Goal: Information Seeking & Learning: Learn about a topic

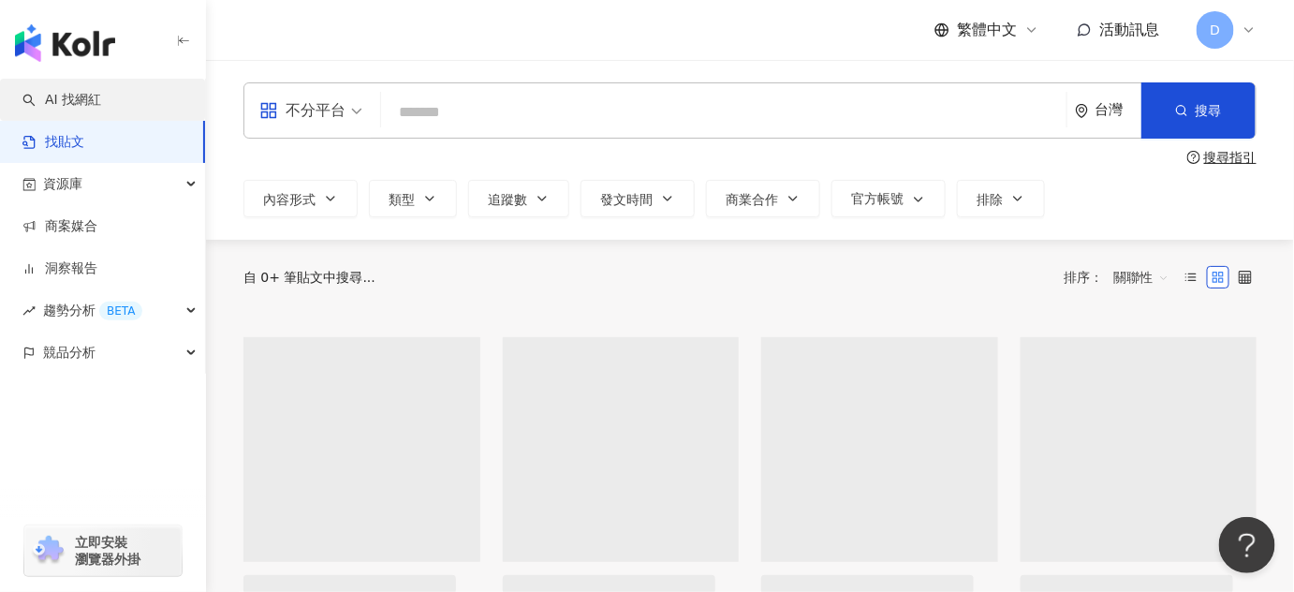
click at [84, 97] on link "AI 找網紅" at bounding box center [61, 100] width 79 height 19
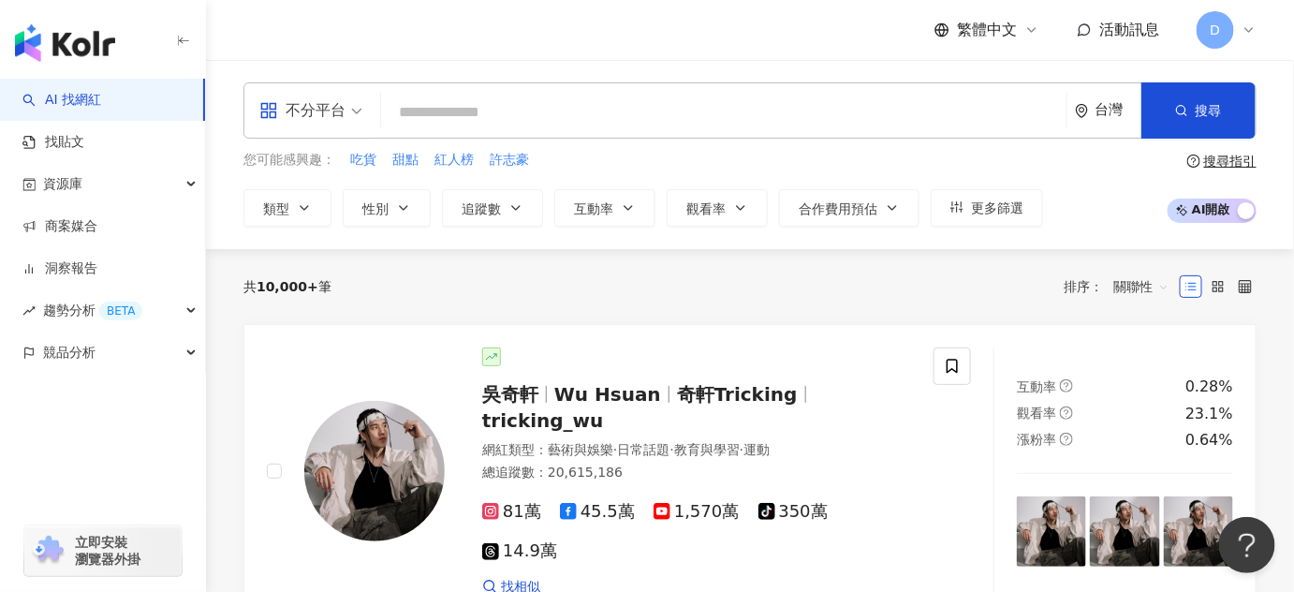
click at [597, 119] on input "search" at bounding box center [723, 113] width 670 height 36
type input "*"
paste input "*******"
type input "*******"
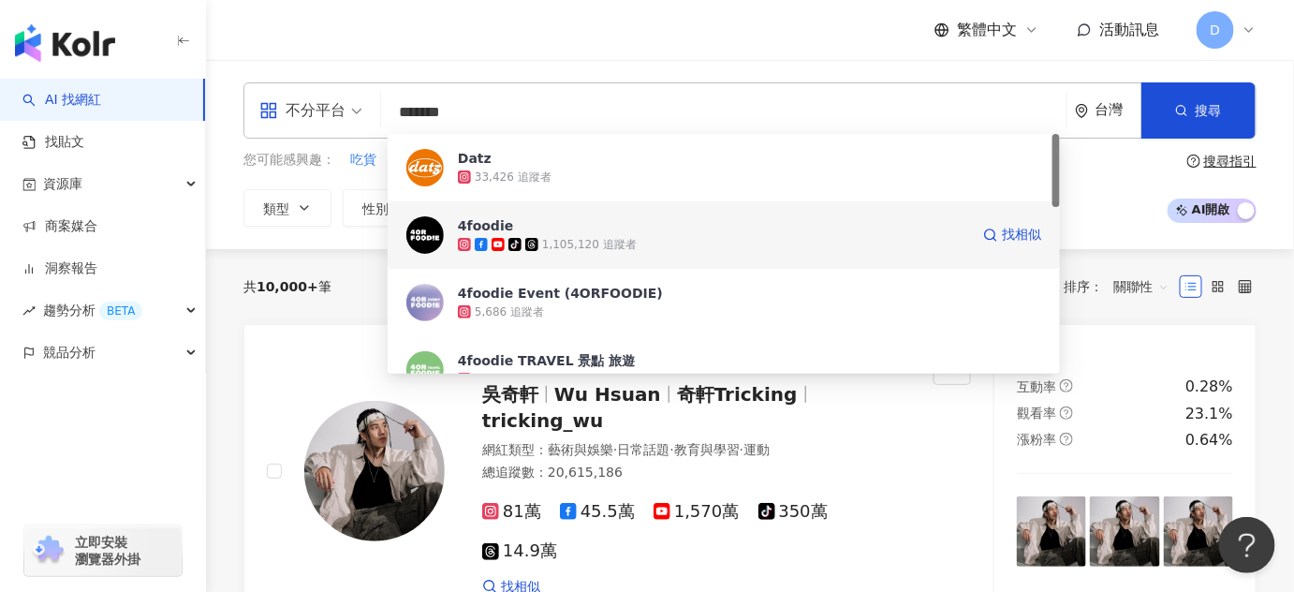
click at [581, 248] on div "1,105,120 追蹤者" at bounding box center [589, 245] width 95 height 16
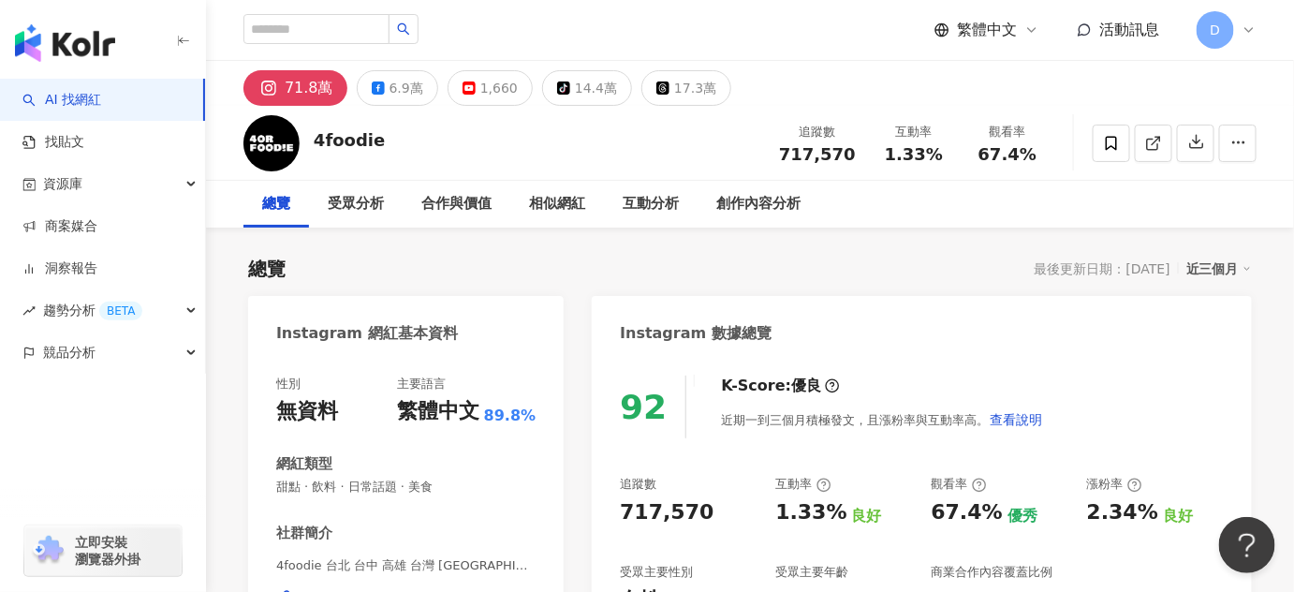
scroll to position [169, 0]
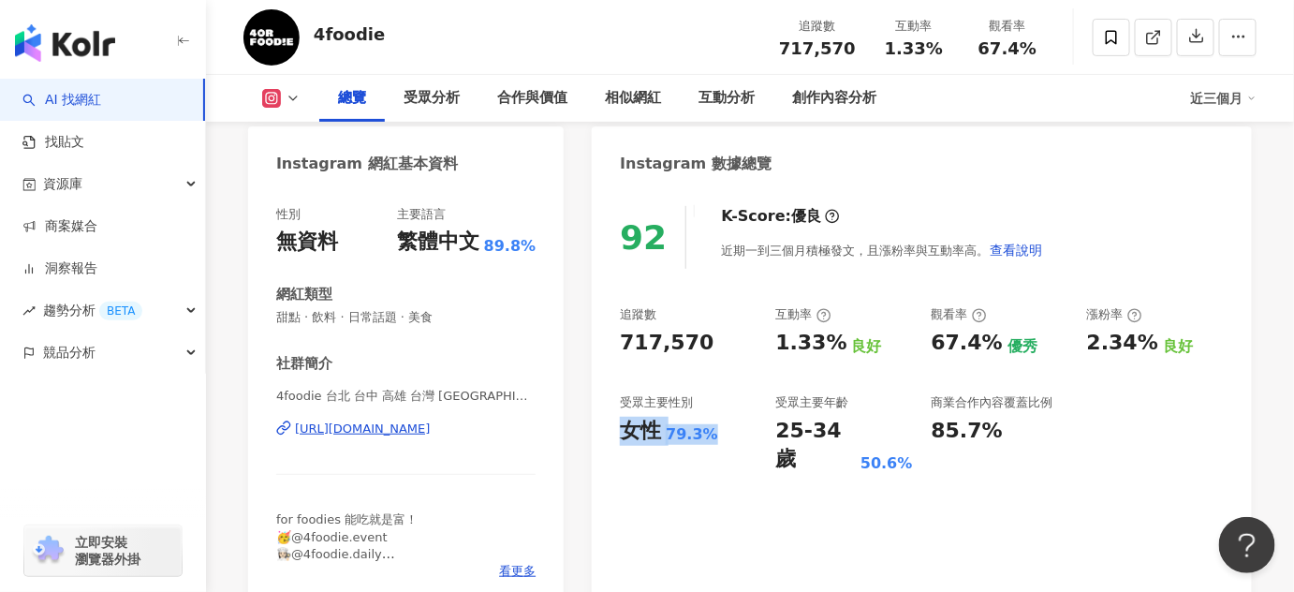
drag, startPoint x: 711, startPoint y: 442, endPoint x: 618, endPoint y: 430, distance: 94.4
click at [618, 430] on div "92 K-Score : 優良 近期一到三個月積極發文，且漲粉率與互動率高。 查看說明 追蹤數 717,570 互動率 1.33% 良好 觀看率 67.4% …" at bounding box center [922, 397] width 660 height 420
copy div "女性 79.3%"
drag, startPoint x: 794, startPoint y: 412, endPoint x: 788, endPoint y: 444, distance: 32.3
click at [794, 412] on div "受眾主要年齡 25-34 歲 50.6%" at bounding box center [843, 434] width 137 height 80
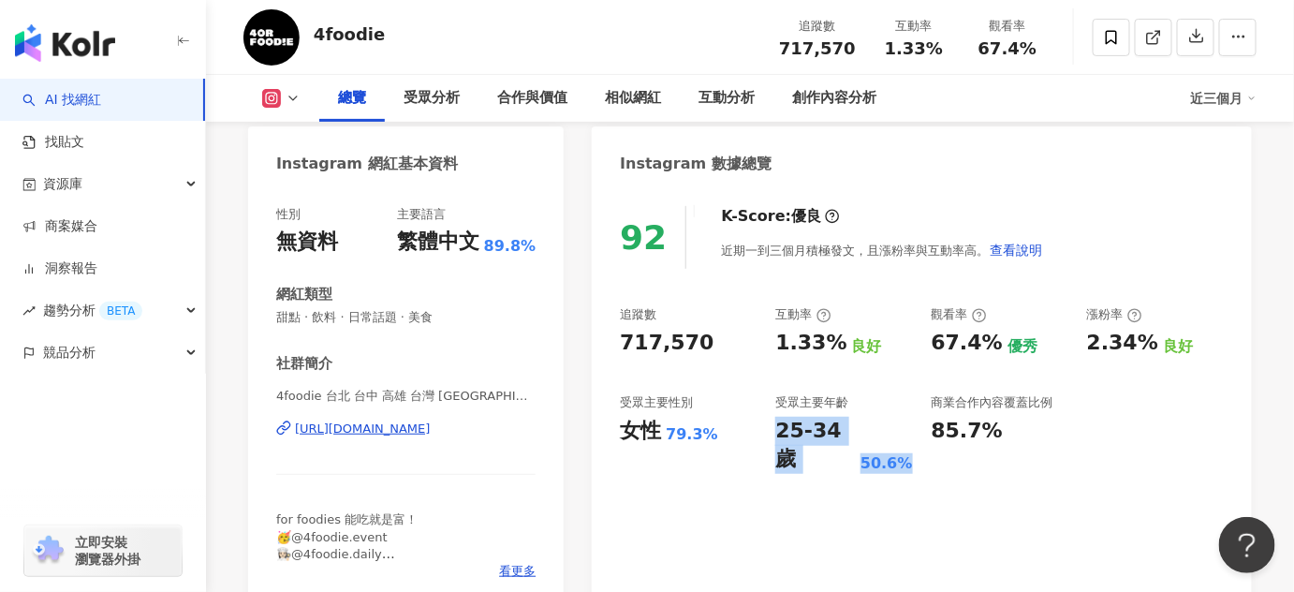
drag, startPoint x: 774, startPoint y: 431, endPoint x: 902, endPoint y: 437, distance: 128.4
click at [902, 437] on div "追蹤數 717,570 互動率 1.33% 良好 觀看率 67.4% 優秀 漲粉率 2.34% 良好 受眾主要性別 女性 79.3% 受眾主要年齡 25-34…" at bounding box center [922, 390] width 604 height 168
copy div "25-34 歲 50.6%"
click at [987, 399] on div "商業合作內容覆蓋比例" at bounding box center [992, 402] width 122 height 17
drag, startPoint x: 929, startPoint y: 348, endPoint x: 993, endPoint y: 347, distance: 63.7
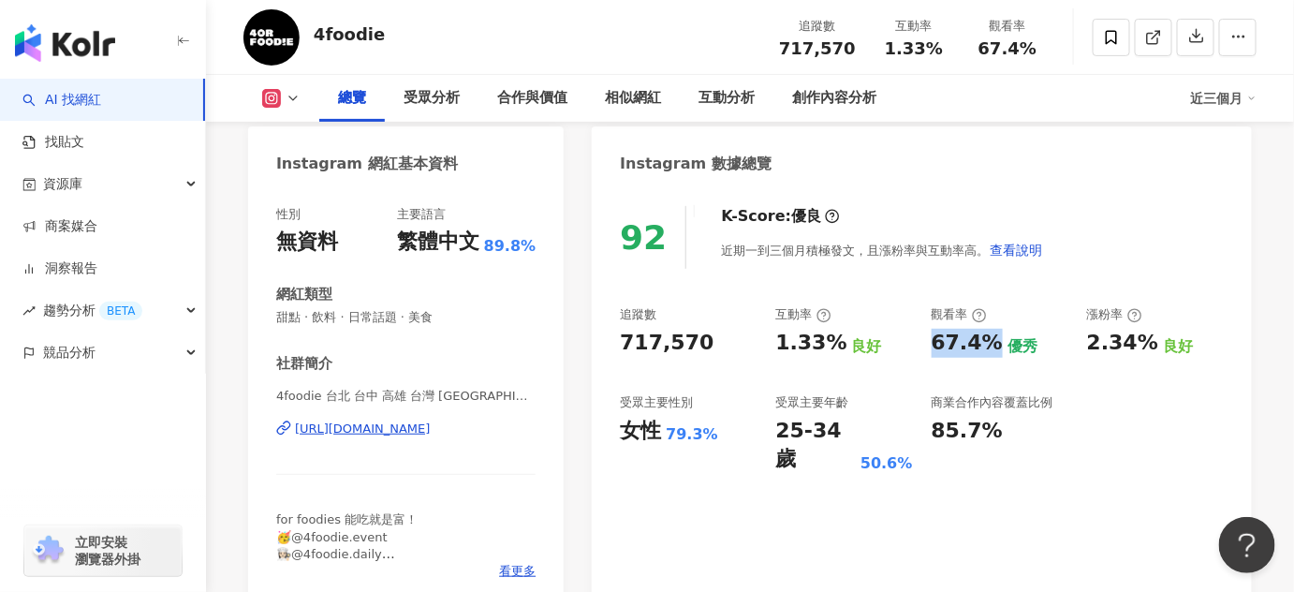
click at [993, 347] on div "追蹤數 717,570 互動率 1.33% 良好 觀看率 67.4% 優秀 漲粉率 2.34% 良好 受眾主要性別 女性 79.3% 受眾主要年齡 25-34…" at bounding box center [922, 390] width 604 height 168
copy div "67.4%"
click at [875, 371] on div "追蹤數 717,570 互動率 1.33% 良好 觀看率 67.4% 優秀 漲粉率 2.34% 良好 受眾主要性別 女性 79.3% 受眾主要年齡 25-34…" at bounding box center [922, 390] width 604 height 168
drag, startPoint x: 870, startPoint y: 339, endPoint x: 770, endPoint y: 350, distance: 100.8
click at [770, 350] on div "追蹤數 717,570 互動率 1.33% 良好 觀看率 67.4% 優秀 漲粉率 2.34% 良好 受眾主要性別 女性 79.3% 受眾主要年齡 25-34…" at bounding box center [922, 390] width 604 height 168
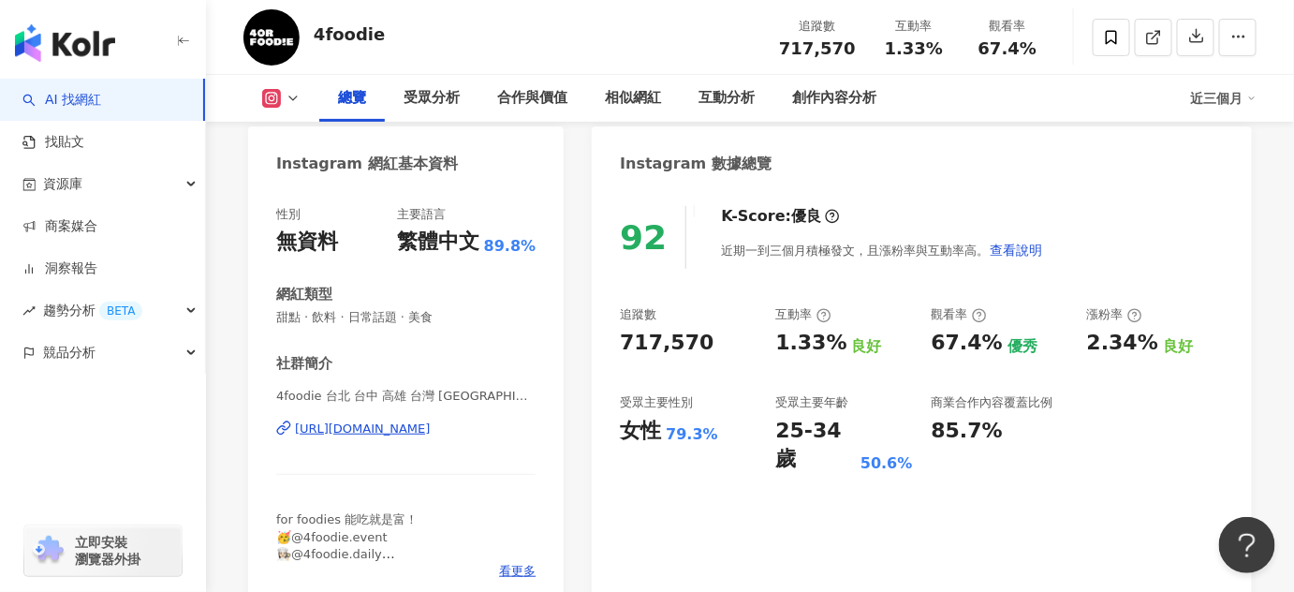
click at [711, 348] on div "717,570" at bounding box center [688, 343] width 137 height 29
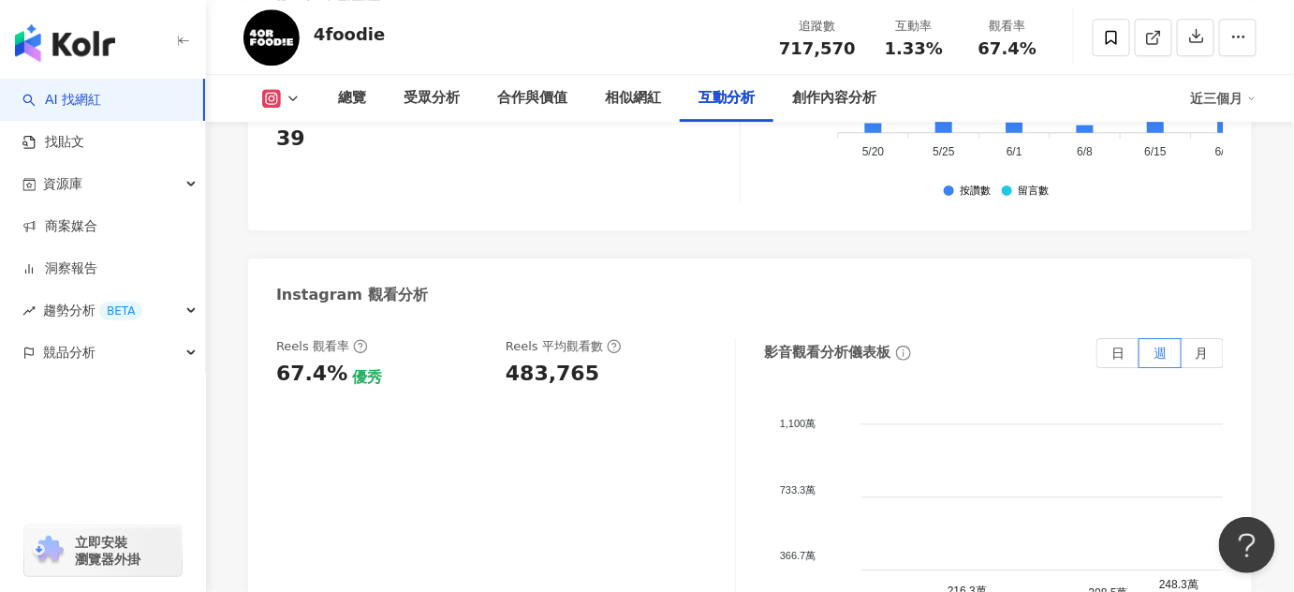
scroll to position [4339, 0]
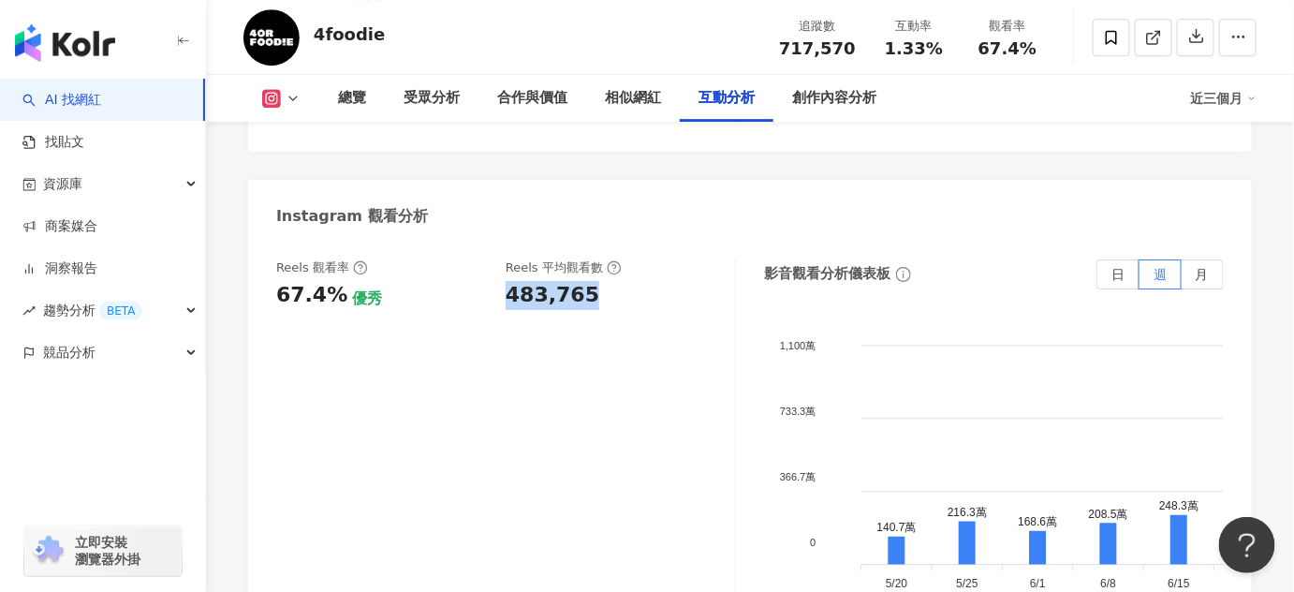
drag, startPoint x: 507, startPoint y: 231, endPoint x: 622, endPoint y: 234, distance: 114.2
click at [622, 281] on div "483,765" at bounding box center [610, 295] width 211 height 29
copy div "483,765"
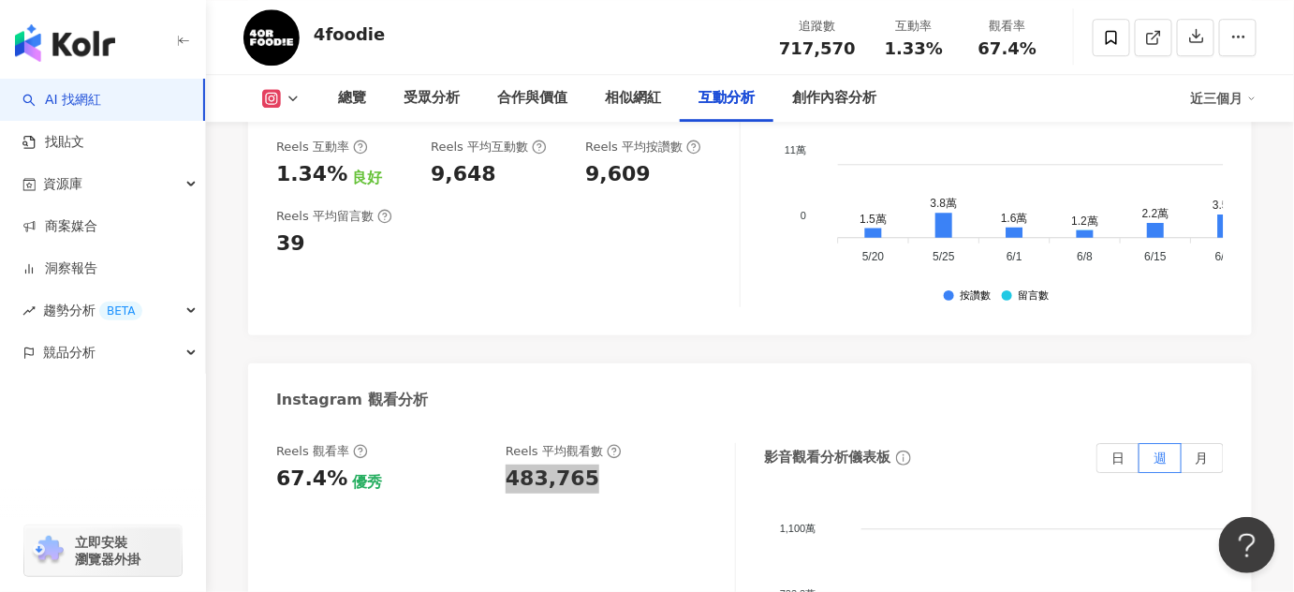
scroll to position [4084, 0]
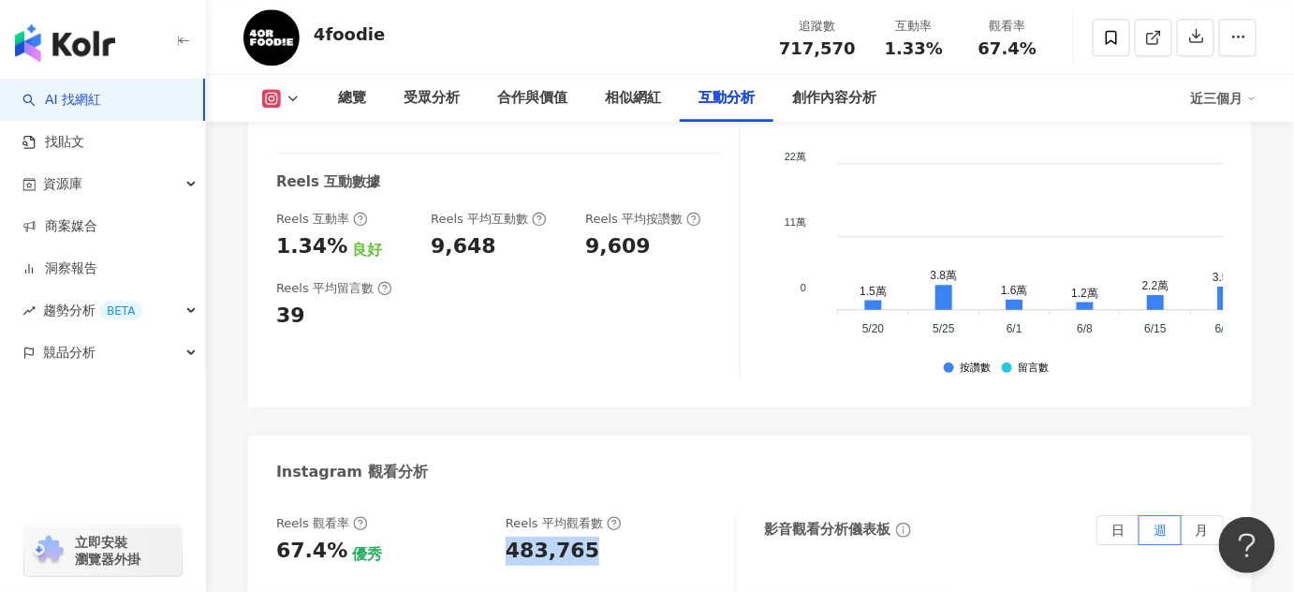
click at [282, 98] on button at bounding box center [281, 98] width 76 height 19
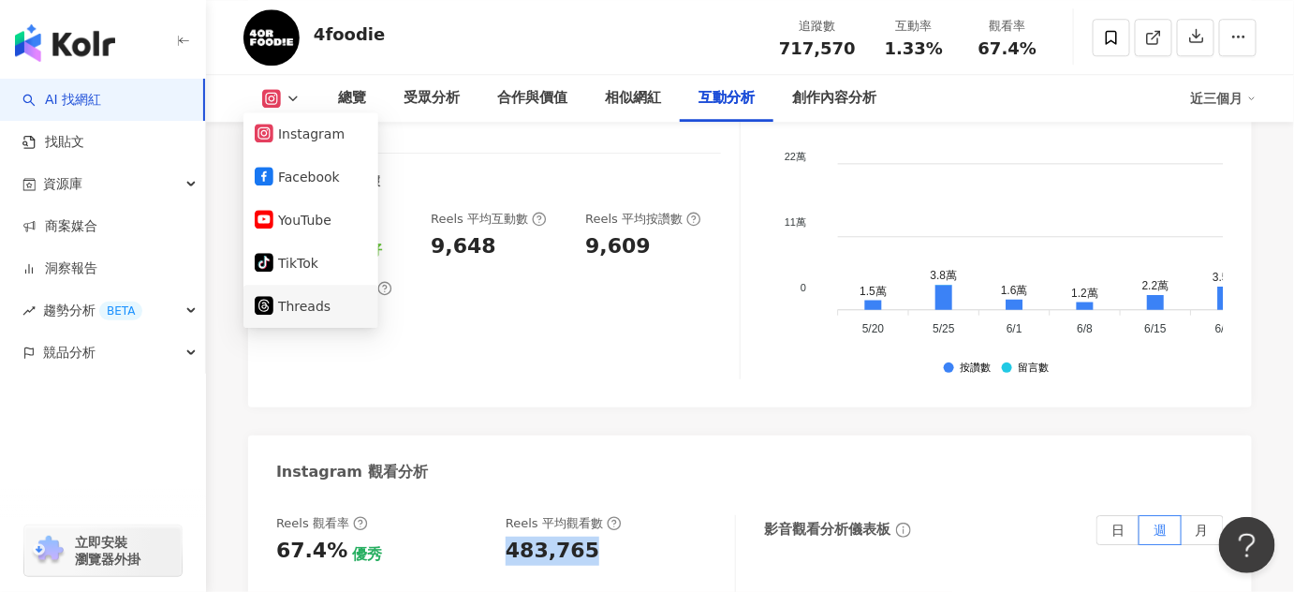
click at [315, 300] on button "Threads" at bounding box center [311, 306] width 112 height 26
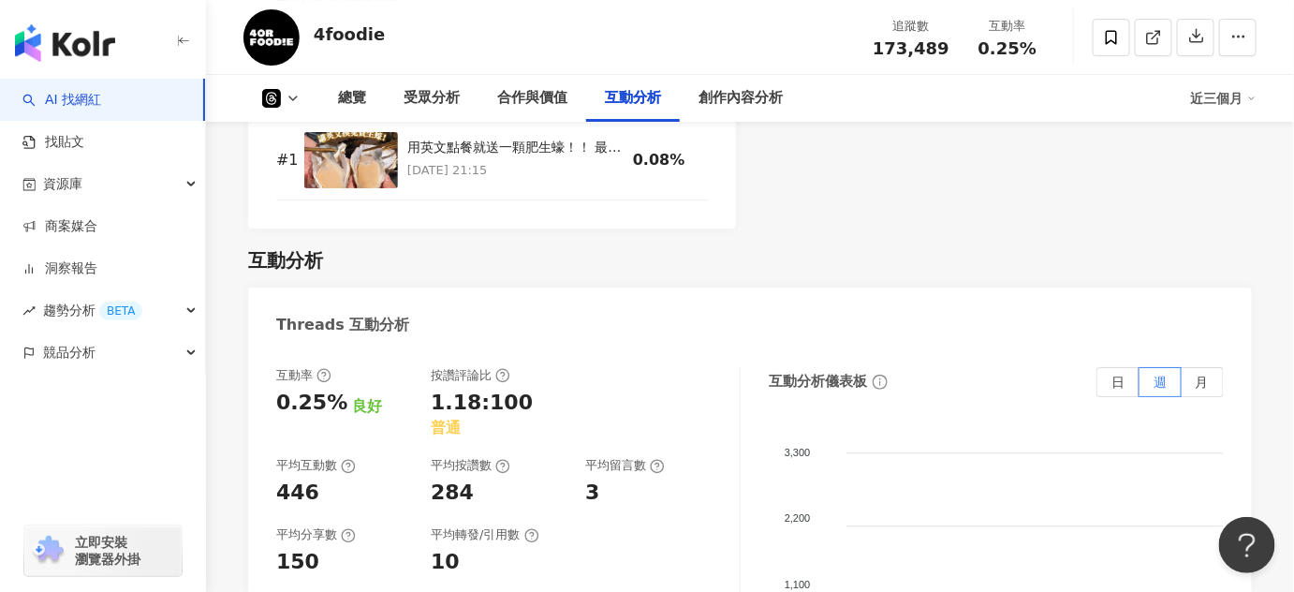
scroll to position [2193, 0]
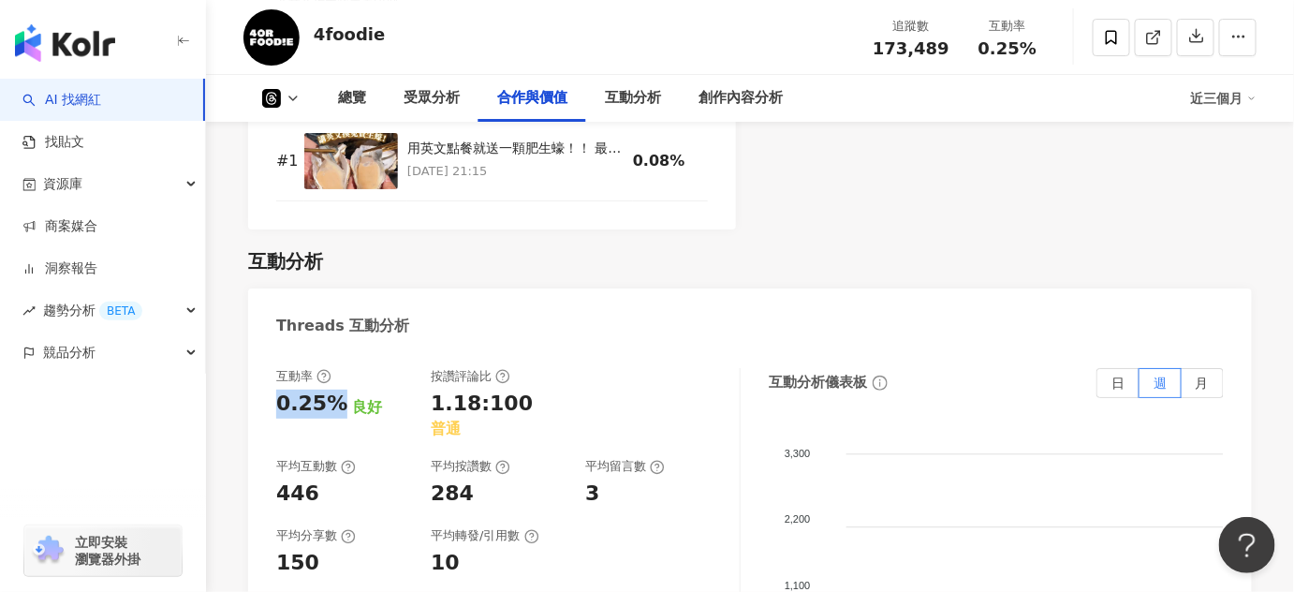
drag, startPoint x: 338, startPoint y: 409, endPoint x: 271, endPoint y: 408, distance: 67.4
click at [271, 408] on div "互動率 0.25% 良好 按讚評論比 1.18:100 普通 平均互動數 446 平均按讚數 284 平均留言數 3 平均分享數 150 平均轉發/引用數 1…" at bounding box center [749, 559] width 1003 height 421
copy div "0.25%"
click at [303, 458] on div "平均互動數" at bounding box center [316, 466] width 80 height 17
drag, startPoint x: 322, startPoint y: 481, endPoint x: 241, endPoint y: 483, distance: 80.5
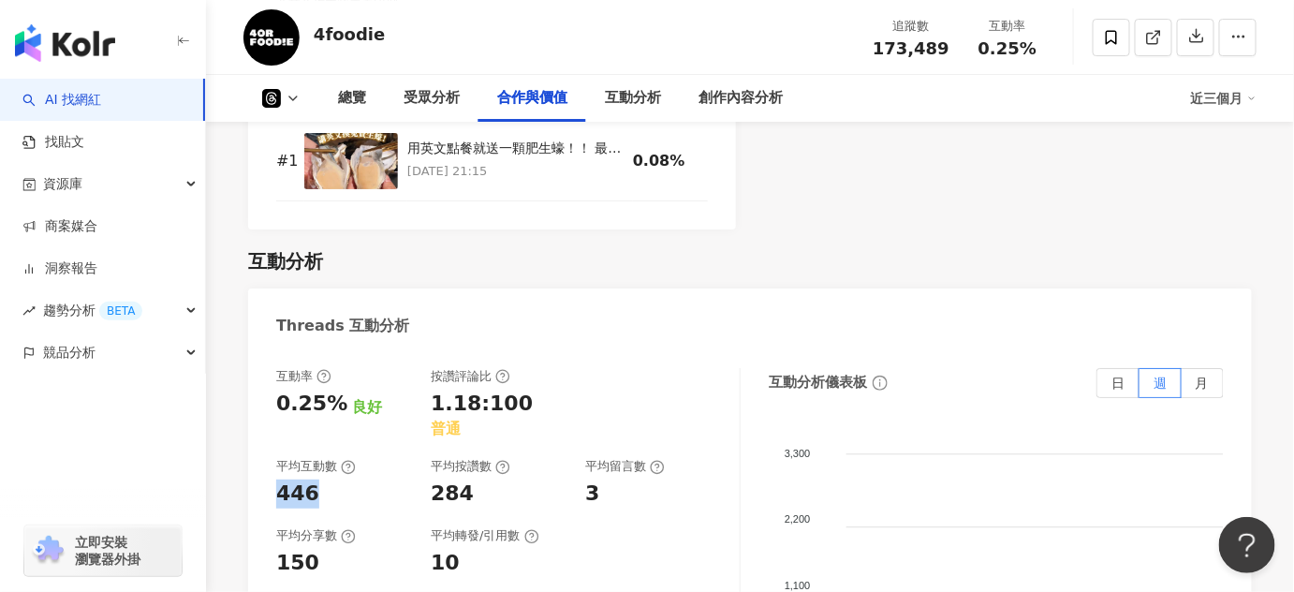
click at [241, 483] on div "總覽 最後更新日期：2025/8/19 近三個月 Threads 網紅基本資料 性別 無資料 網紅類型 甜點 · 飲料 · 日常話題 · 美食 社群簡介 4f…" at bounding box center [750, 327] width 1088 height 4586
copy div "446"
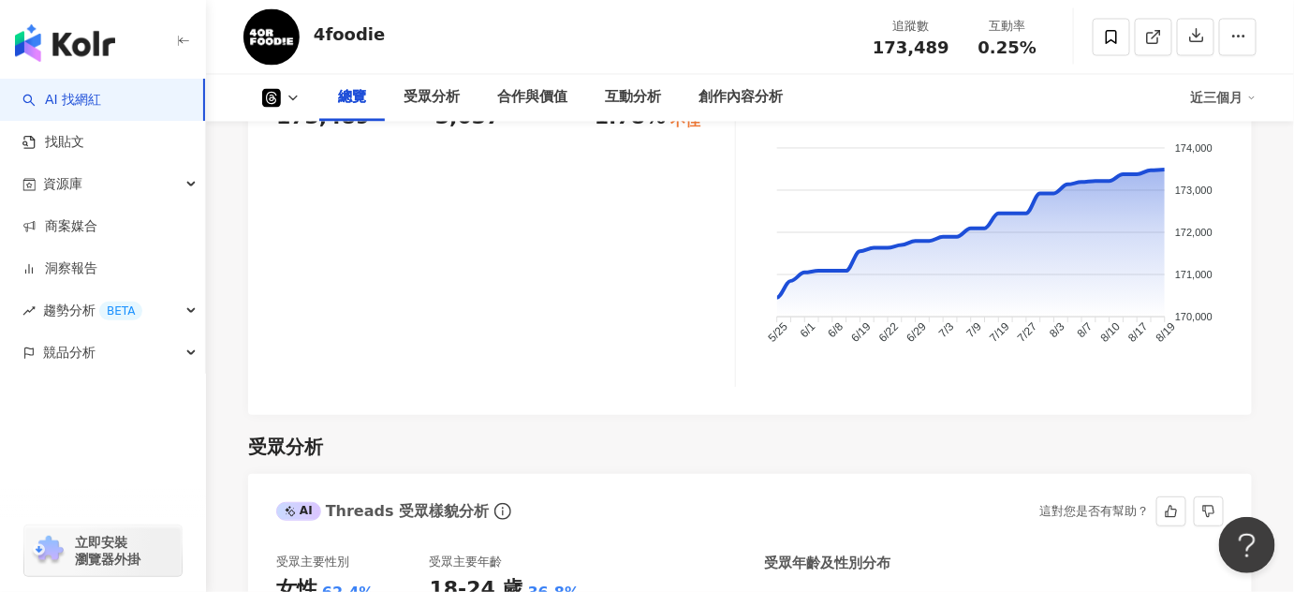
scroll to position [944, 0]
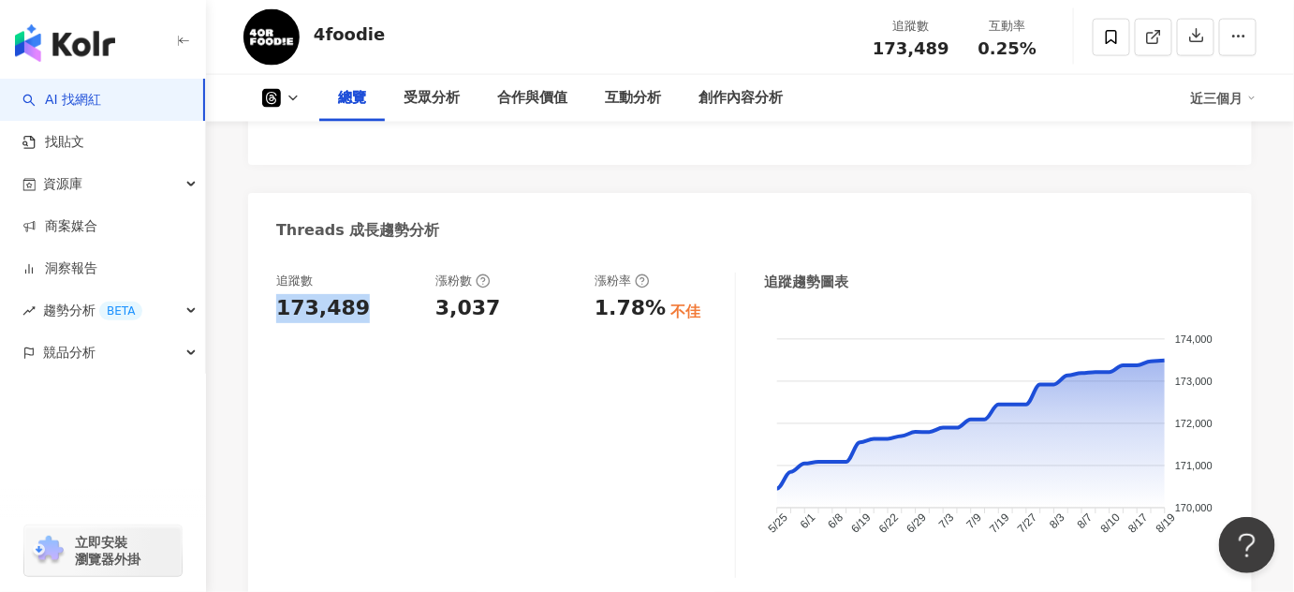
drag, startPoint x: 359, startPoint y: 303, endPoint x: 251, endPoint y: 303, distance: 108.6
click at [251, 303] on div "追蹤數 173,489 漲粉數 3,037 漲粉率 1.78% 不佳 追蹤趨勢圖表 174,000 174,000 173,000 173,000 172,0…" at bounding box center [749, 430] width 1003 height 352
copy div "173,489"
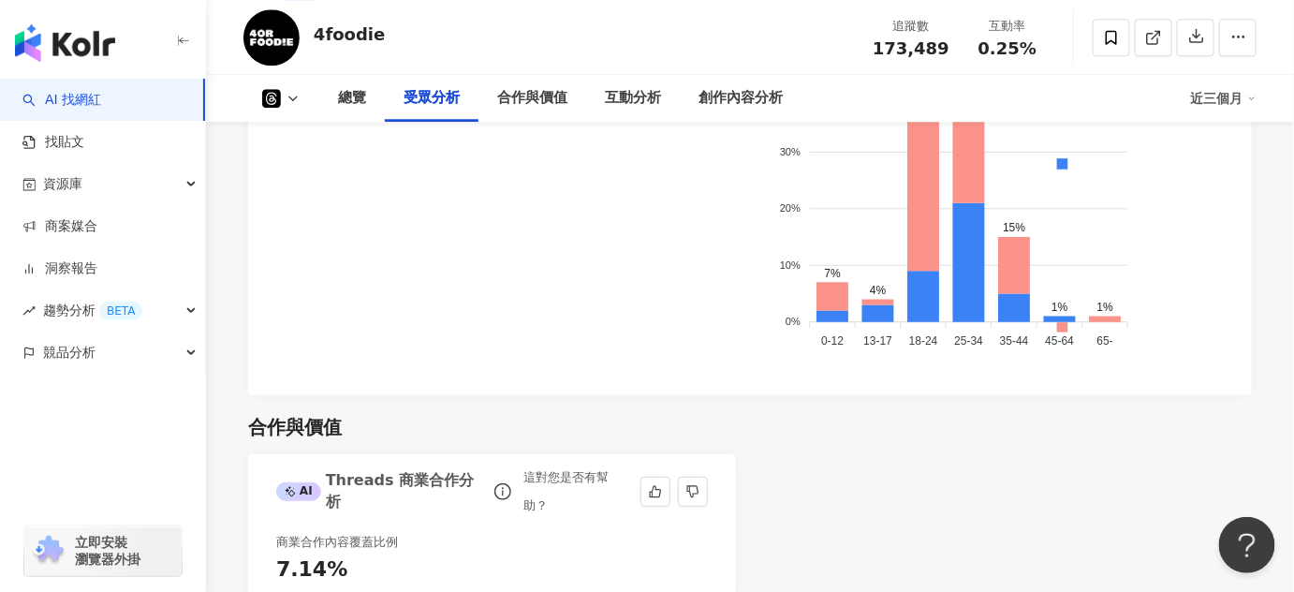
scroll to position [1540, 0]
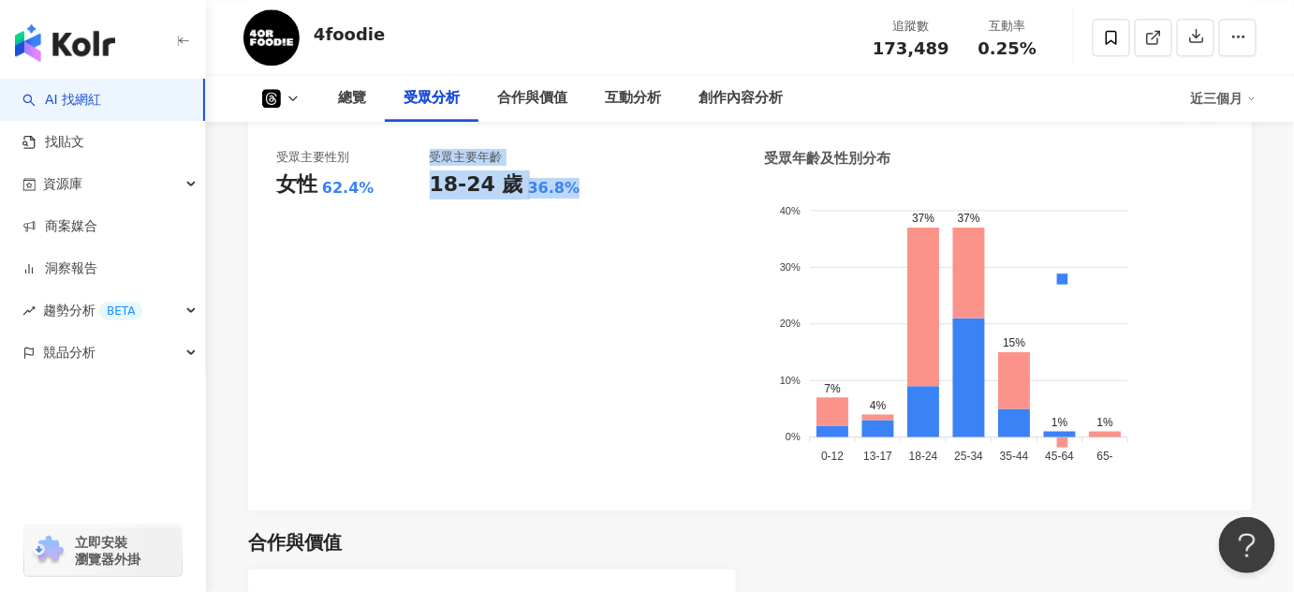
drag, startPoint x: 422, startPoint y: 185, endPoint x: 580, endPoint y: 191, distance: 158.3
click at [580, 191] on div "受眾主要性別 女性 62.4% 受眾主要年齡 18-24 歲 36.8%" at bounding box center [506, 315] width 460 height 333
click at [576, 191] on div "18-24 歲 36.8%" at bounding box center [507, 184] width 154 height 29
drag, startPoint x: 570, startPoint y: 191, endPoint x: 432, endPoint y: 183, distance: 138.7
click at [432, 183] on div "18-24 歲 36.8%" at bounding box center [507, 184] width 154 height 29
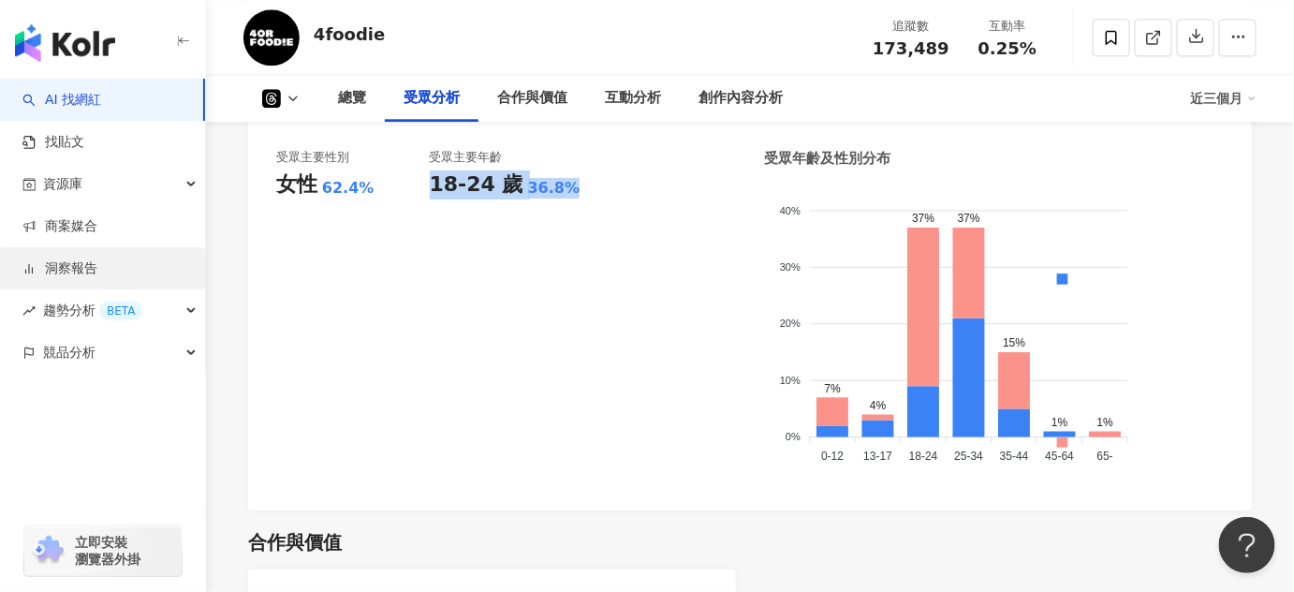
copy div "18-24 歲 36.8%"
drag, startPoint x: 342, startPoint y: 179, endPoint x: 359, endPoint y: 180, distance: 17.8
click at [342, 179] on div "62.4%" at bounding box center [348, 188] width 52 height 21
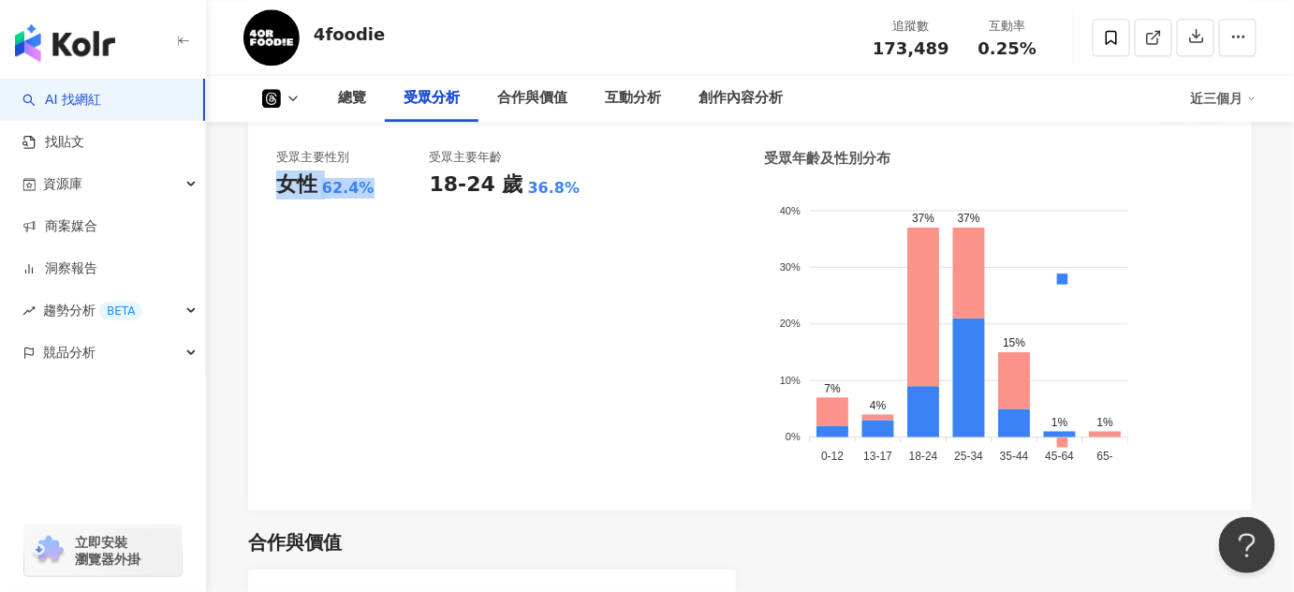
drag, startPoint x: 348, startPoint y: 191, endPoint x: 278, endPoint y: 185, distance: 70.4
click at [278, 185] on div "女性 62.4%" at bounding box center [353, 184] width 154 height 29
copy div "女性 62.4%"
click at [101, 107] on link "AI 找網紅" at bounding box center [61, 100] width 79 height 19
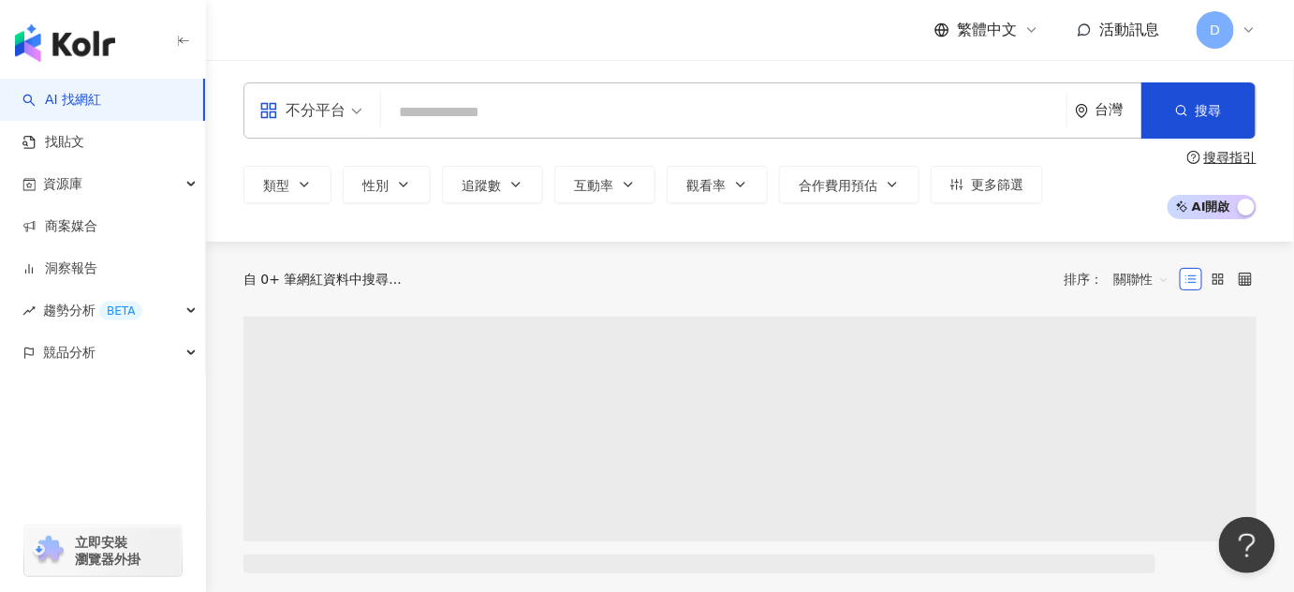
click at [659, 126] on input "search" at bounding box center [723, 113] width 670 height 36
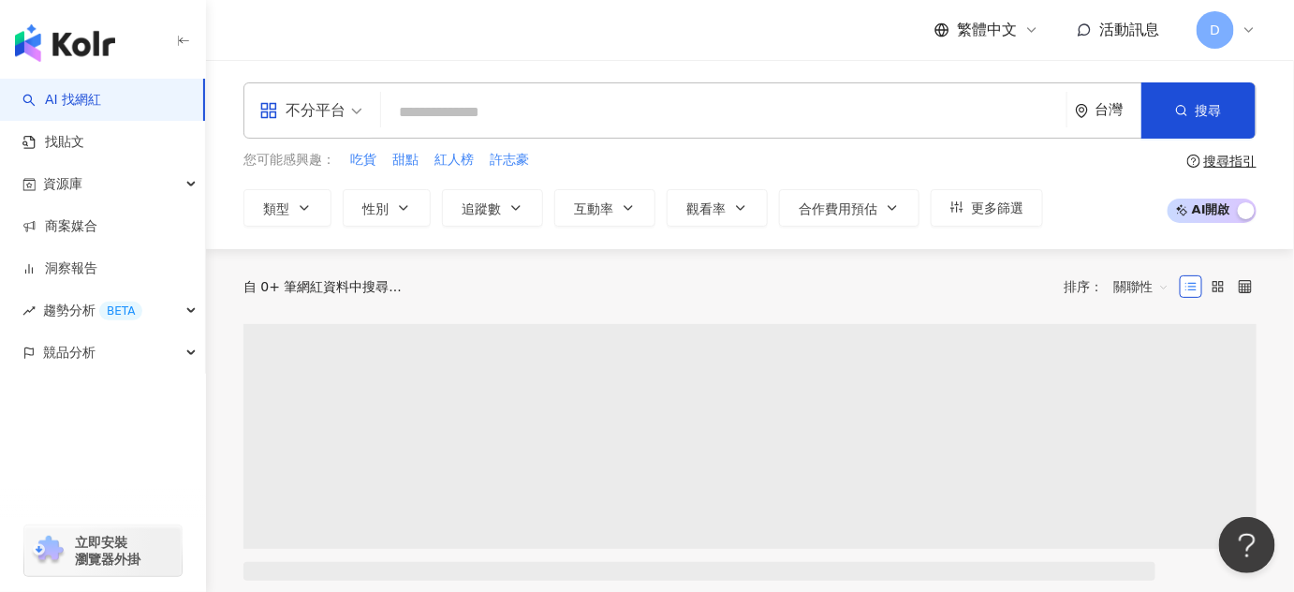
type input "**"
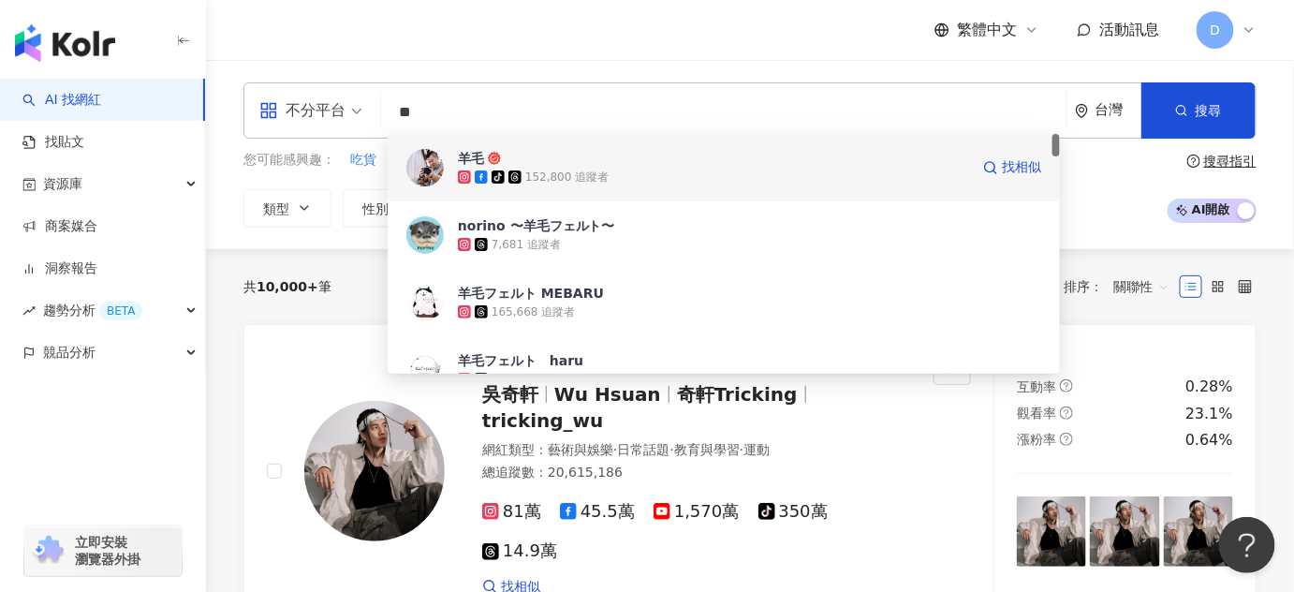
click at [666, 159] on span "羊毛" at bounding box center [713, 158] width 511 height 19
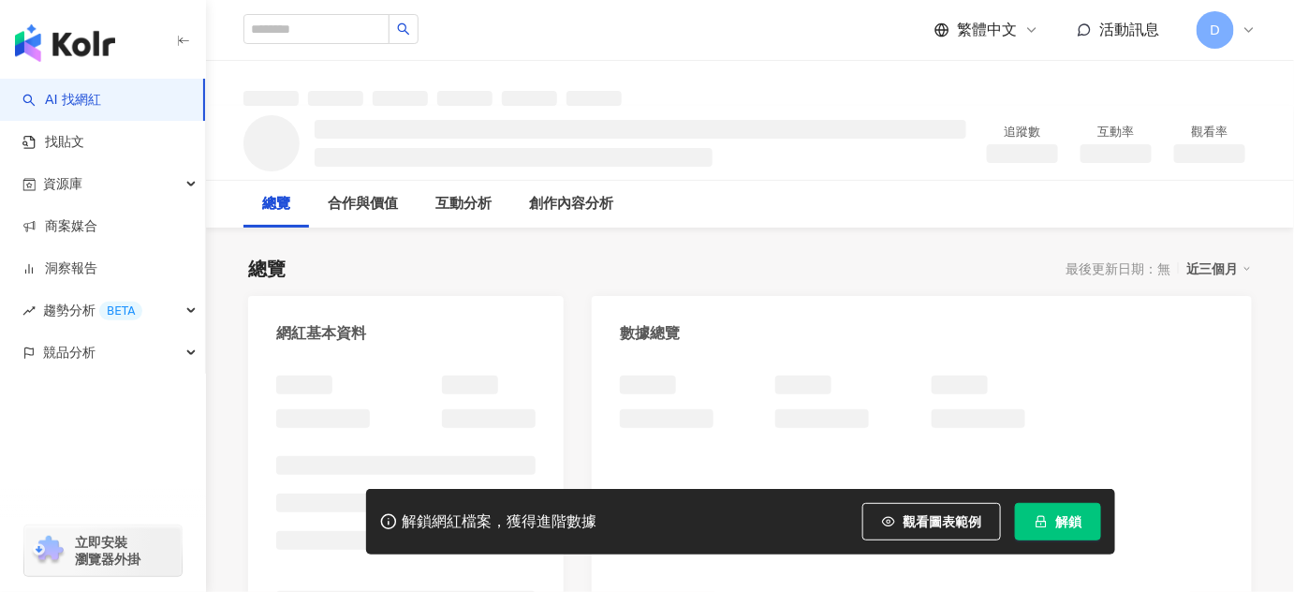
click at [1035, 523] on icon "lock" at bounding box center [1040, 521] width 13 height 13
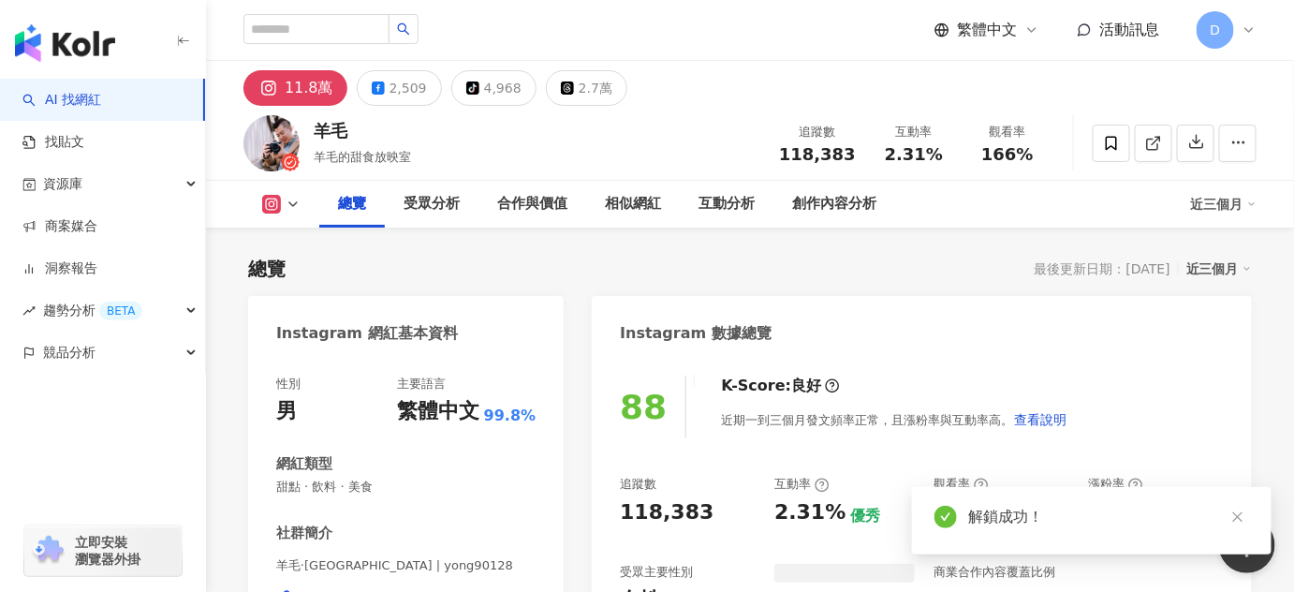
scroll to position [169, 0]
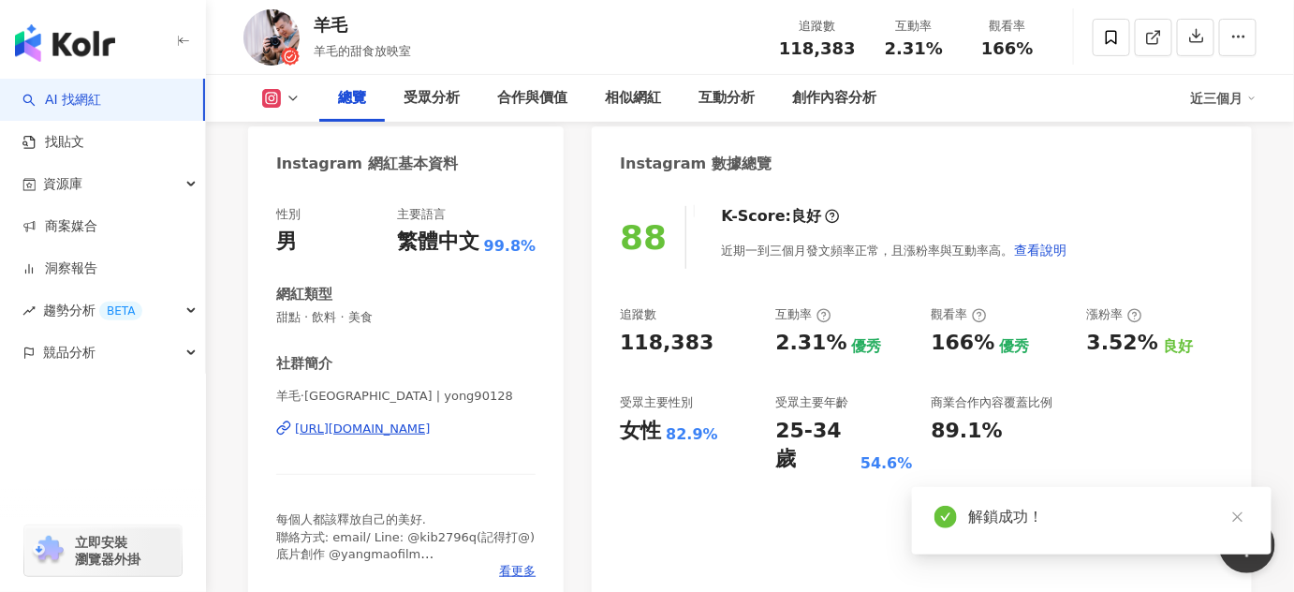
click at [691, 343] on div "118,383" at bounding box center [688, 343] width 137 height 29
click at [628, 432] on div "女性 82.9%" at bounding box center [688, 431] width 137 height 29
click at [769, 454] on div "88 K-Score : 良好 近期一到三個月發文頻率正常，且漲粉率與互動率高。 查看說明 追蹤數 118,383 互動率 2.31% 優秀 觀看率 166%…" at bounding box center [922, 397] width 660 height 420
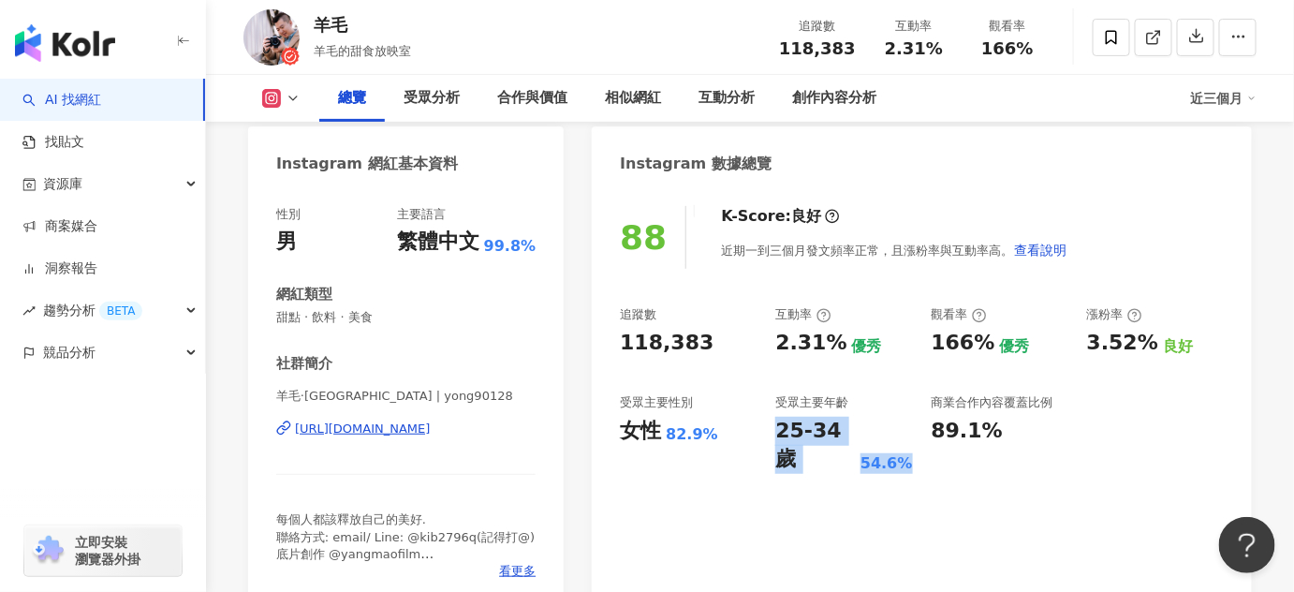
drag, startPoint x: 779, startPoint y: 432, endPoint x: 903, endPoint y: 434, distance: 124.5
click at [903, 434] on div "25-34 歲 54.6%" at bounding box center [843, 446] width 137 height 58
copy div "25-34 歲 54.6%"
drag, startPoint x: 945, startPoint y: 446, endPoint x: 915, endPoint y: 446, distance: 30.0
click at [945, 446] on div "88 K-Score : 良好 近期一到三個月發文頻率正常，且漲粉率與互動率高。 查看說明 追蹤數 118,383 互動率 2.31% 優秀 觀看率 166%…" at bounding box center [922, 397] width 660 height 420
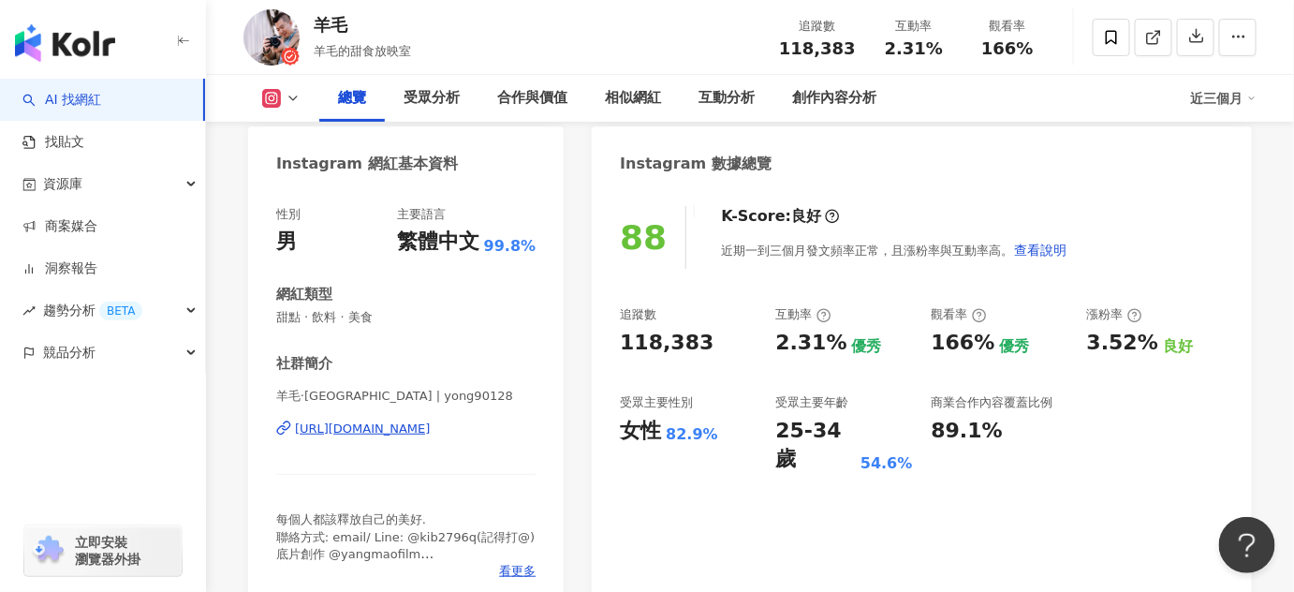
drag, startPoint x: 945, startPoint y: 355, endPoint x: 930, endPoint y: 354, distance: 15.0
click at [944, 355] on div "166%" at bounding box center [963, 343] width 64 height 29
drag, startPoint x: 923, startPoint y: 346, endPoint x: 988, endPoint y: 342, distance: 65.7
click at [988, 342] on div "追蹤數 118,383 互動率 2.31% 優秀 觀看率 166% 優秀 漲粉率 3.52% 良好 受眾主要性別 女性 82.9% 受眾主要年齡 25-34 …" at bounding box center [922, 390] width 604 height 168
copy div "166%"
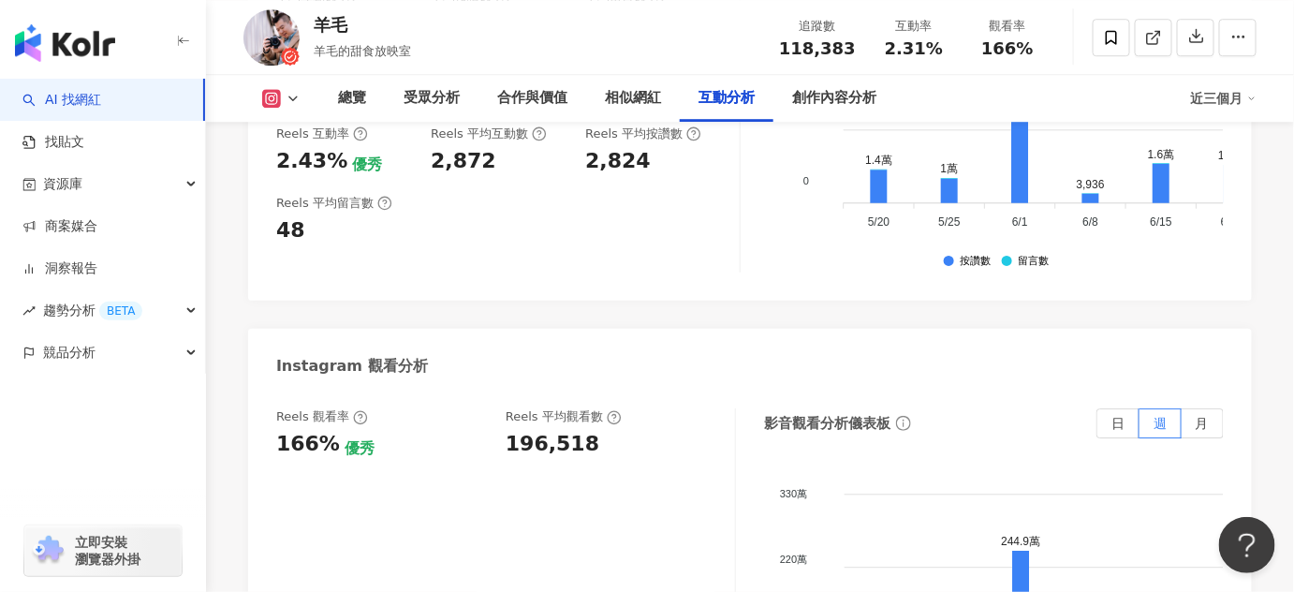
scroll to position [3999, 0]
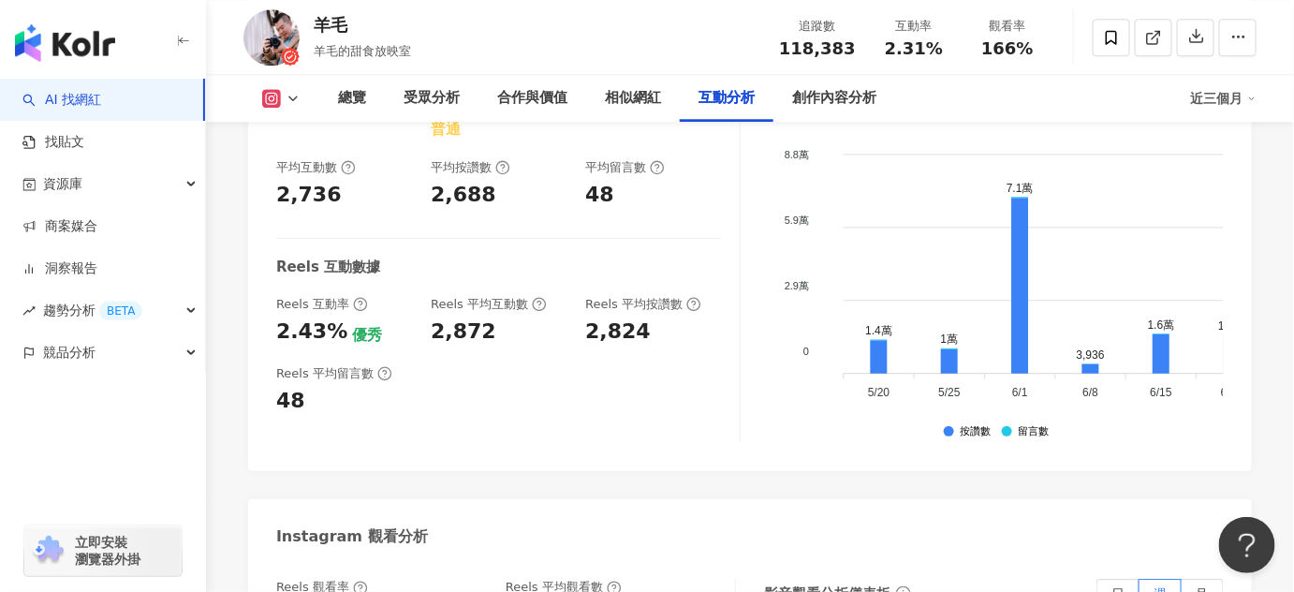
drag, startPoint x: 591, startPoint y: 478, endPoint x: 497, endPoint y: 486, distance: 93.9
copy div "196,518"
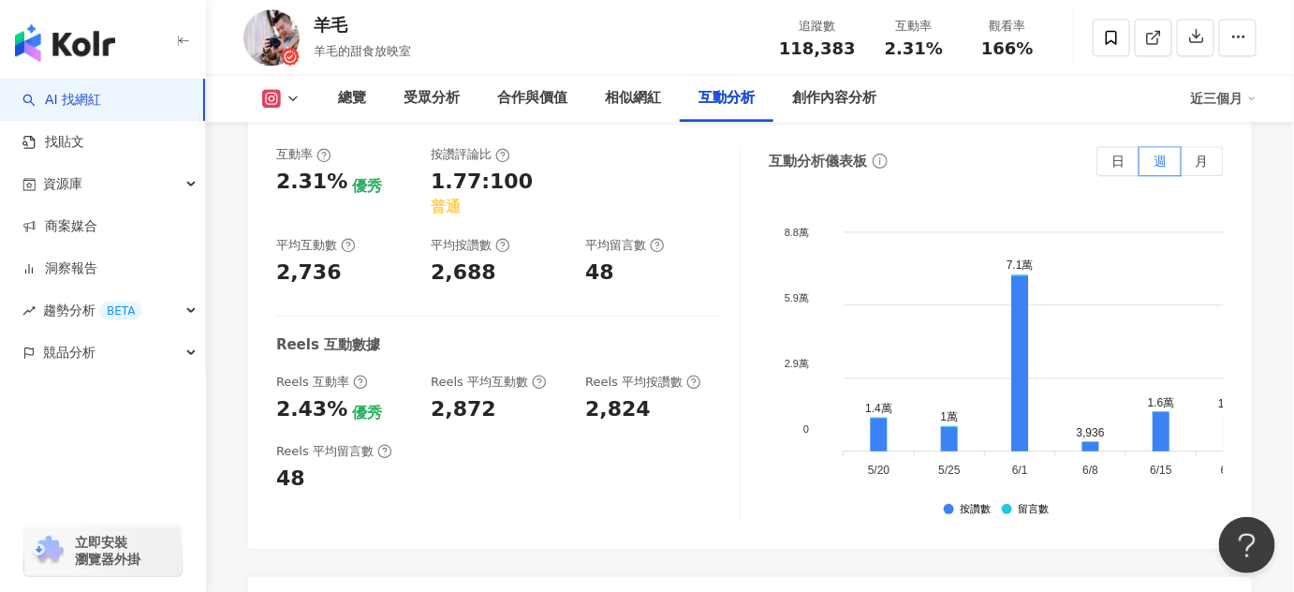
scroll to position [3828, 0]
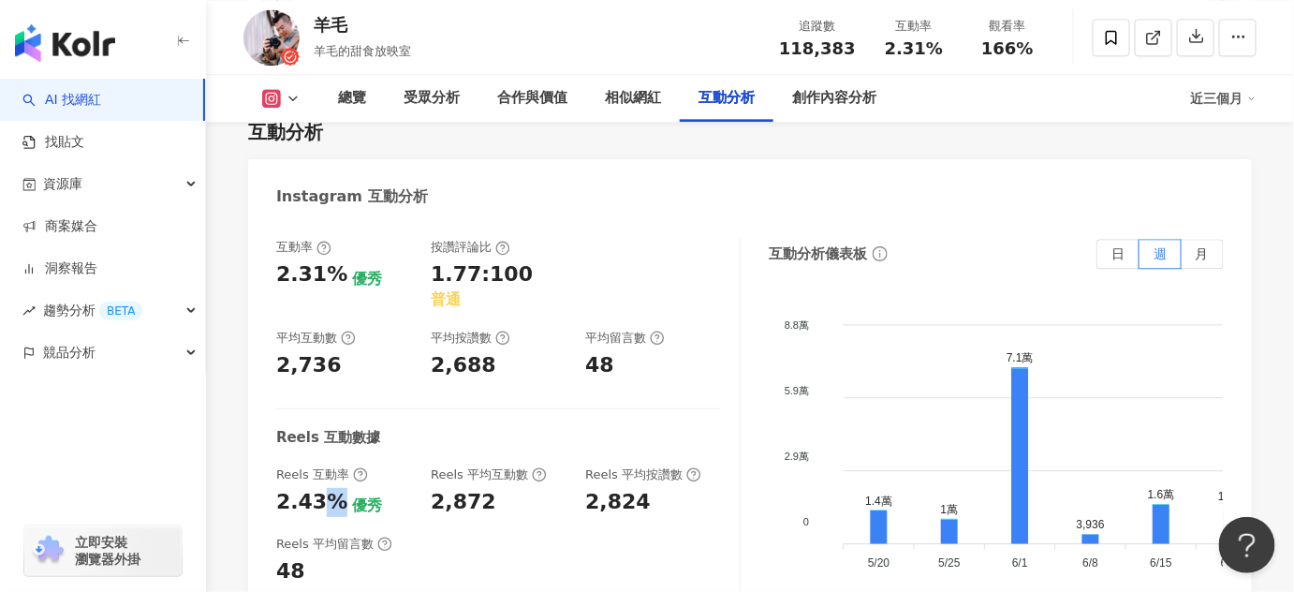
drag, startPoint x: 339, startPoint y: 354, endPoint x: 318, endPoint y: 355, distance: 20.6
click at [318, 488] on div "2.43% 優秀" at bounding box center [344, 502] width 136 height 29
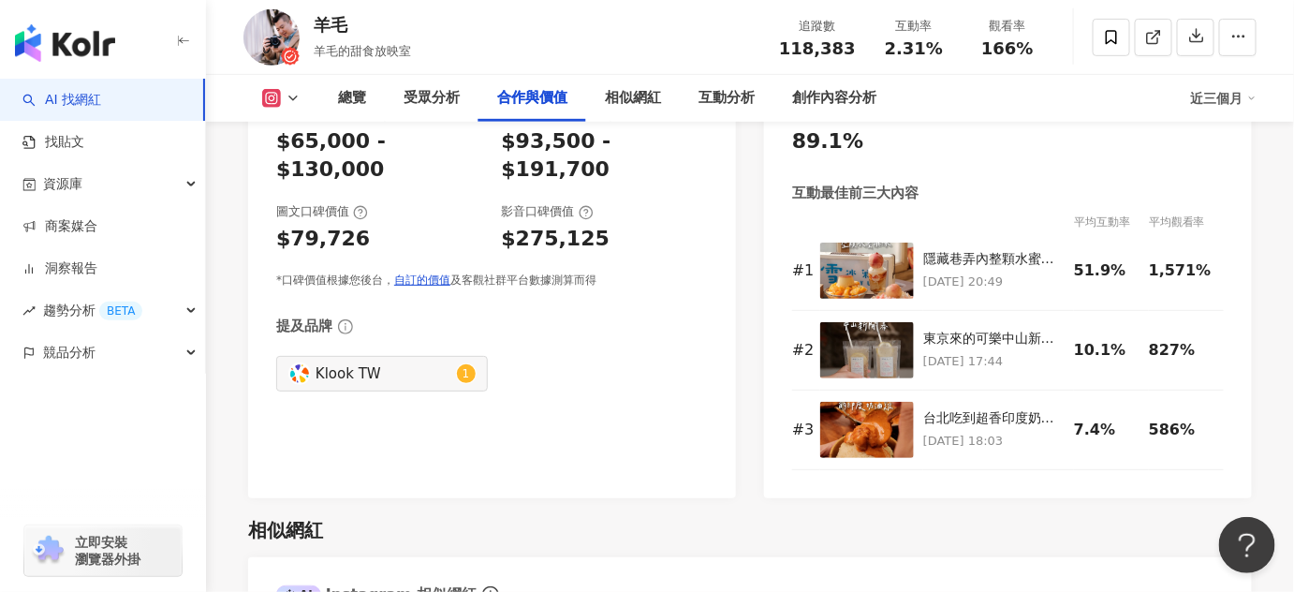
scroll to position [2638, 0]
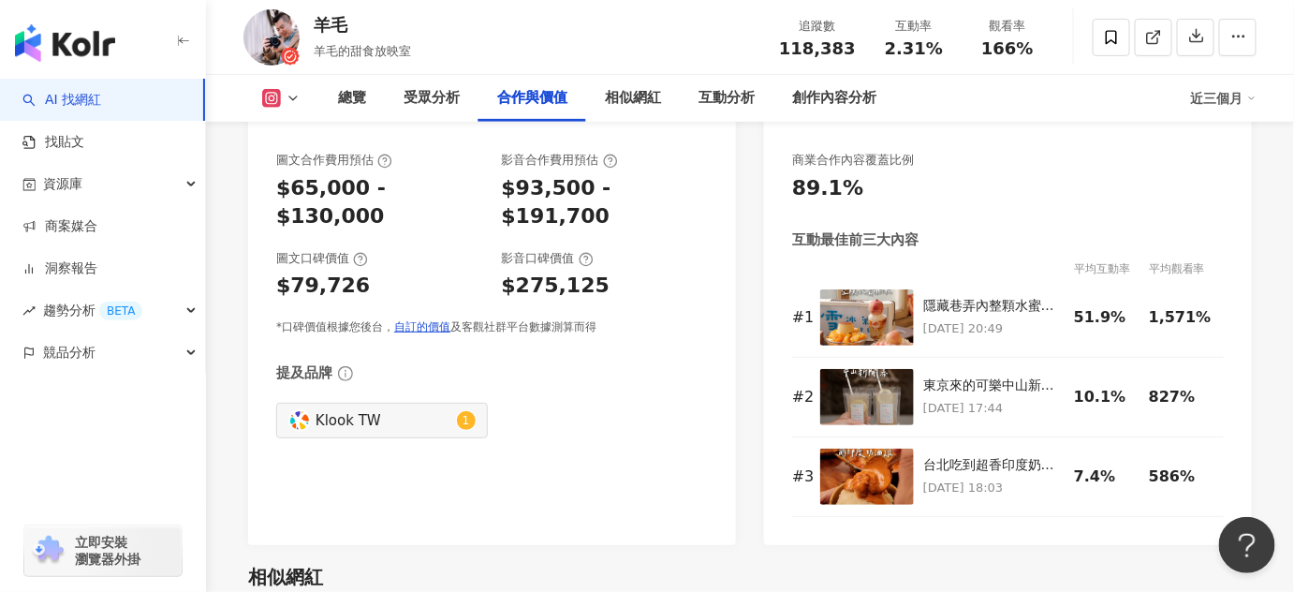
click at [271, 100] on rect at bounding box center [272, 99] width 15 height 14
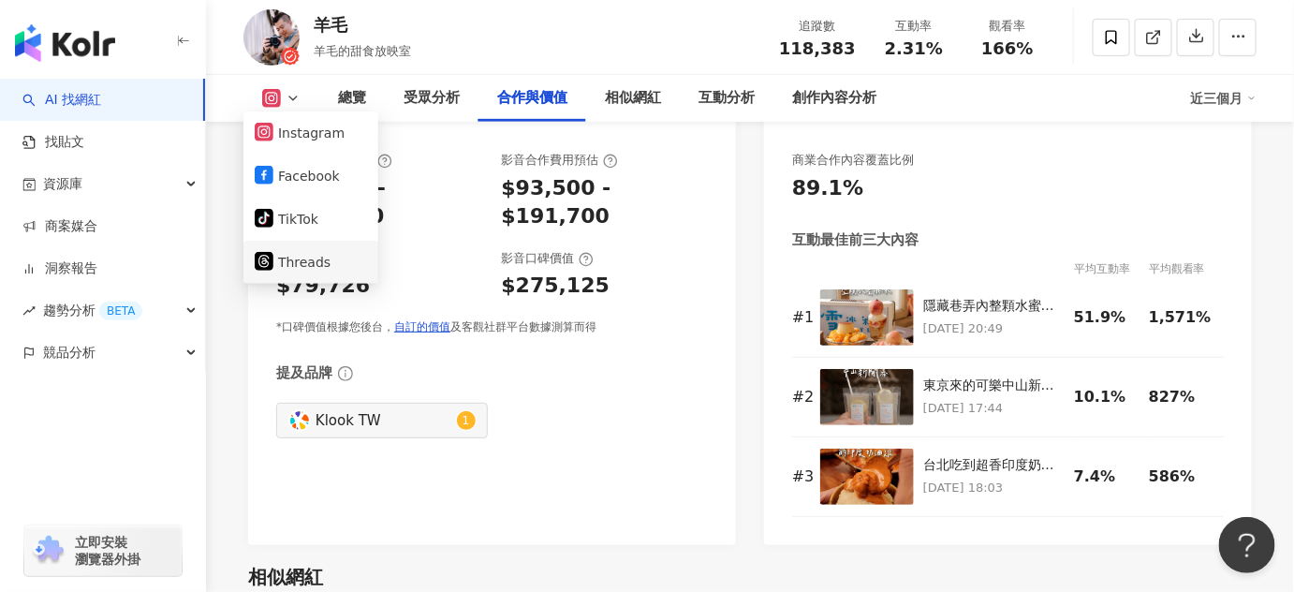
click at [313, 269] on button "Threads" at bounding box center [311, 262] width 112 height 26
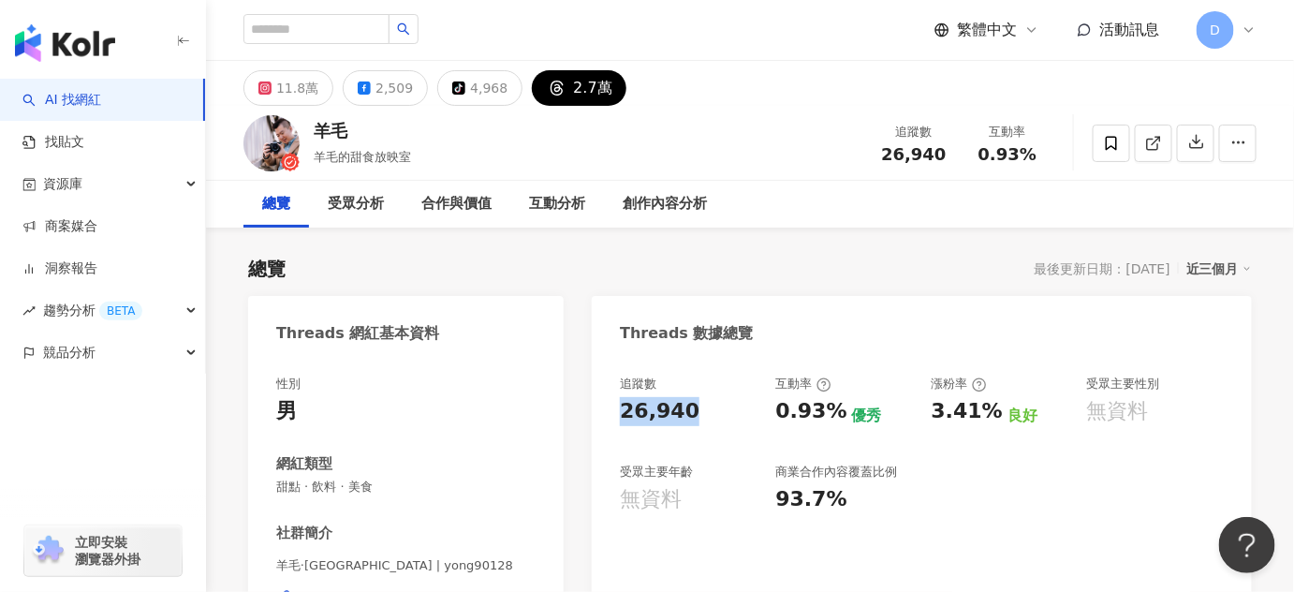
drag, startPoint x: 695, startPoint y: 421, endPoint x: 615, endPoint y: 422, distance: 80.5
click at [615, 422] on div "追蹤數 26,940 互動率 0.93% 優秀 漲粉率 3.41% 良好 受眾主要性別 無資料 受眾主要年齡 無資料 商業合作內容覆蓋比例 93.7%" at bounding box center [922, 567] width 660 height 420
copy div "26,940"
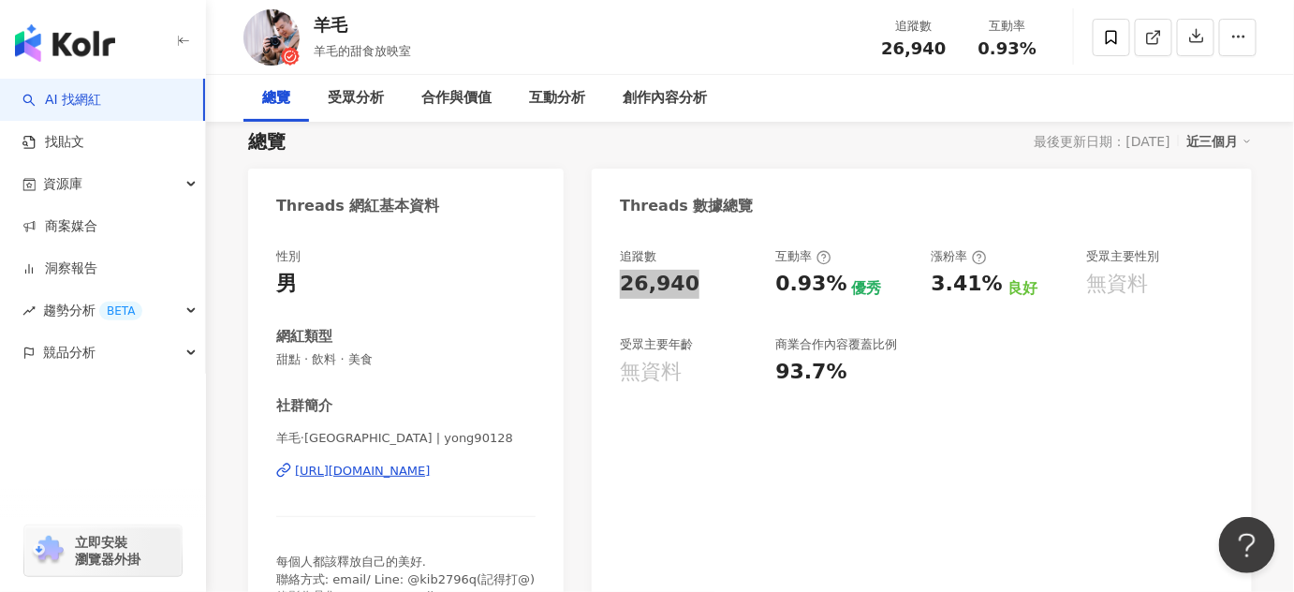
scroll to position [169, 0]
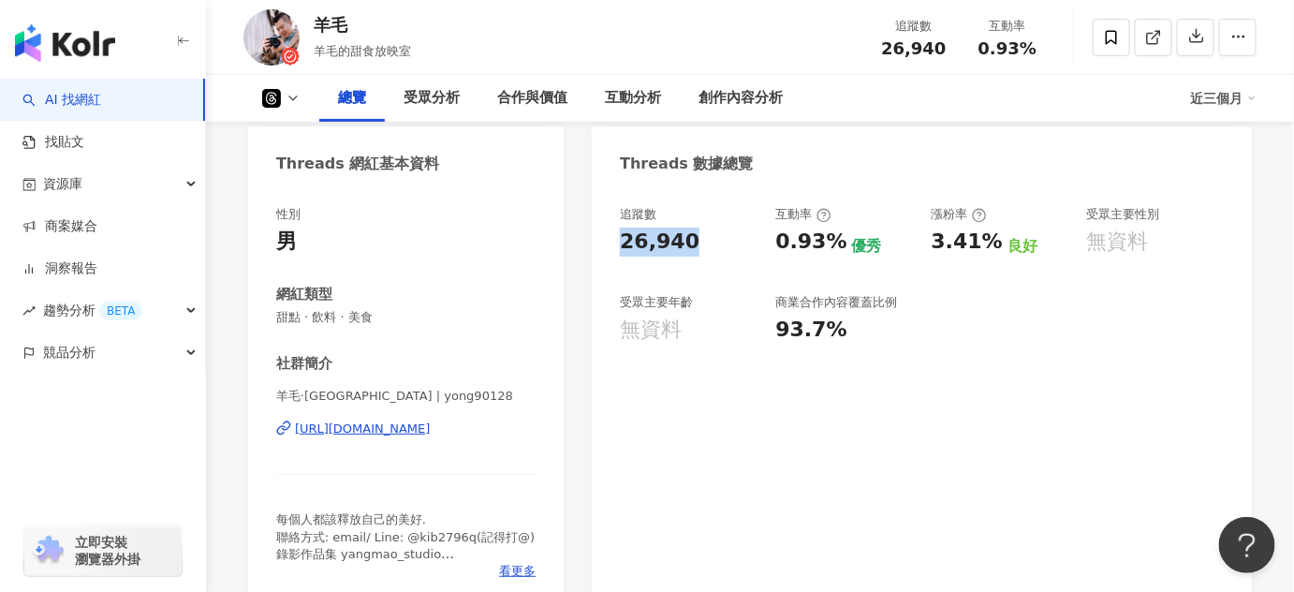
click at [772, 278] on div "追蹤數 26,940 互動率 0.93% 優秀 漲粉率 3.41% 良好 受眾主要性別 無資料 受眾主要年齡 無資料 商業合作內容覆蓋比例 93.7%" at bounding box center [922, 275] width 604 height 139
drag, startPoint x: 784, startPoint y: 234, endPoint x: 828, endPoint y: 240, distance: 44.3
click at [828, 240] on div "0.93%" at bounding box center [810, 241] width 71 height 29
click at [829, 243] on div "0.93%" at bounding box center [810, 241] width 71 height 29
click at [841, 244] on div "0.93% 優秀" at bounding box center [843, 241] width 137 height 29
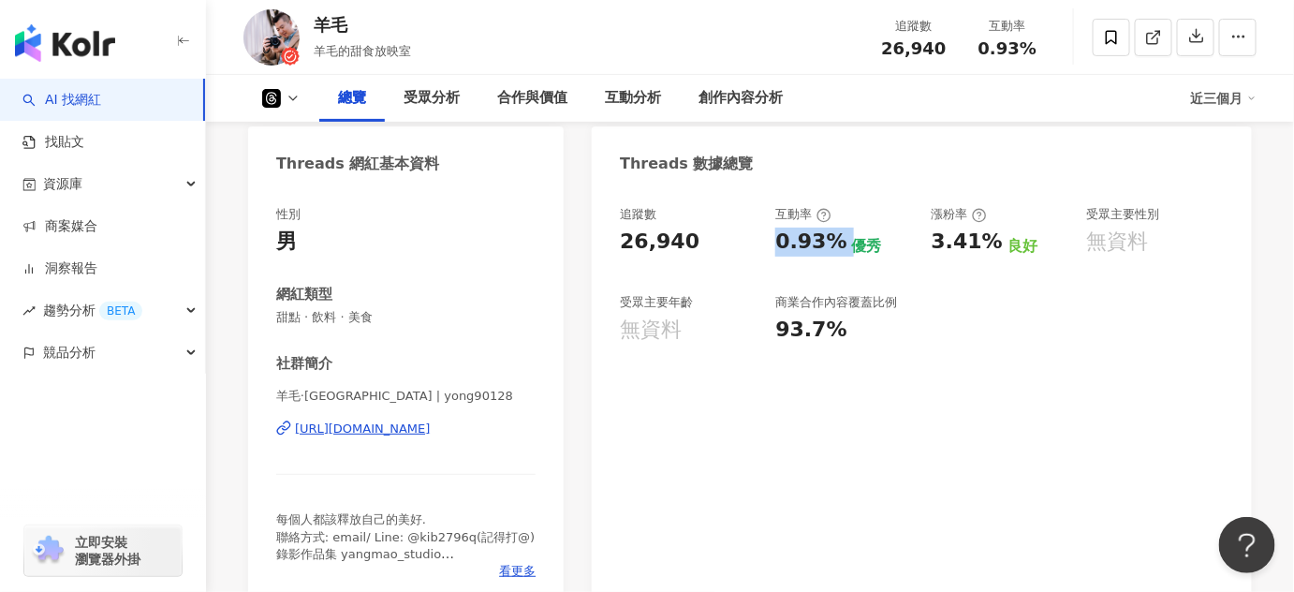
drag, startPoint x: 841, startPoint y: 245, endPoint x: 768, endPoint y: 246, distance: 72.1
click at [768, 246] on div "追蹤數 26,940 互動率 0.93% 優秀 漲粉率 3.41% 良好 受眾主要性別 無資料 受眾主要年齡 無資料 商業合作內容覆蓋比例 93.7%" at bounding box center [922, 275] width 604 height 139
copy div "0.93%"
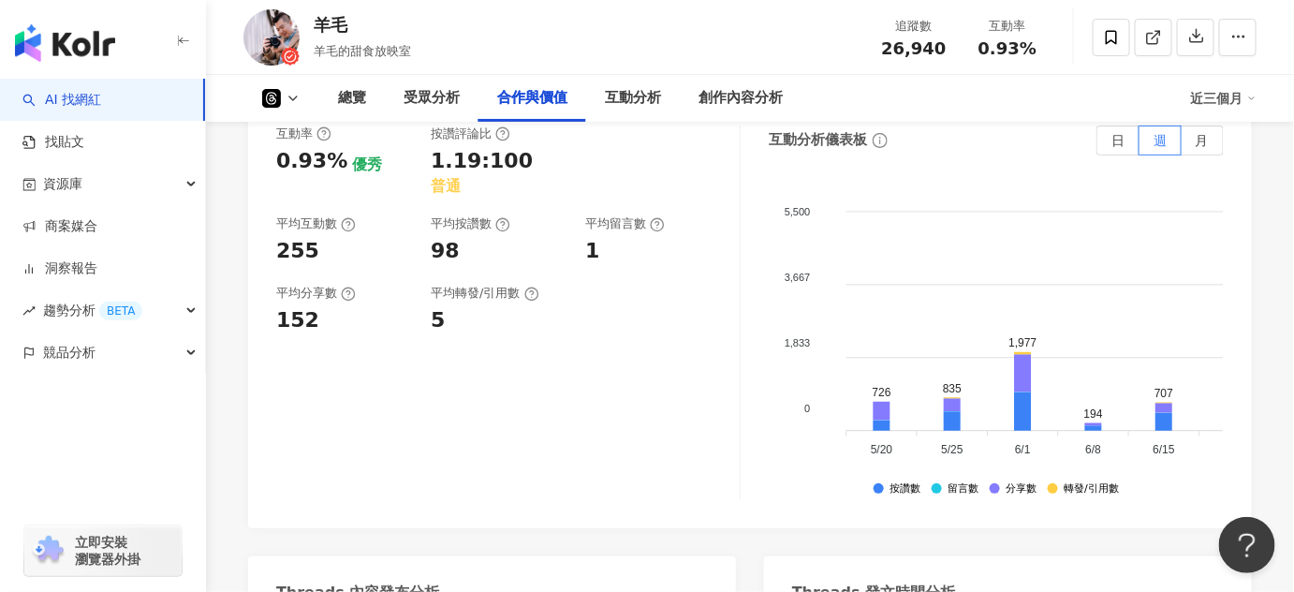
scroll to position [2212, 0]
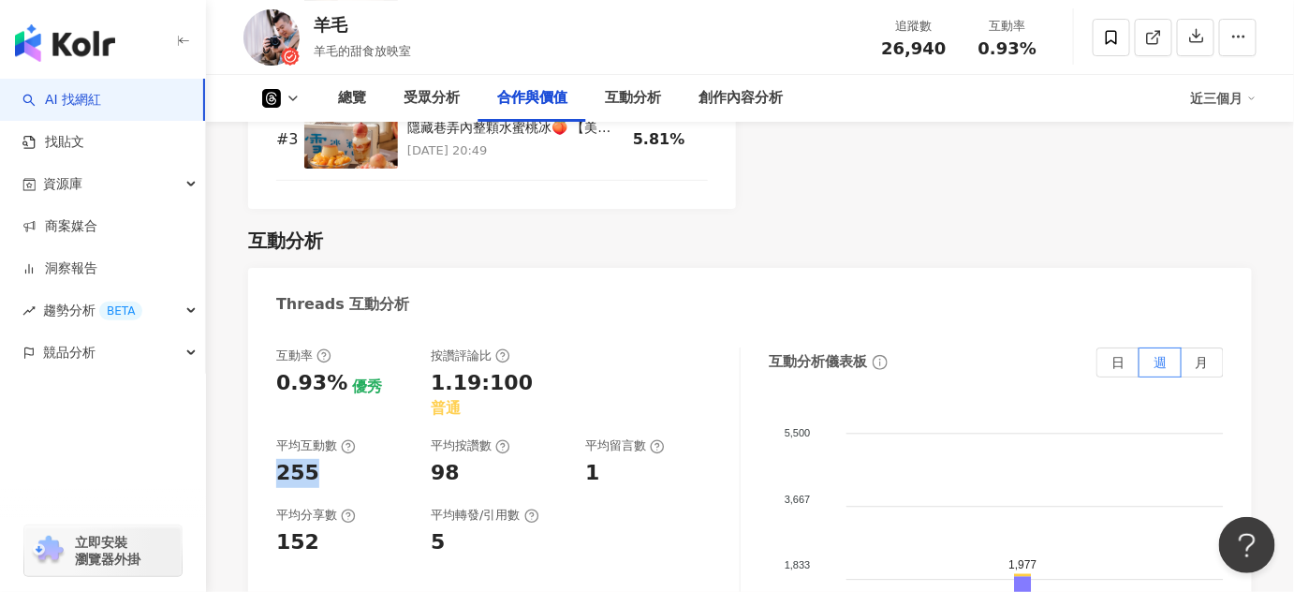
drag, startPoint x: 329, startPoint y: 448, endPoint x: 277, endPoint y: 455, distance: 52.8
click at [277, 459] on div "255" at bounding box center [344, 473] width 136 height 29
copy div "255"
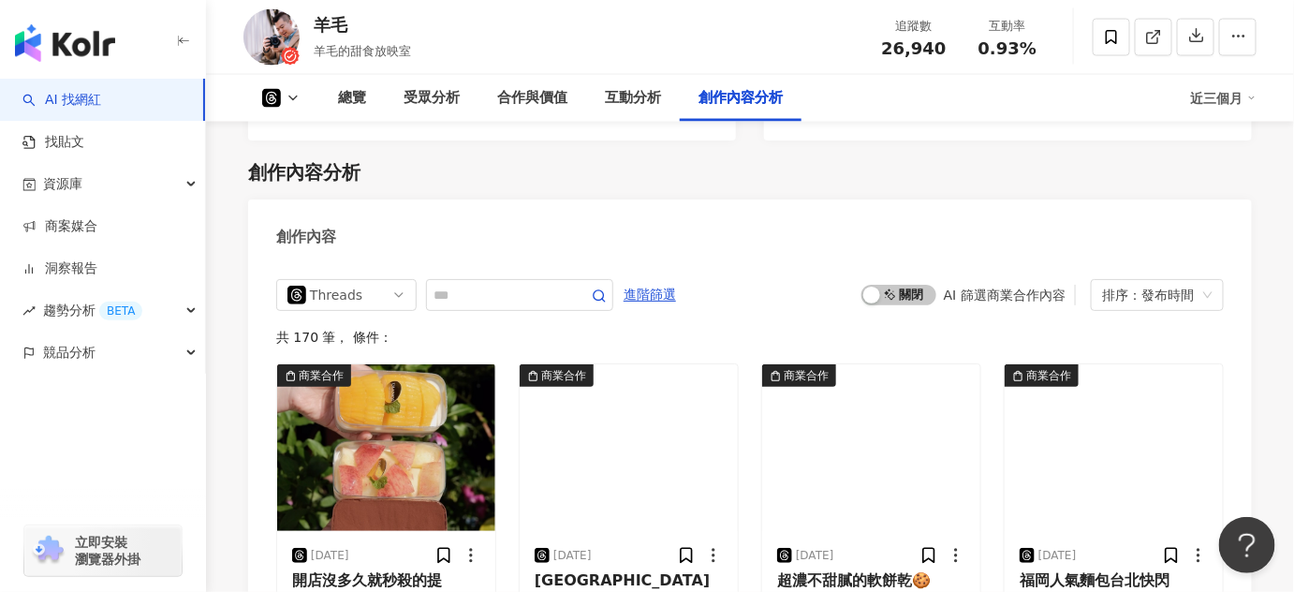
scroll to position [3750, 0]
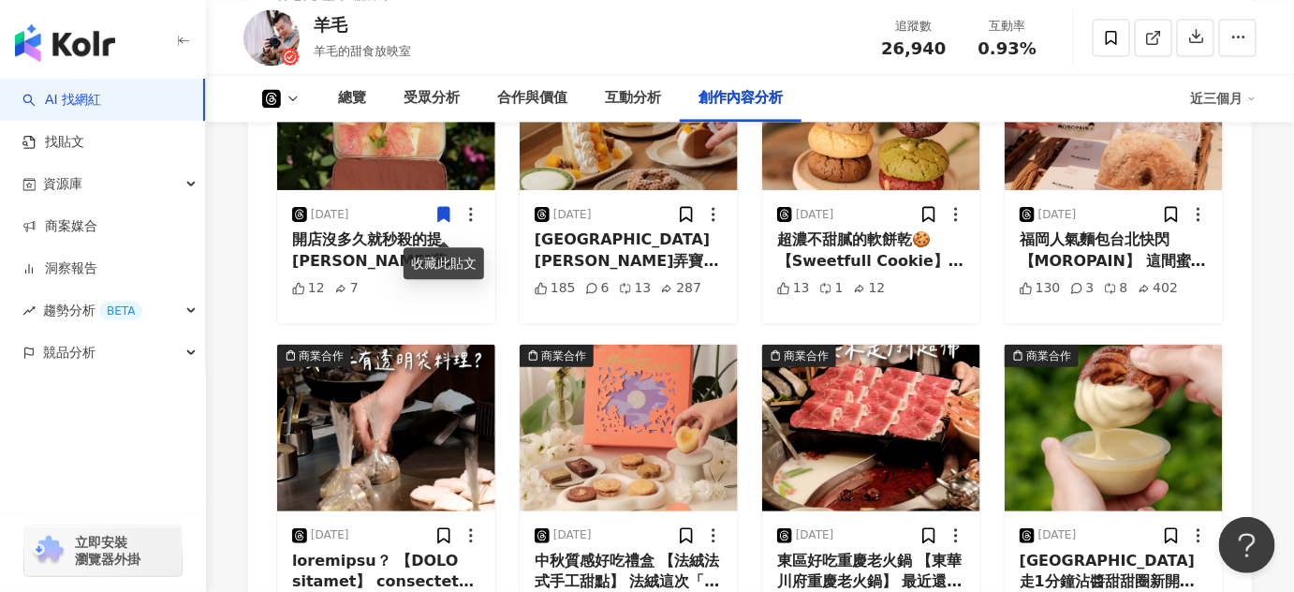
click at [101, 110] on link "AI 找網紅" at bounding box center [61, 100] width 79 height 19
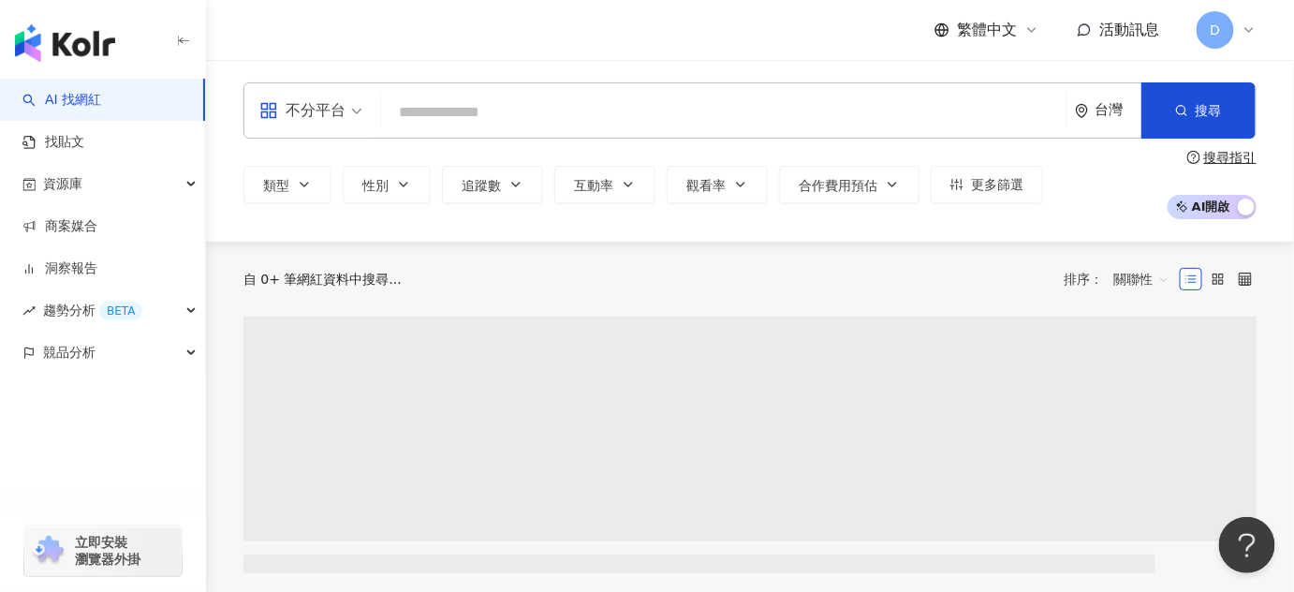
click at [472, 114] on input "search" at bounding box center [723, 113] width 670 height 36
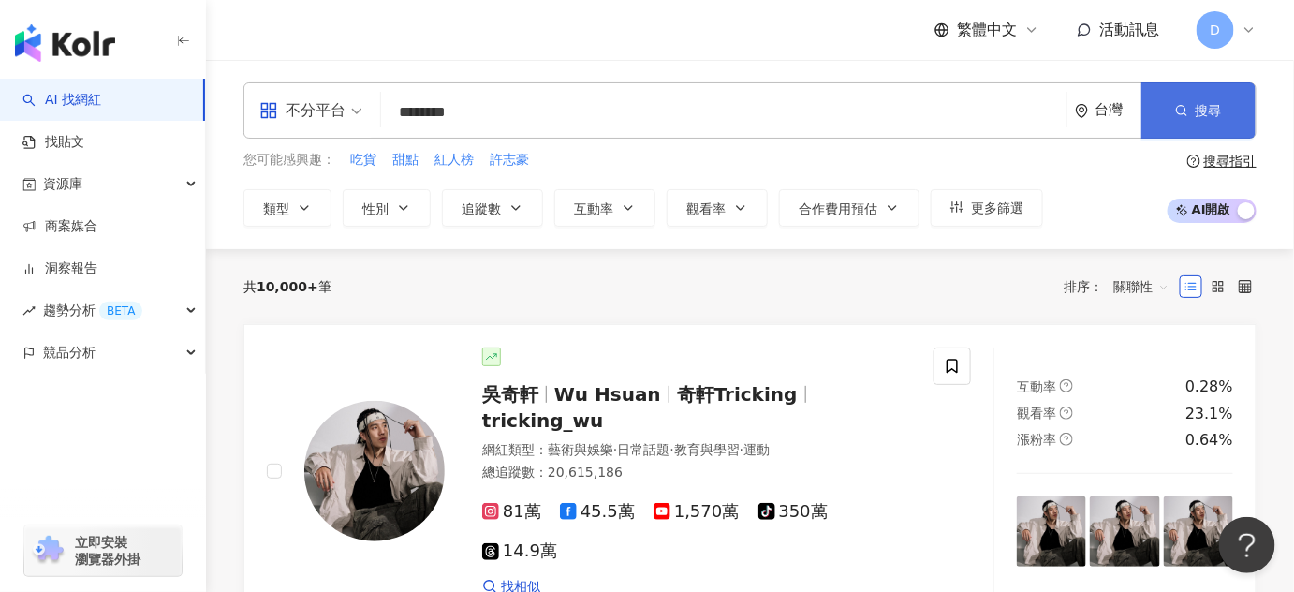
type input "********"
click at [1197, 123] on button "搜尋" at bounding box center [1198, 110] width 114 height 56
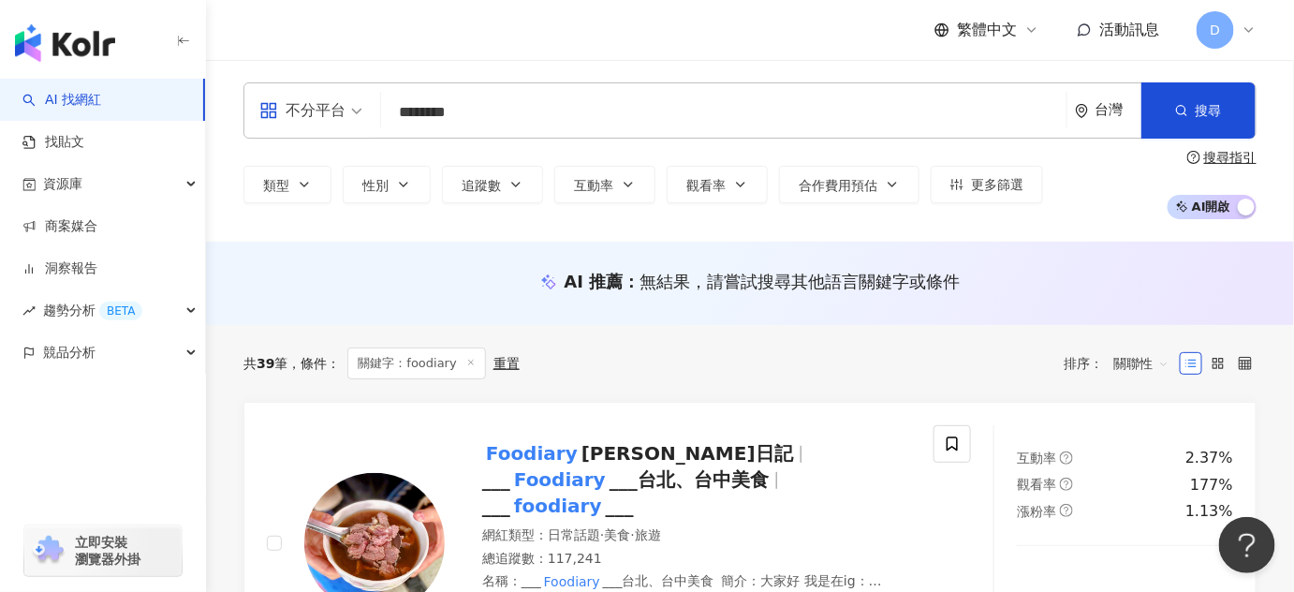
scroll to position [255, 0]
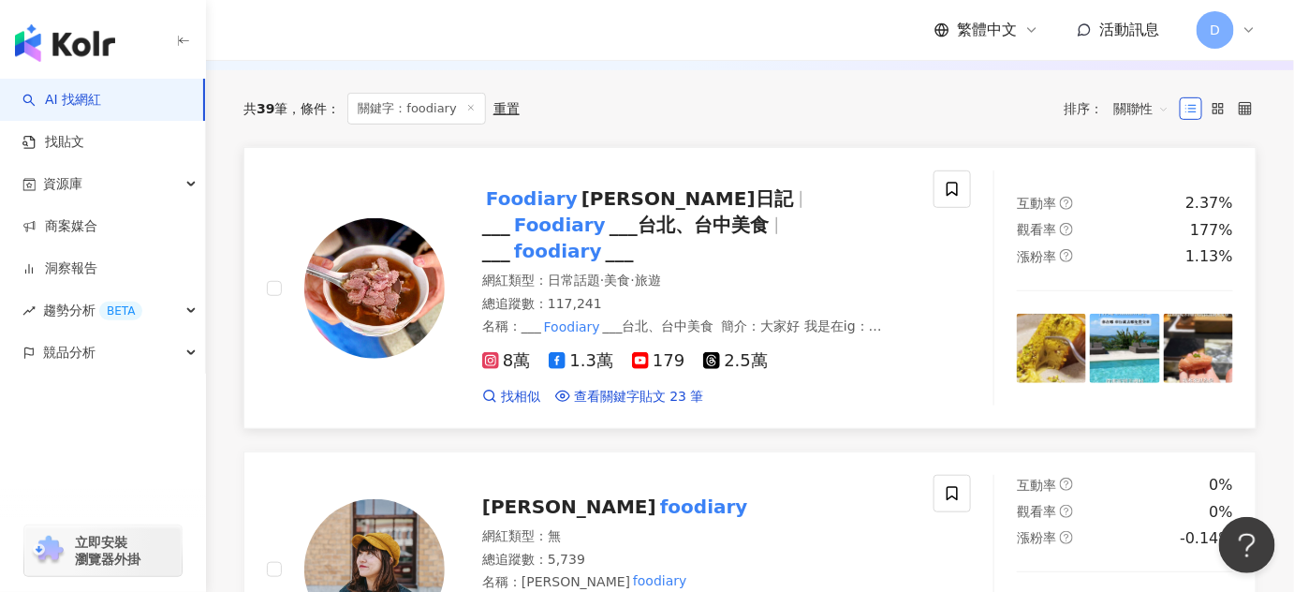
click at [659, 201] on span "蔡蔡美食日記" at bounding box center [687, 198] width 212 height 22
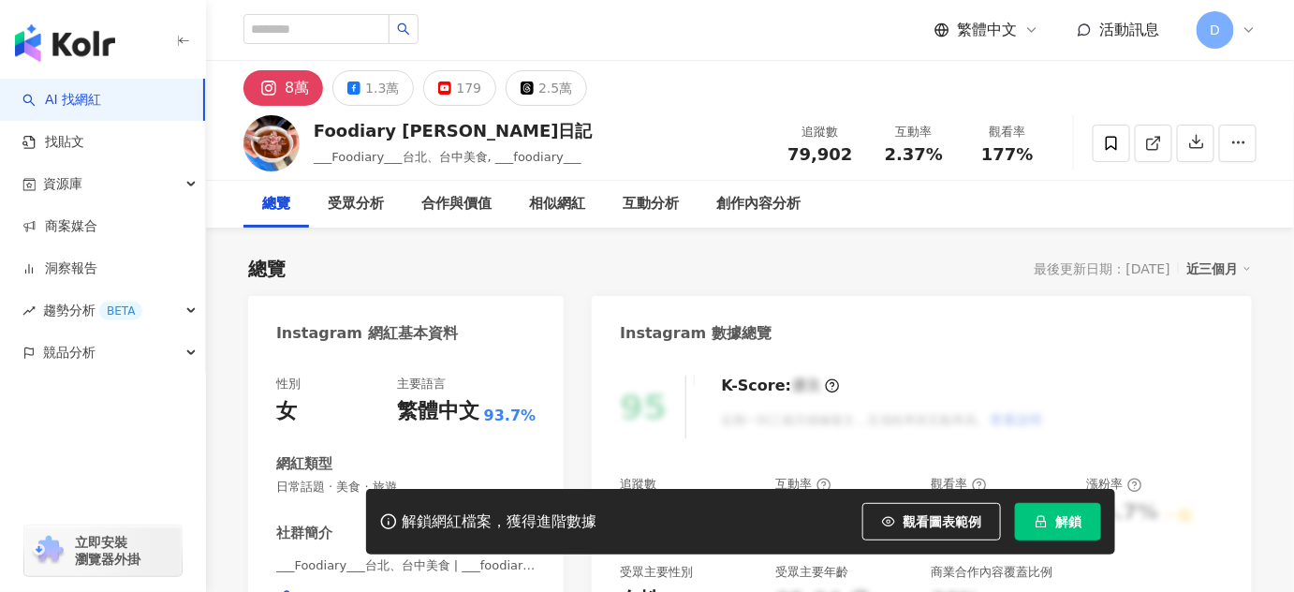
click at [1075, 528] on span "解鎖" at bounding box center [1068, 521] width 26 height 15
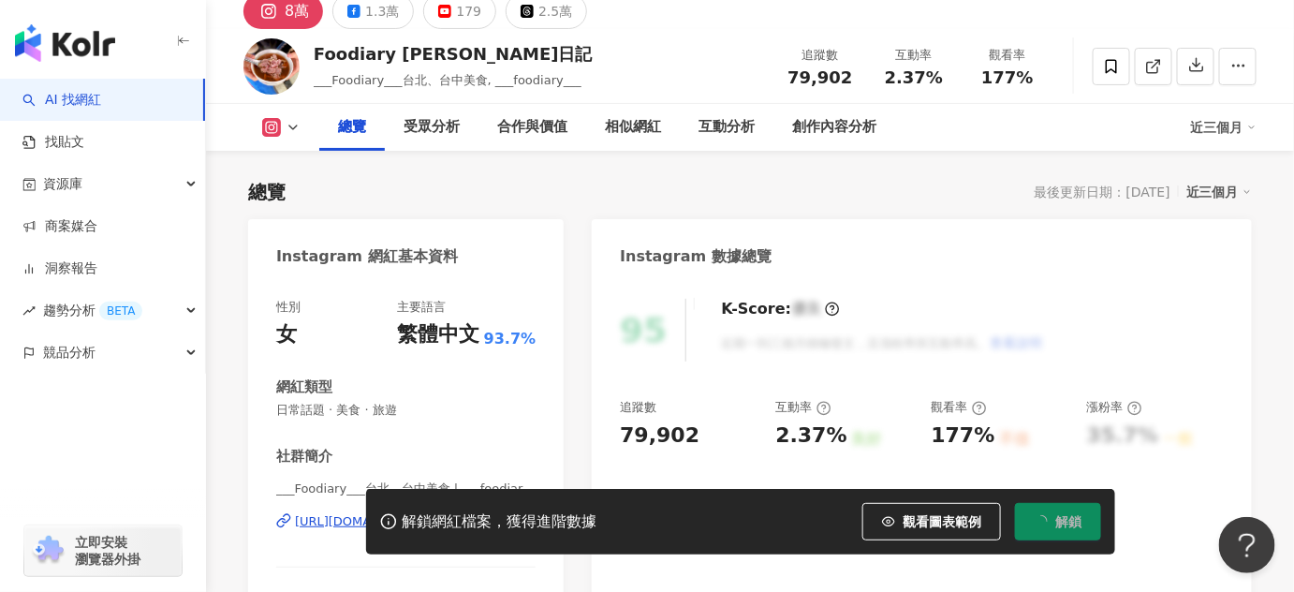
scroll to position [169, 0]
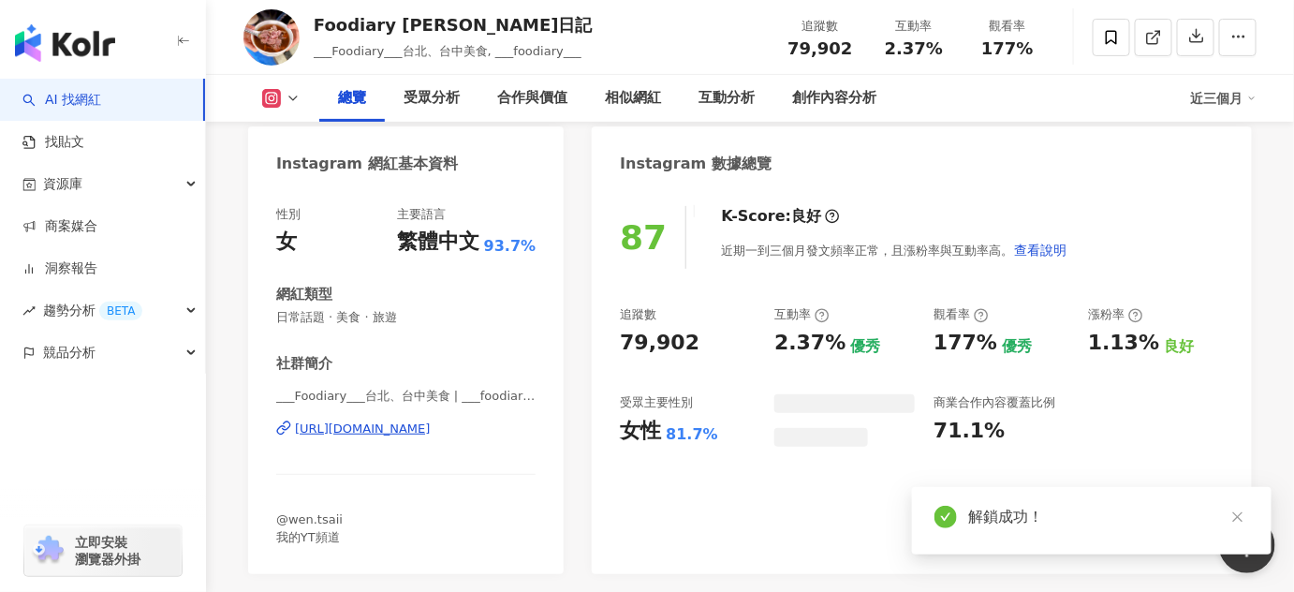
scroll to position [340, 0]
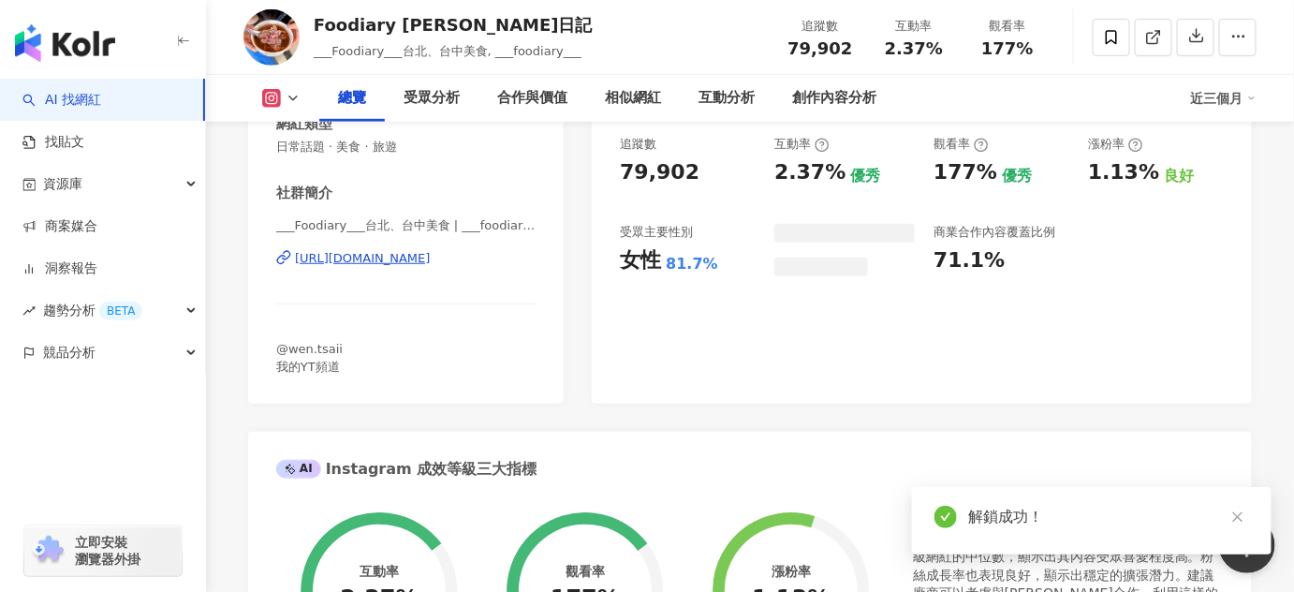
drag, startPoint x: 627, startPoint y: 257, endPoint x: 705, endPoint y: 257, distance: 77.7
click at [702, 257] on div "女性 81.7%" at bounding box center [688, 260] width 136 height 29
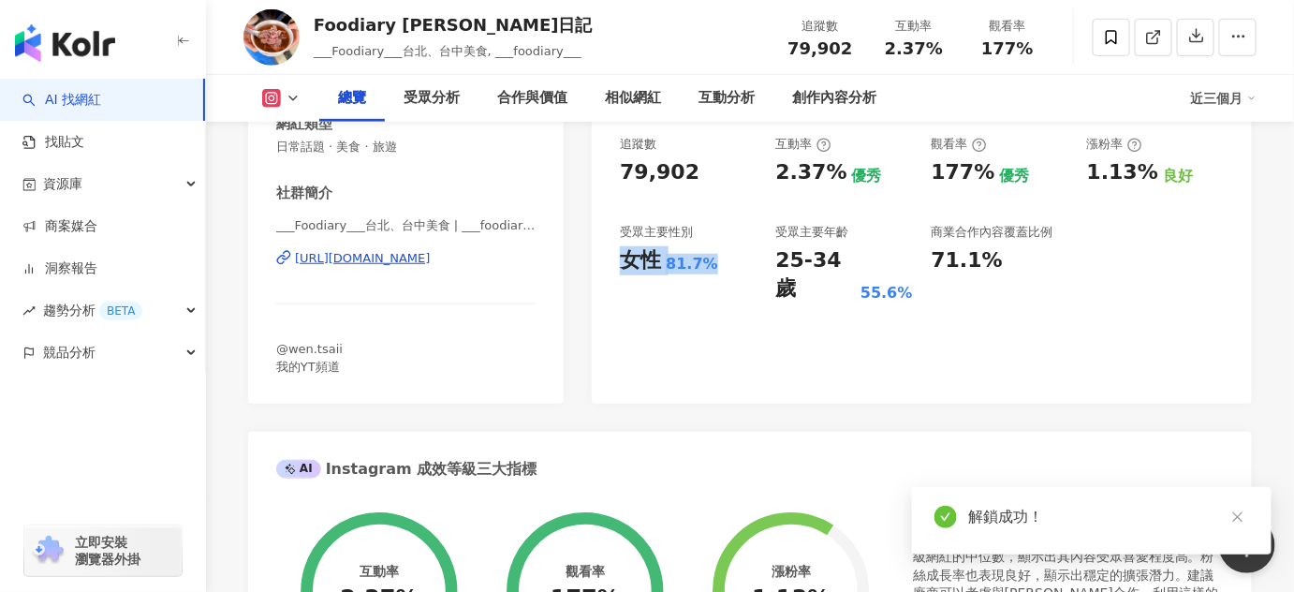
drag, startPoint x: 709, startPoint y: 266, endPoint x: 21, endPoint y: 387, distance: 698.5
click at [626, 270] on div "女性 81.7%" at bounding box center [688, 260] width 137 height 29
copy div "女性 81.7%"
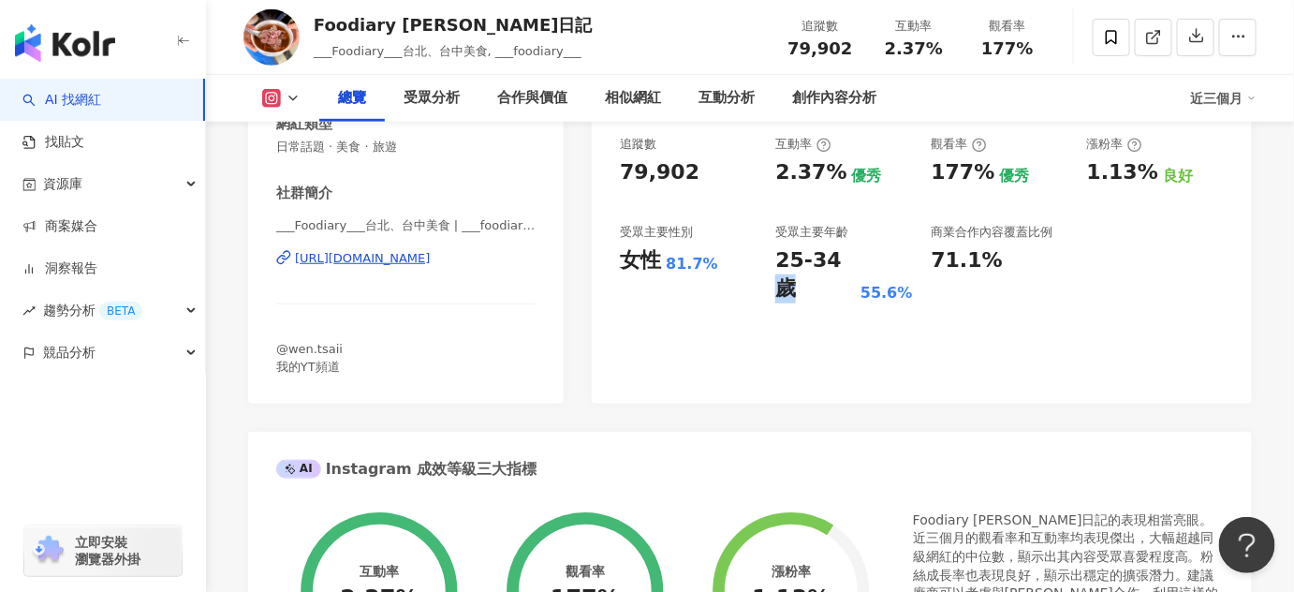
click at [845, 368] on div "87 K-Score : 良好 近期一到三個月發文頻率正常，且漲粉率與互動率高。 查看說明 追蹤數 79,902 互動率 2.37% 優秀 觀看率 177% …" at bounding box center [922, 210] width 660 height 387
drag, startPoint x: 771, startPoint y: 254, endPoint x: 915, endPoint y: 260, distance: 144.3
click at [915, 260] on div "追蹤數 79,902 互動率 2.37% 優秀 觀看率 177% 優秀 漲粉率 1.13% 良好 受眾主要性別 女性 81.7% 受眾主要年齡 25-34 歲…" at bounding box center [922, 220] width 604 height 168
copy div "25-34 歲 55.6%"
drag, startPoint x: 929, startPoint y: 171, endPoint x: 986, endPoint y: 174, distance: 57.2
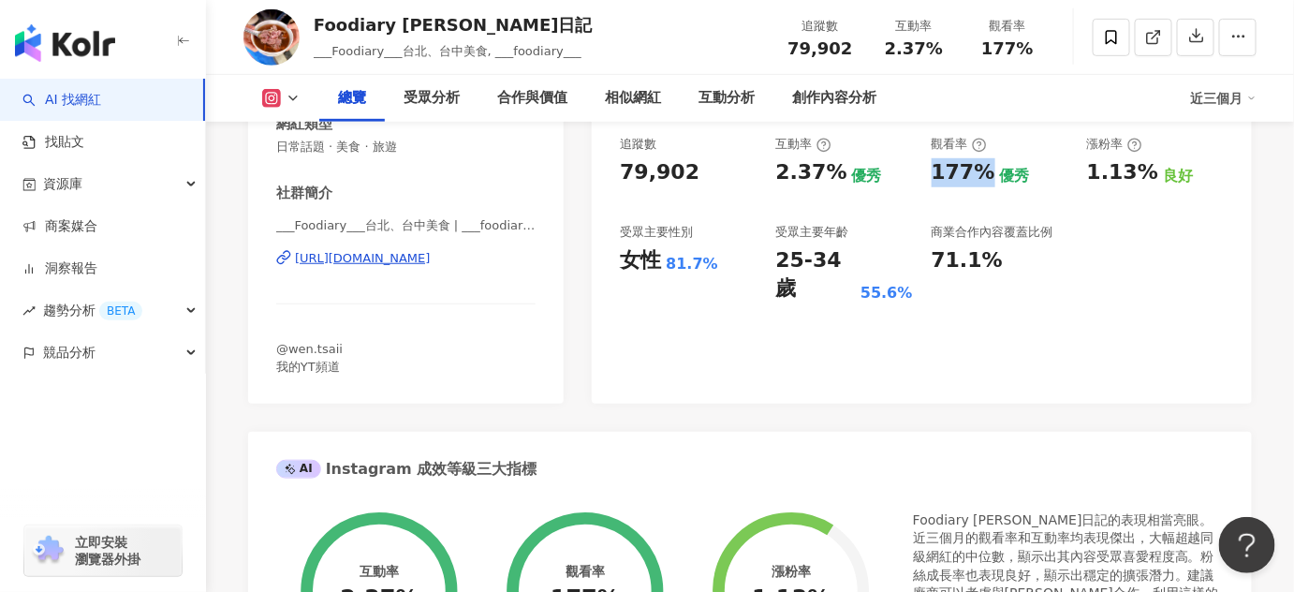
click at [986, 174] on div "追蹤數 79,902 互動率 2.37% 優秀 觀看率 177% 優秀 漲粉率 1.13% 良好 受眾主要性別 女性 81.7% 受眾主要年齡 25-34 歲…" at bounding box center [922, 220] width 604 height 168
copy div "177%"
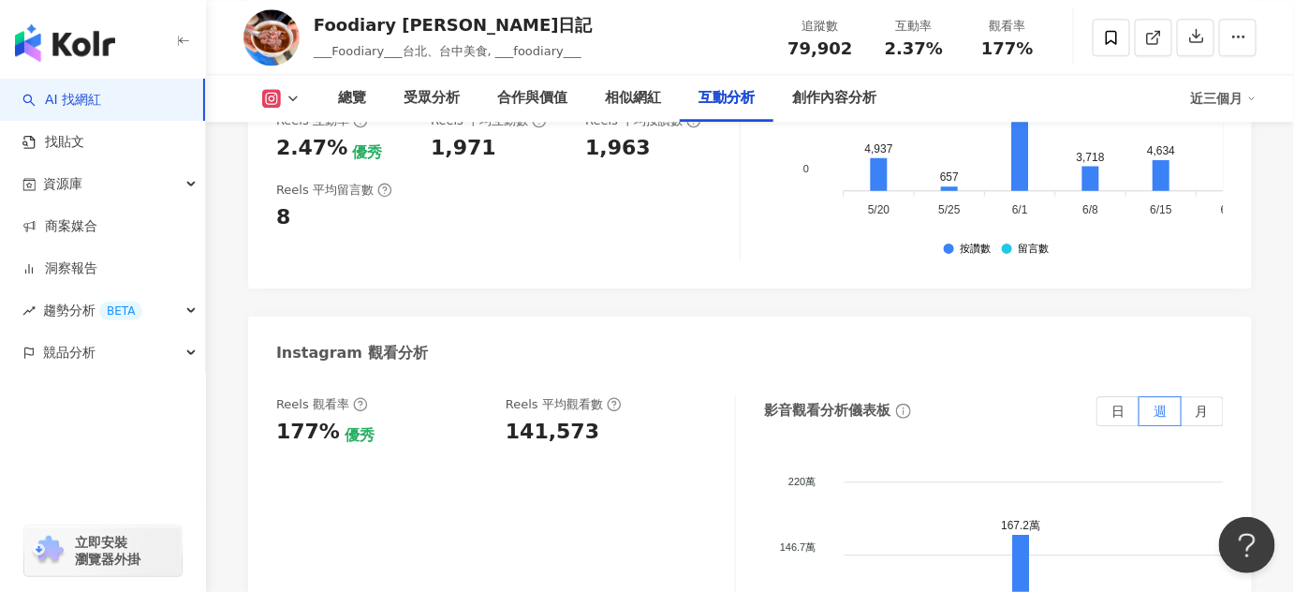
scroll to position [4169, 0]
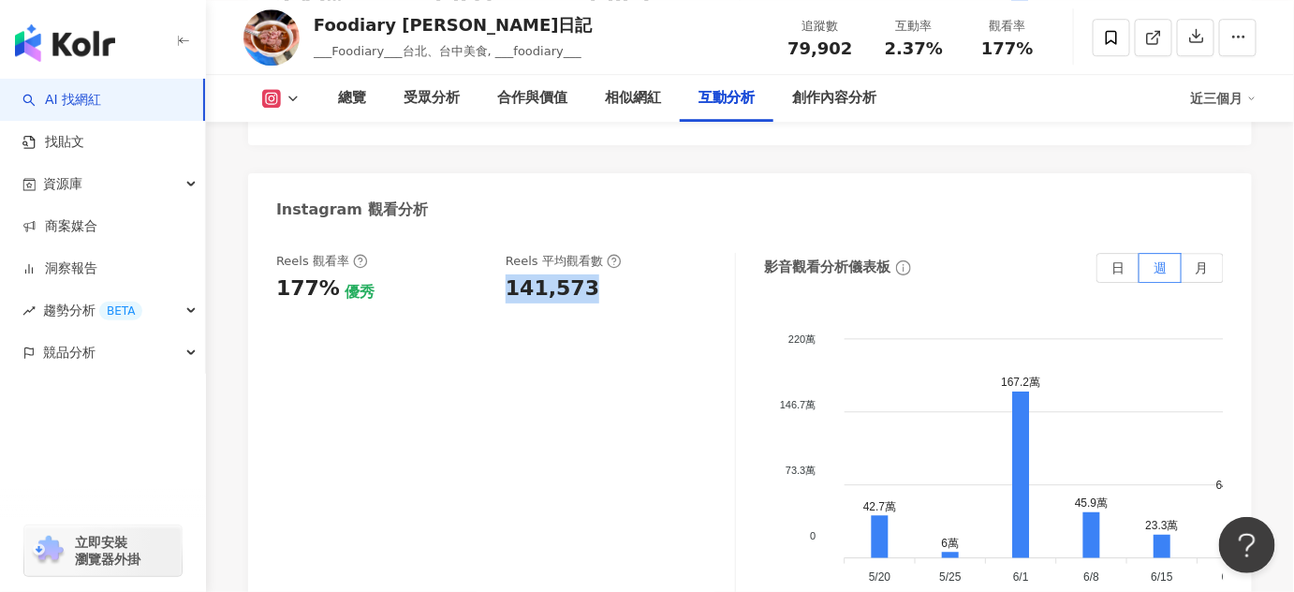
drag, startPoint x: 592, startPoint y: 253, endPoint x: 504, endPoint y: 254, distance: 88.0
click at [504, 254] on div "Reels 觀看率 177% 優秀 Reels 平均觀看數 141,573" at bounding box center [496, 278] width 440 height 51
copy div "141,573"
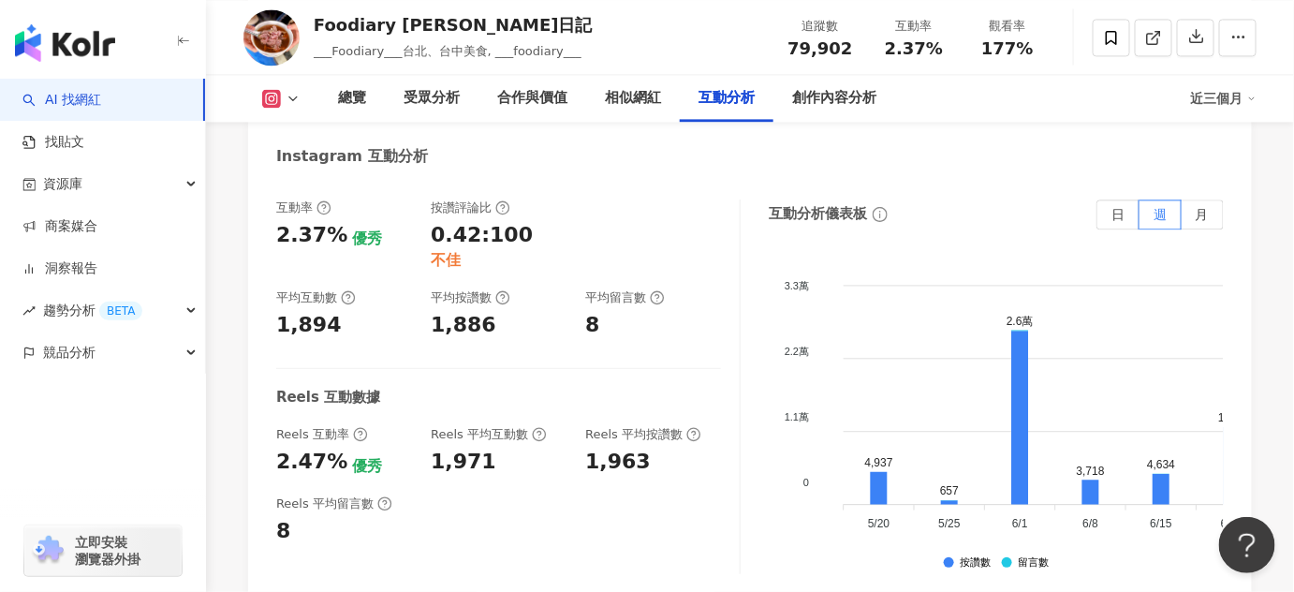
scroll to position [3744, 0]
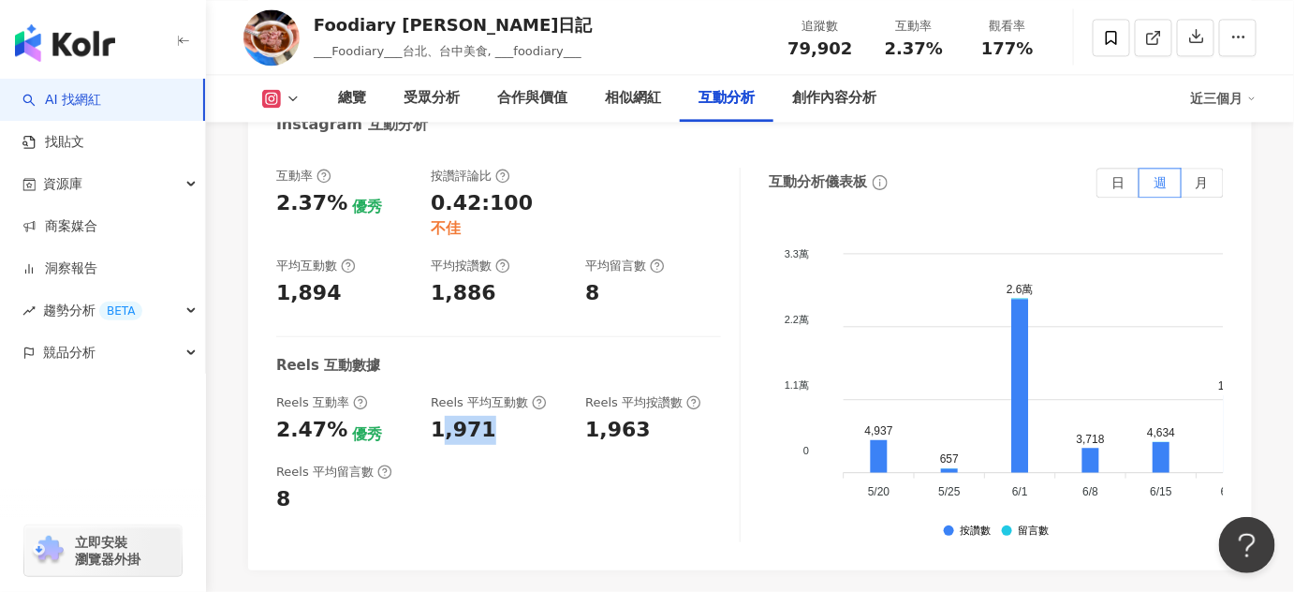
drag, startPoint x: 483, startPoint y: 373, endPoint x: 444, endPoint y: 378, distance: 39.6
click at [444, 416] on div "1,971" at bounding box center [464, 430] width 66 height 29
click at [596, 453] on div "互動率 2.37% 優秀 按讚評論比 0.42:100 不佳 平均互動數 1,894 平均按讚數 1,886 平均留言數 8 Reels 互動數據 Reels…" at bounding box center [508, 355] width 464 height 374
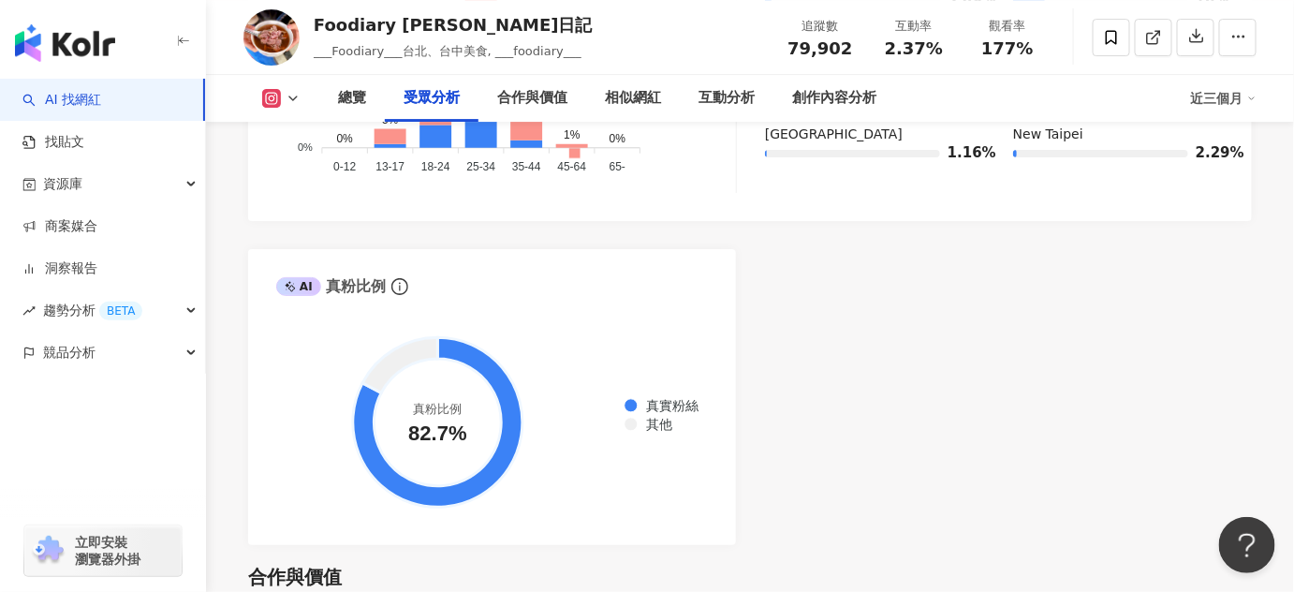
scroll to position [1702, 0]
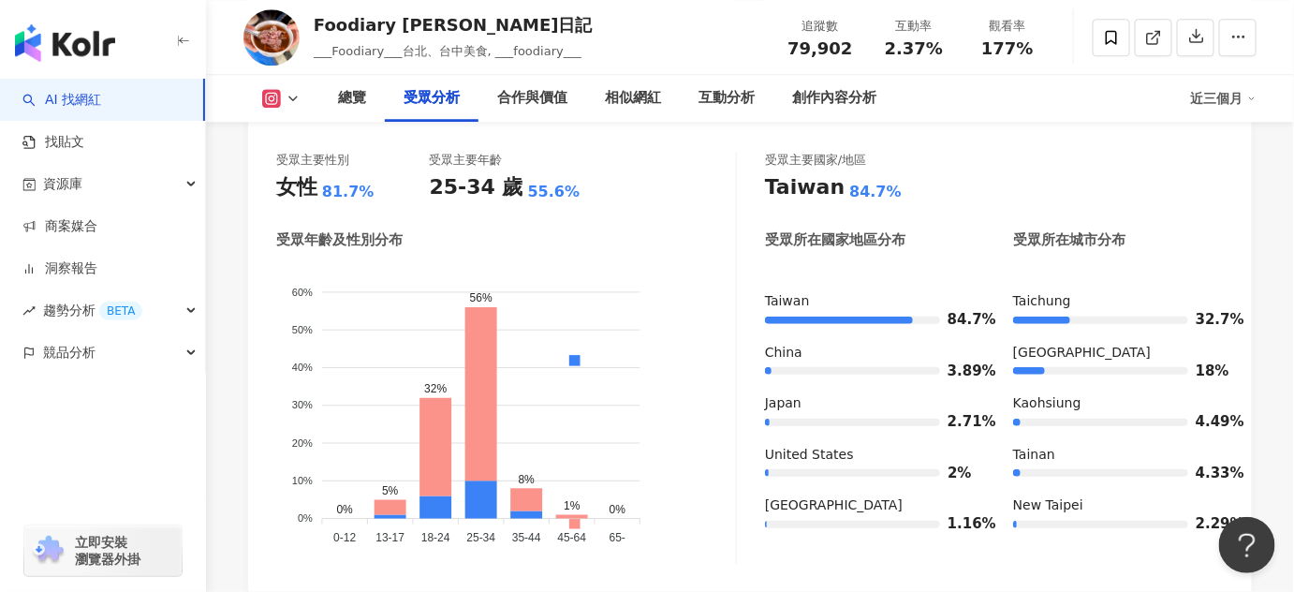
click at [271, 93] on rect at bounding box center [272, 99] width 15 height 14
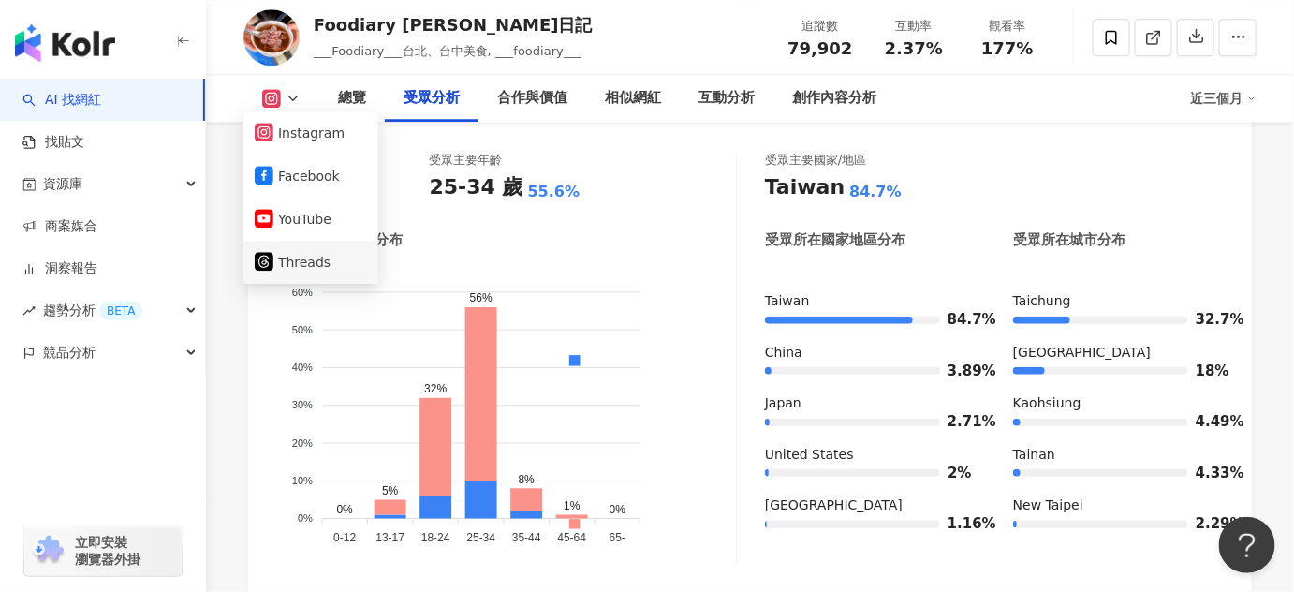
click at [329, 262] on button "Threads" at bounding box center [311, 262] width 112 height 26
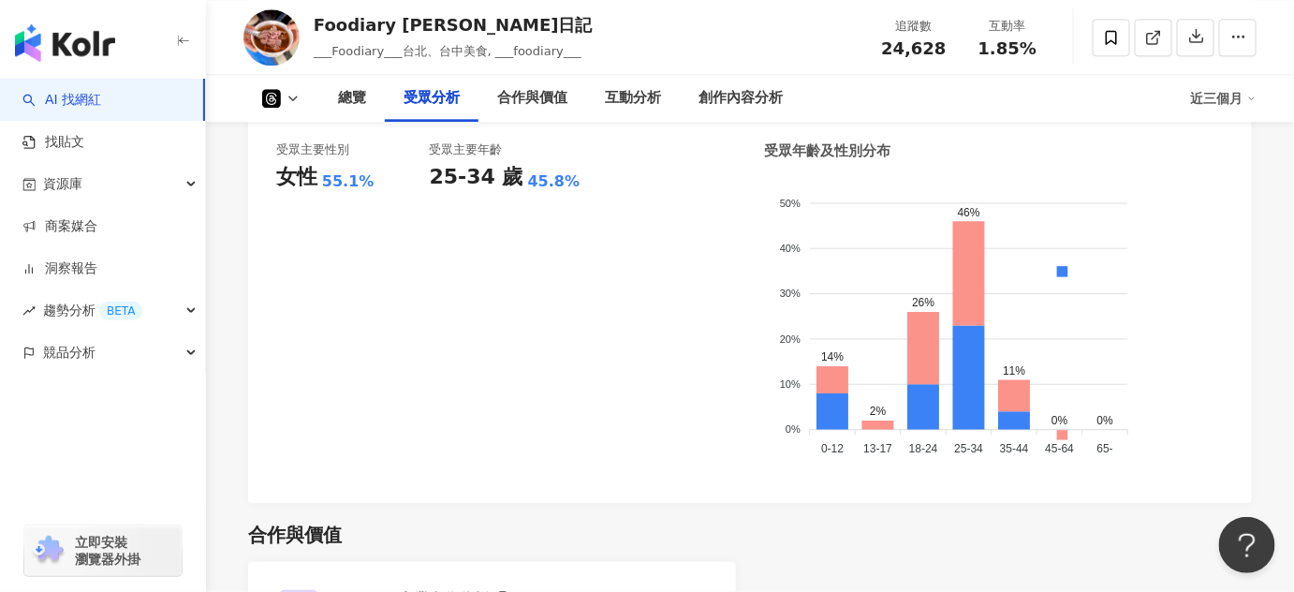
scroll to position [1280, 0]
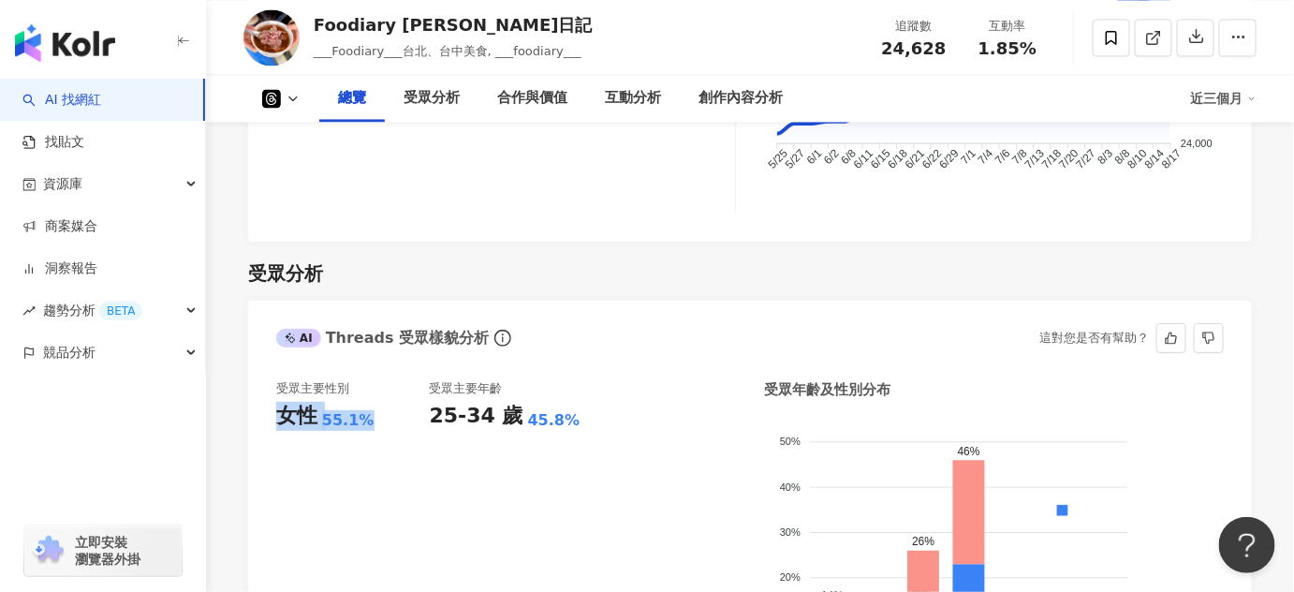
drag, startPoint x: 358, startPoint y: 427, endPoint x: 276, endPoint y: 411, distance: 83.0
click at [276, 411] on div "女性 55.1%" at bounding box center [353, 416] width 154 height 29
click at [434, 428] on div "25-34 歲" at bounding box center [477, 416] width 94 height 29
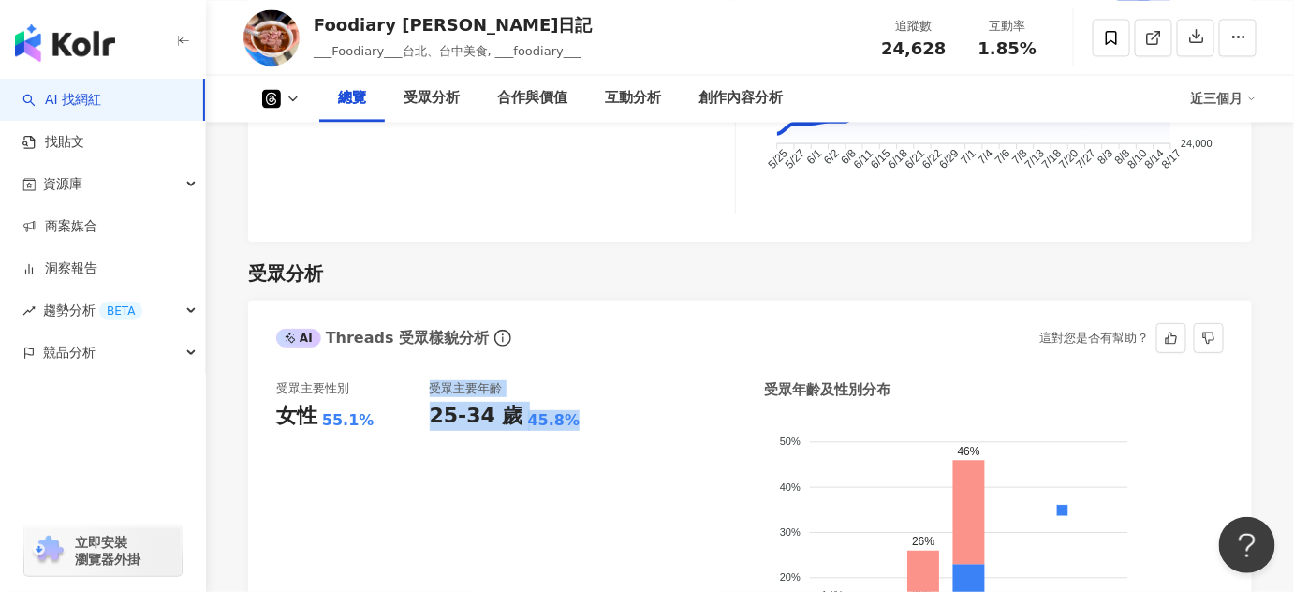
drag, startPoint x: 419, startPoint y: 411, endPoint x: 564, endPoint y: 421, distance: 145.4
click at [561, 420] on div "受眾主要性別 女性 55.1% 受眾主要年齡 25-34 歲 45.8%" at bounding box center [506, 546] width 460 height 333
click at [564, 421] on div "25-34 歲 45.8%" at bounding box center [507, 416] width 154 height 29
drag, startPoint x: 545, startPoint y: 421, endPoint x: 432, endPoint y: 413, distance: 113.6
click at [432, 413] on div "25-34 歲 45.8%" at bounding box center [507, 416] width 154 height 29
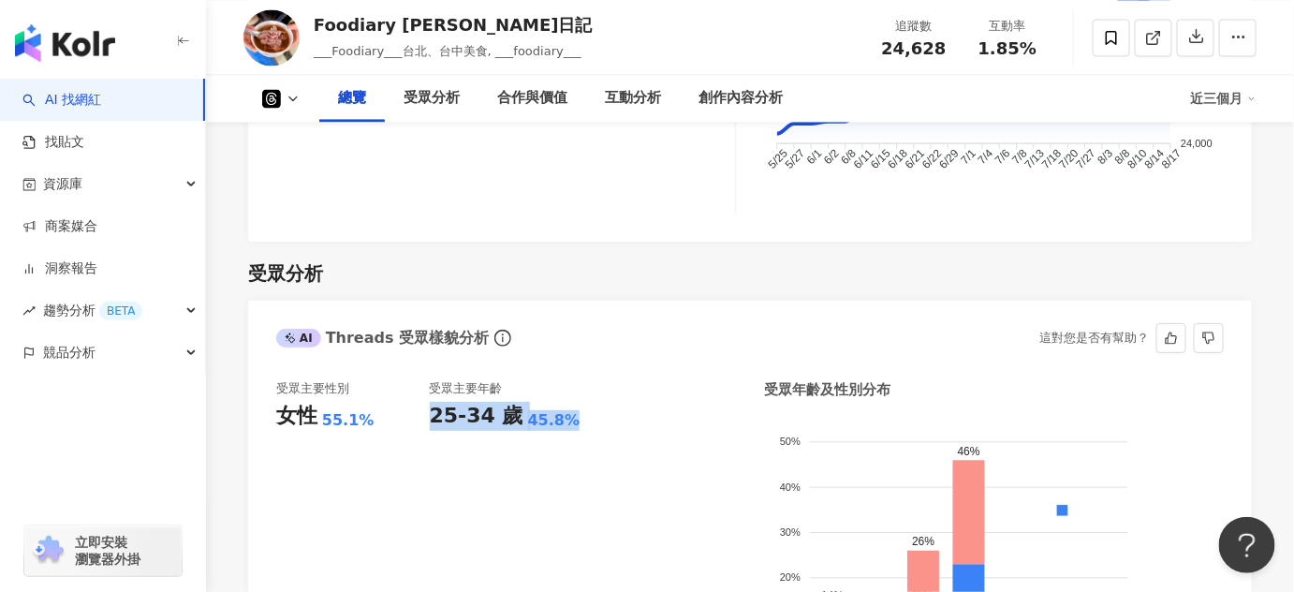
copy div "25-34 歲 45.8%"
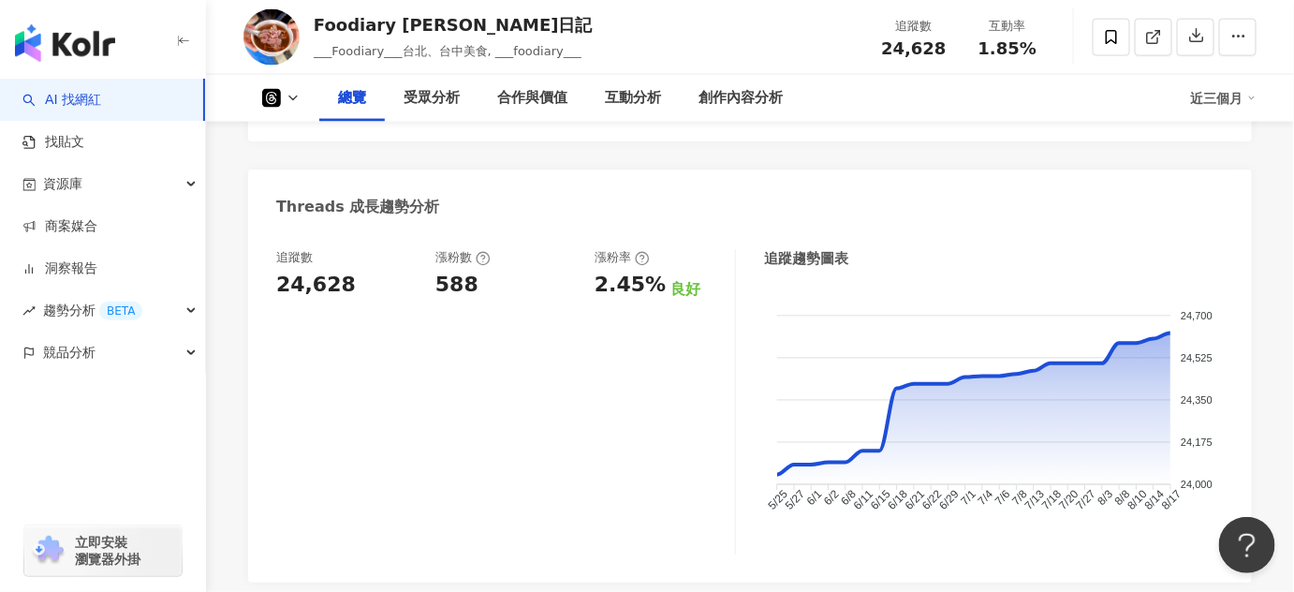
scroll to position [683, 0]
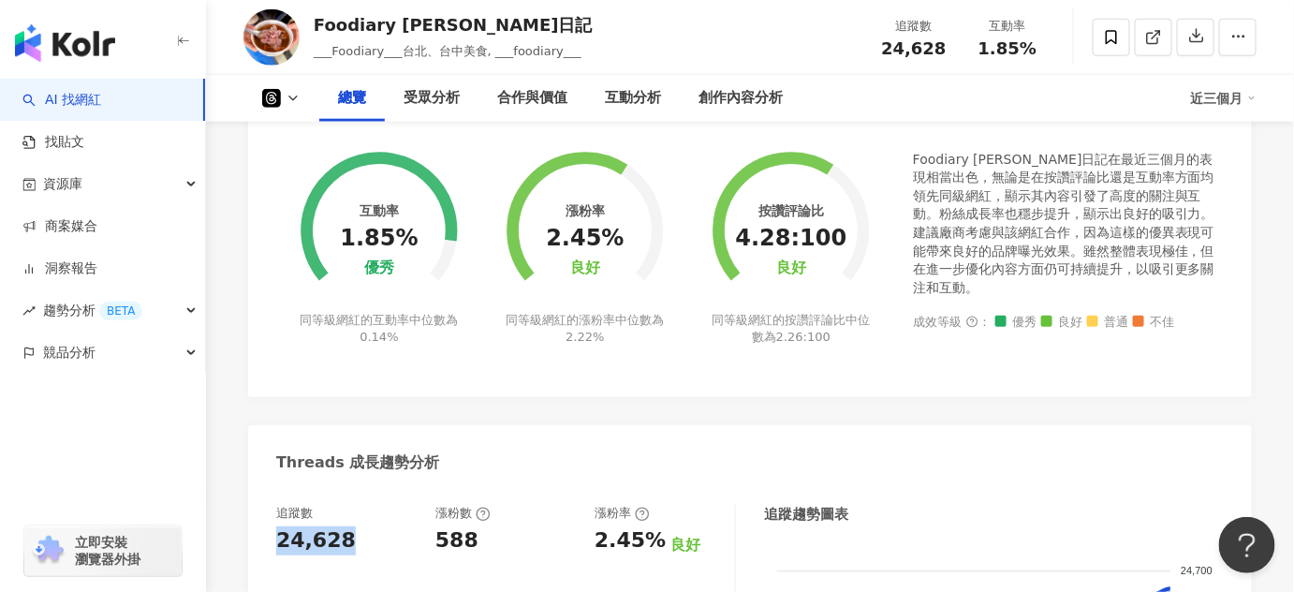
drag, startPoint x: 341, startPoint y: 541, endPoint x: 259, endPoint y: 549, distance: 81.9
copy div "24,628"
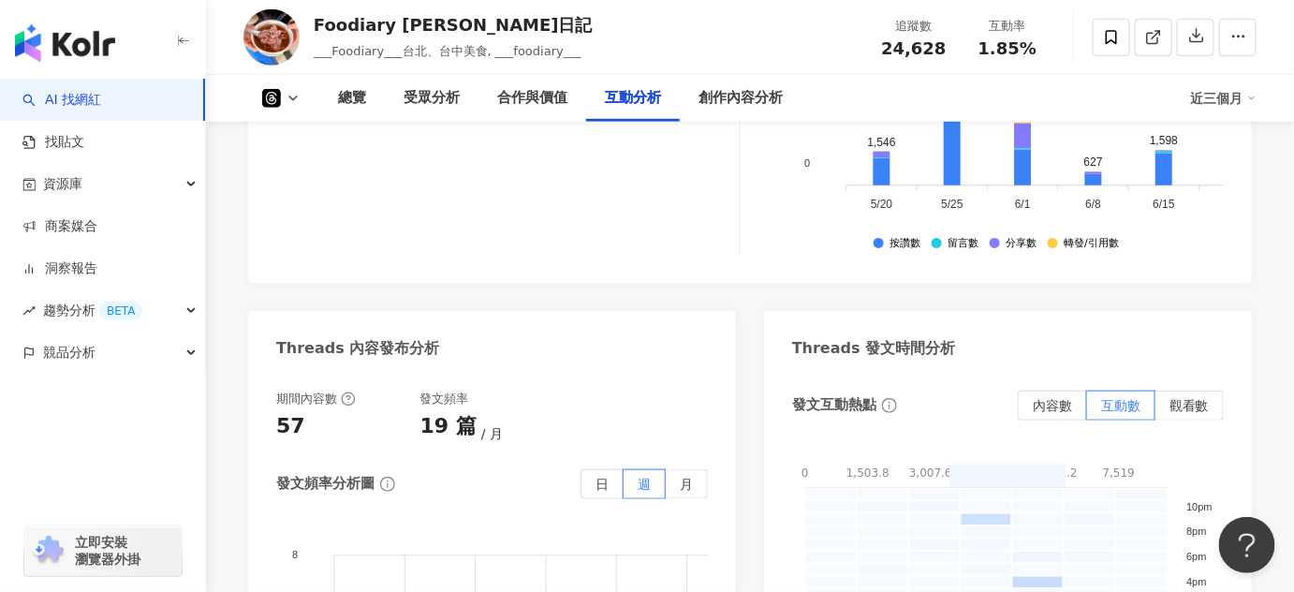
scroll to position [2471, 0]
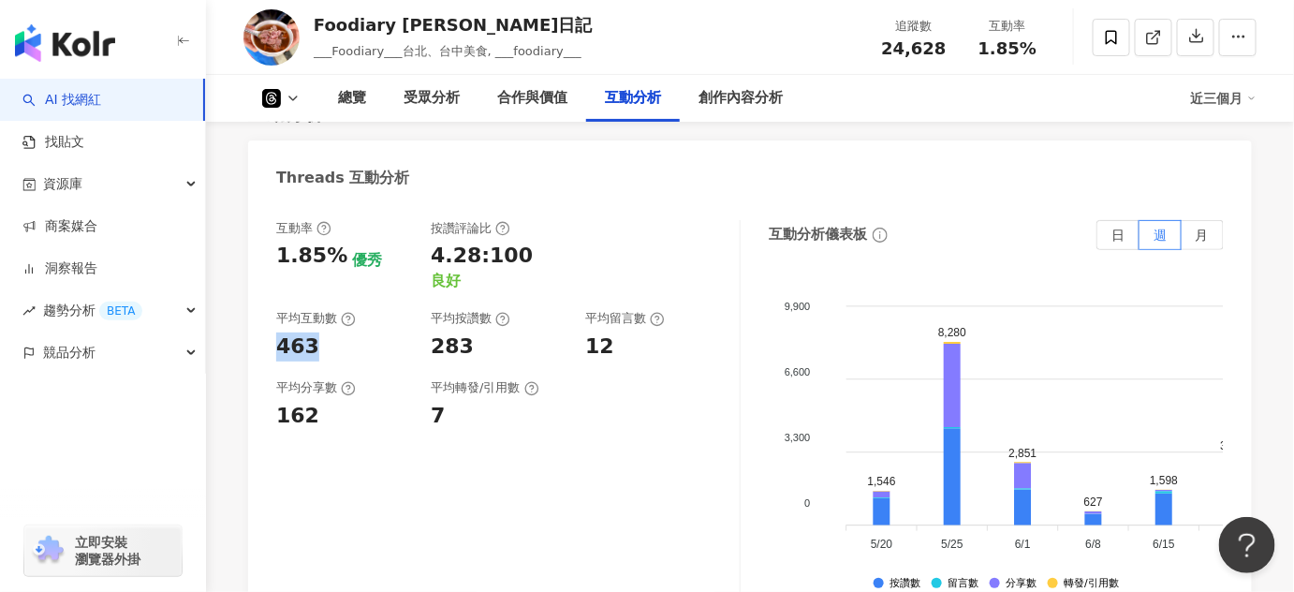
drag, startPoint x: 325, startPoint y: 326, endPoint x: 273, endPoint y: 333, distance: 52.0
click at [273, 333] on div "互動率 1.85% 優秀 按讚評論比 4.28:100 良好 平均互動數 463 平均按讚數 283 平均留言數 12 平均分享數 162 平均轉發/引用數 …" at bounding box center [749, 411] width 1003 height 421
copy div "463"
drag, startPoint x: 335, startPoint y: 258, endPoint x: 268, endPoint y: 262, distance: 67.5
click at [268, 262] on div "互動率 1.85% 優秀 按讚評論比 4.28:100 良好 平均互動數 463 平均按讚數 283 平均留言數 12 平均分享數 162 平均轉發/引用數 …" at bounding box center [749, 411] width 1003 height 421
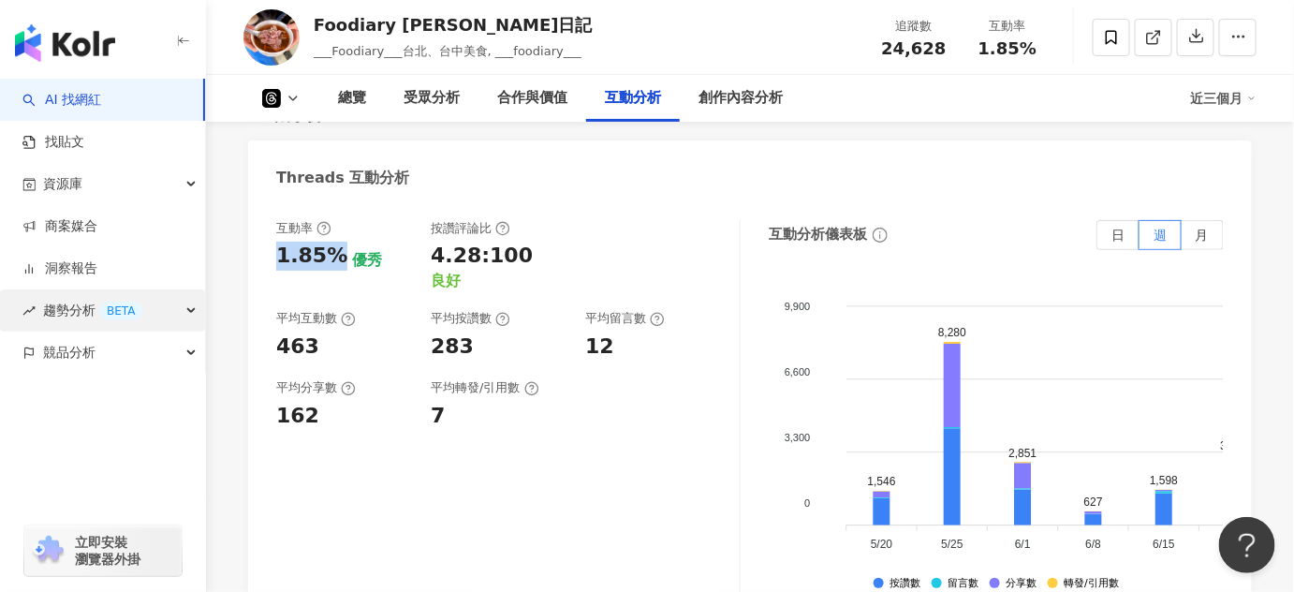
copy div "1.85%"
click at [101, 101] on link "AI 找網紅" at bounding box center [61, 100] width 79 height 19
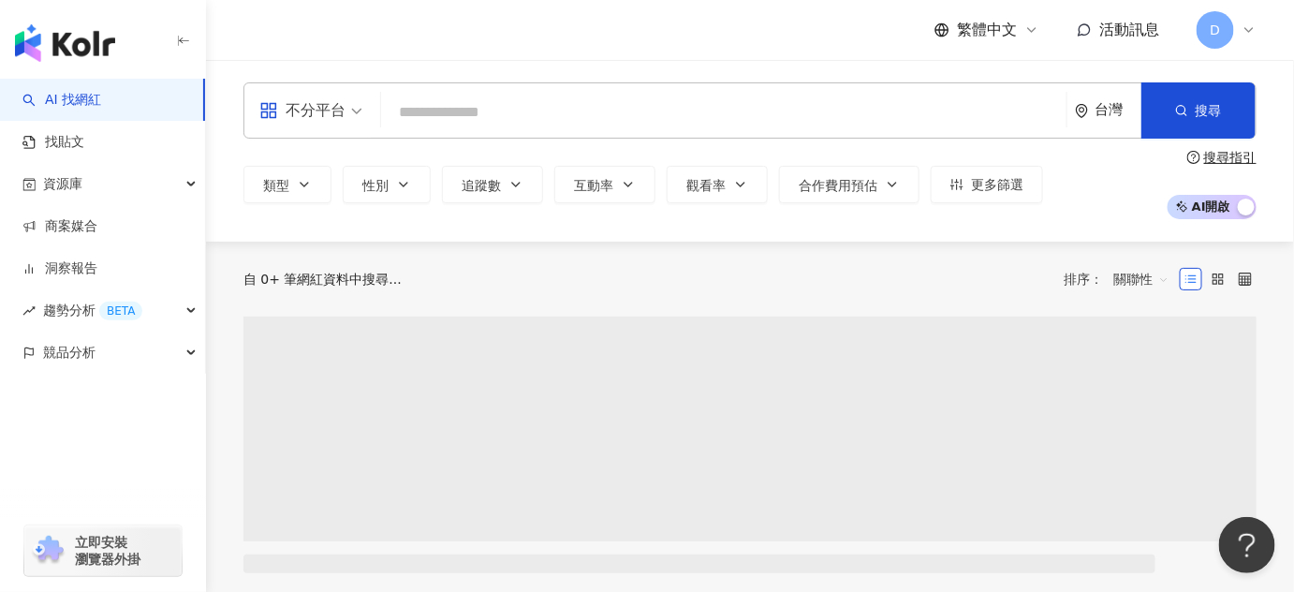
click at [515, 101] on input "search" at bounding box center [723, 113] width 670 height 36
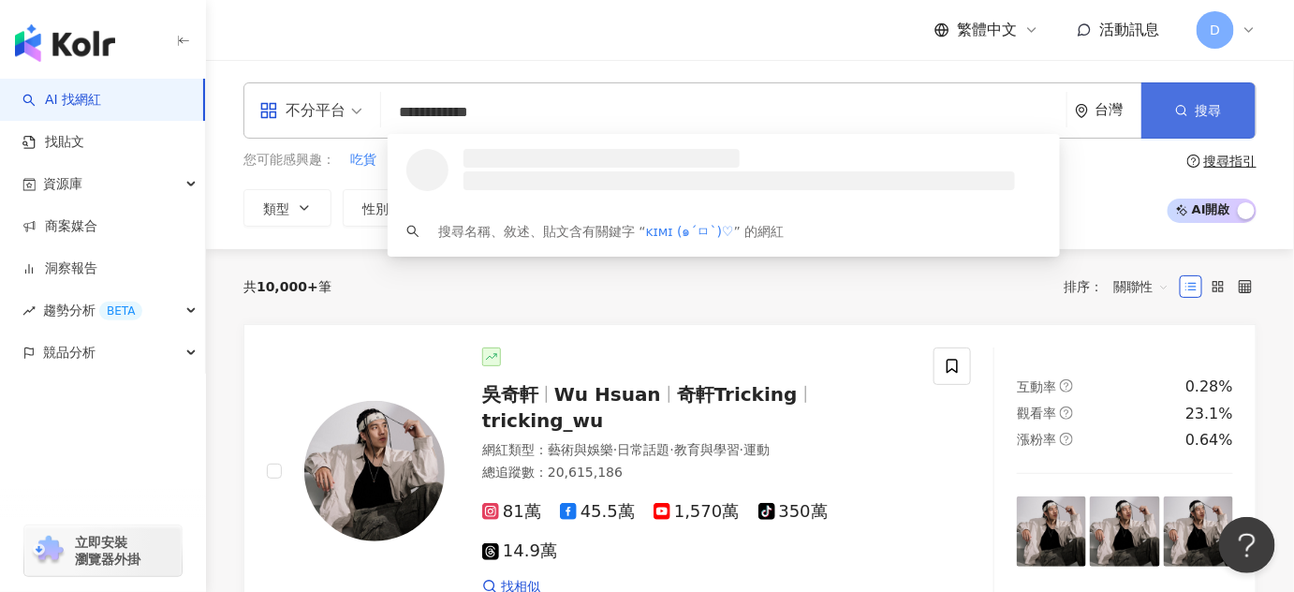
type input "**********"
click at [1159, 112] on button "搜尋" at bounding box center [1198, 110] width 114 height 56
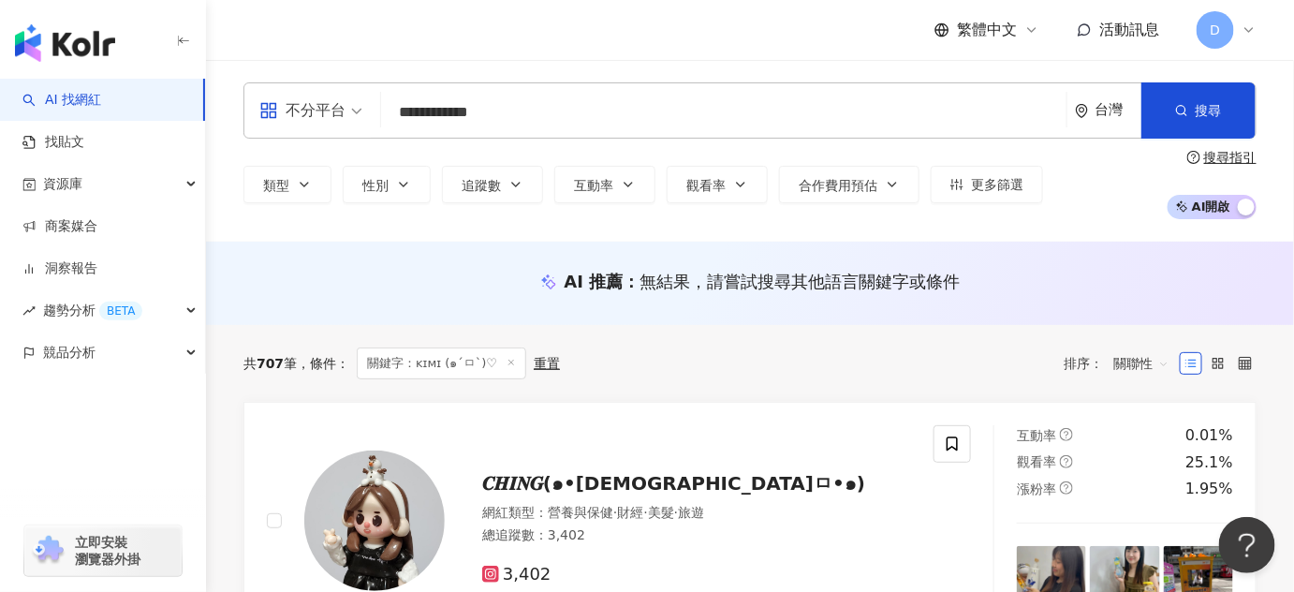
click at [513, 123] on input "**********" at bounding box center [723, 113] width 670 height 36
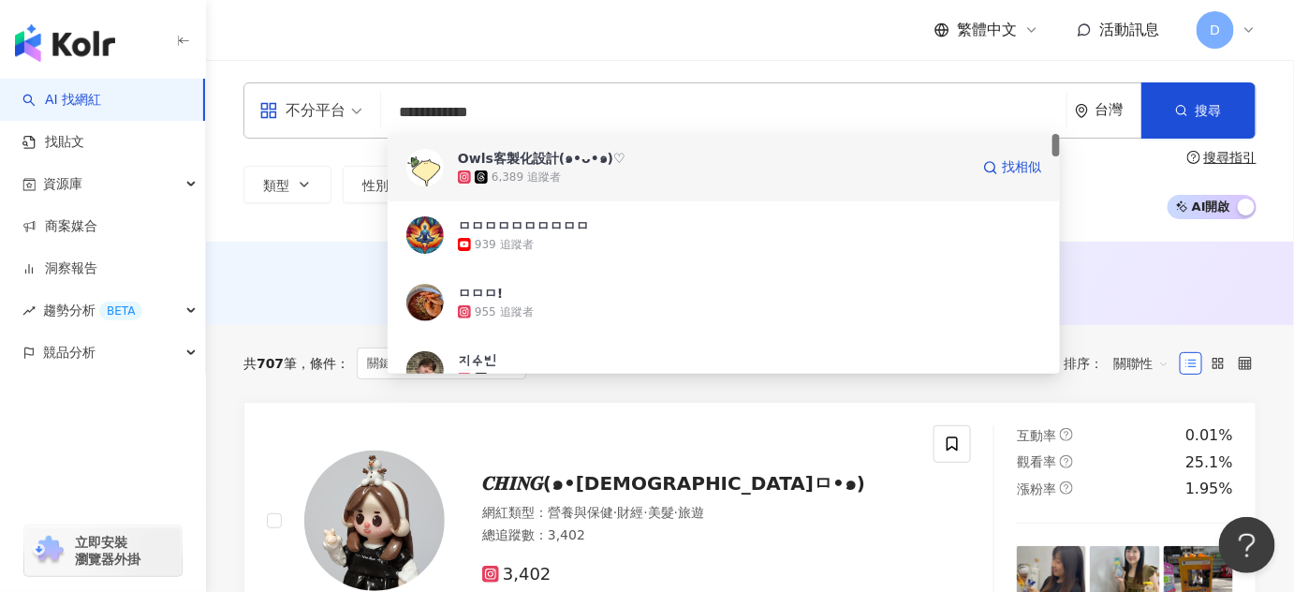
click at [529, 182] on div "6,389 追蹤者" at bounding box center [525, 177] width 69 height 16
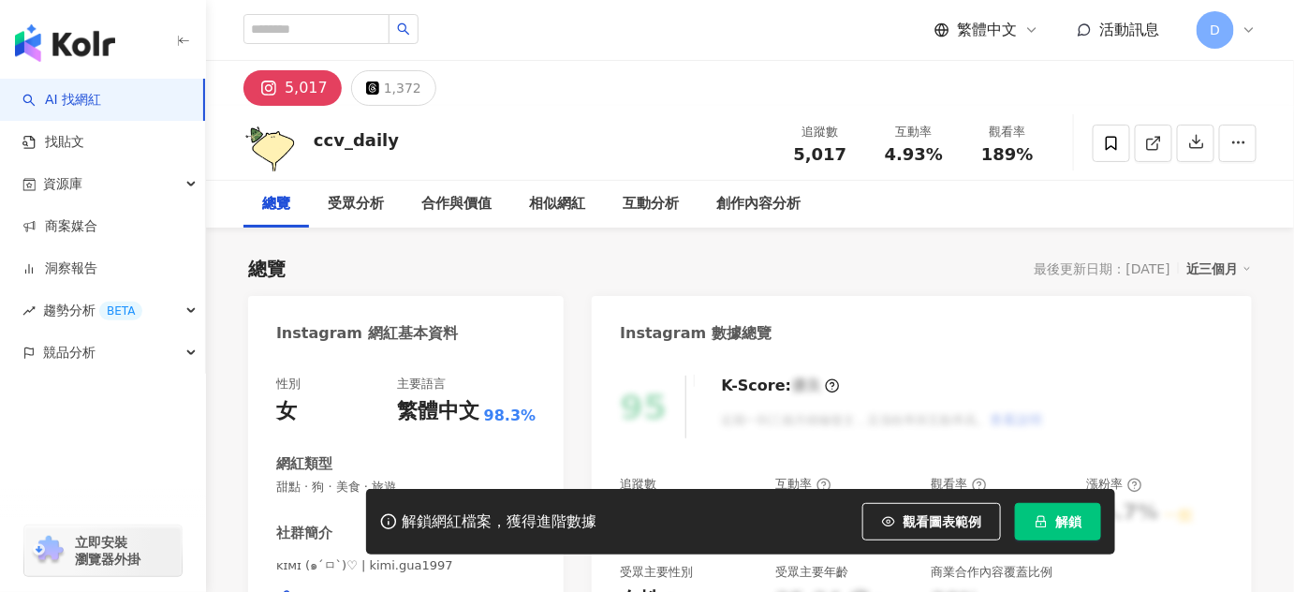
click at [1074, 523] on span "解鎖" at bounding box center [1068, 521] width 26 height 15
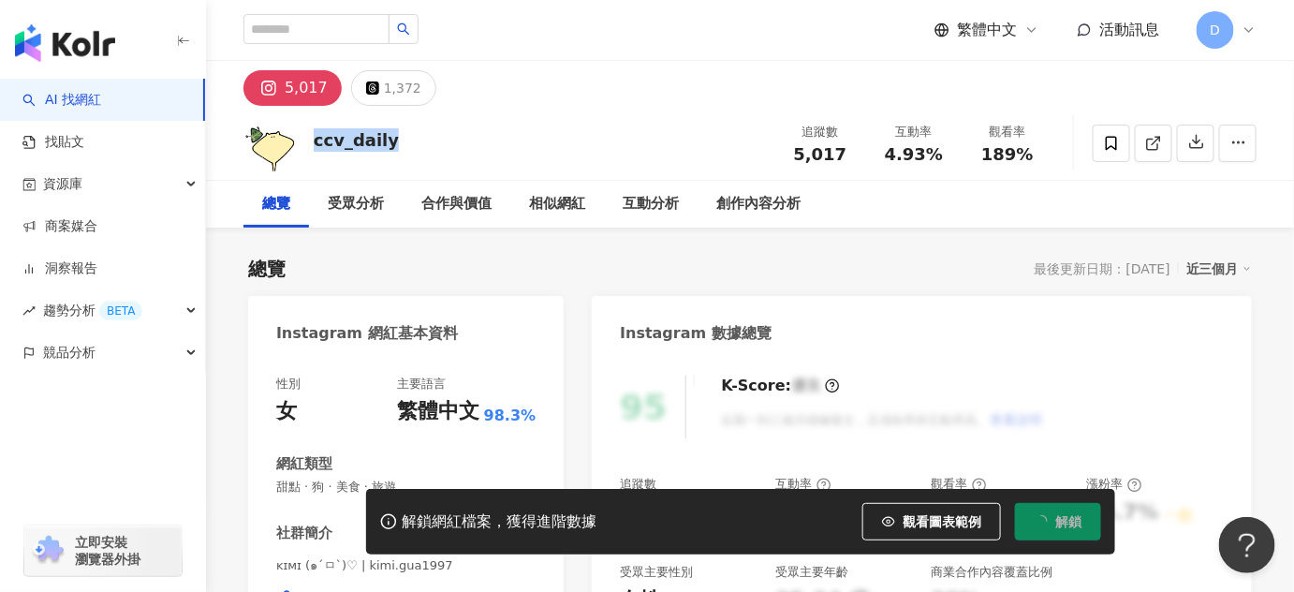
drag, startPoint x: 315, startPoint y: 140, endPoint x: 394, endPoint y: 137, distance: 79.6
click at [400, 137] on div "ccv_daily 追蹤數 5,017 互動率 4.93% 觀看率 189%" at bounding box center [750, 143] width 1088 height 74
click at [472, 391] on div "主要語言" at bounding box center [466, 383] width 139 height 17
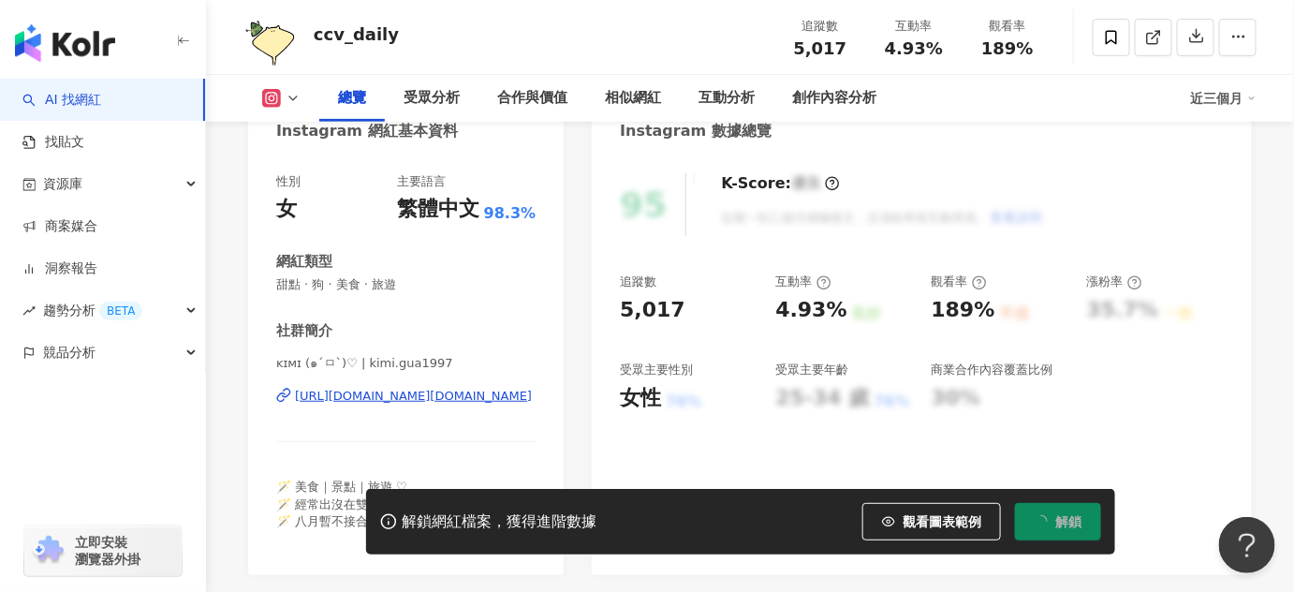
scroll to position [255, 0]
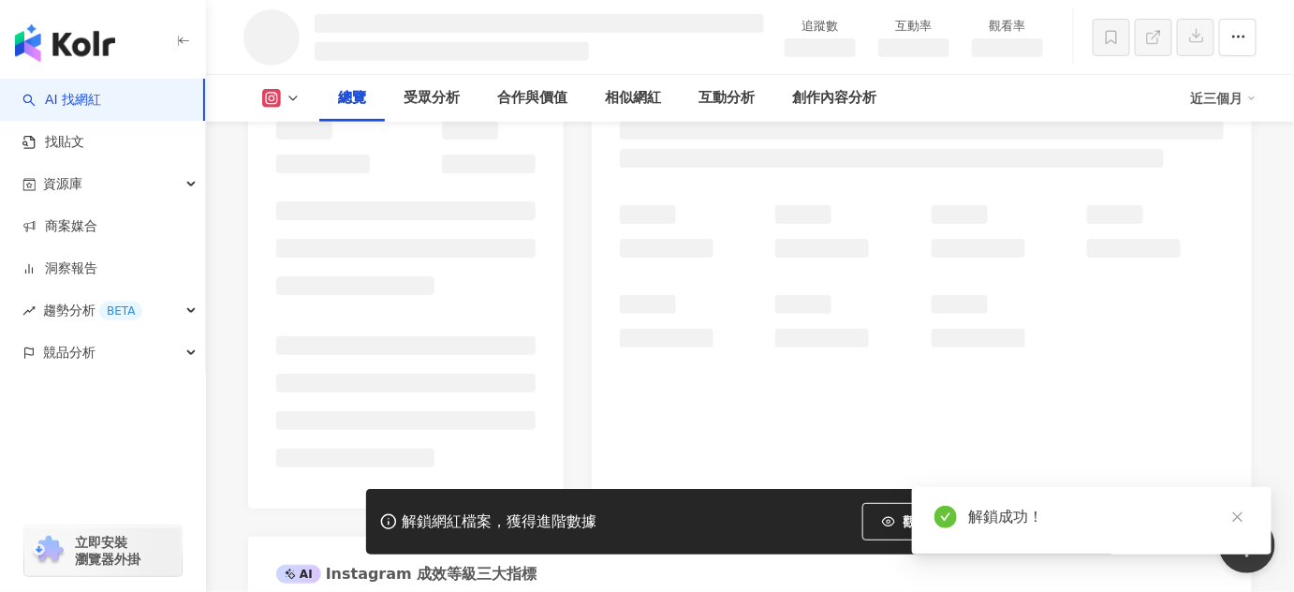
click at [1225, 516] on link at bounding box center [1236, 516] width 23 height 23
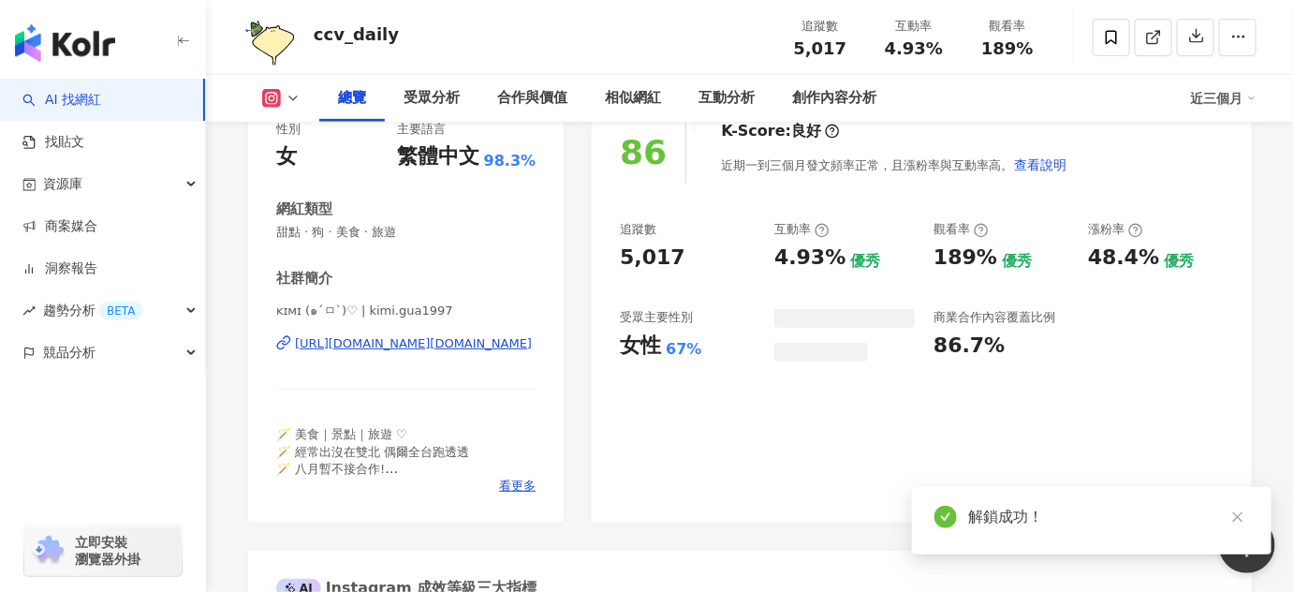
click at [1242, 520] on icon "close" at bounding box center [1237, 517] width 10 height 10
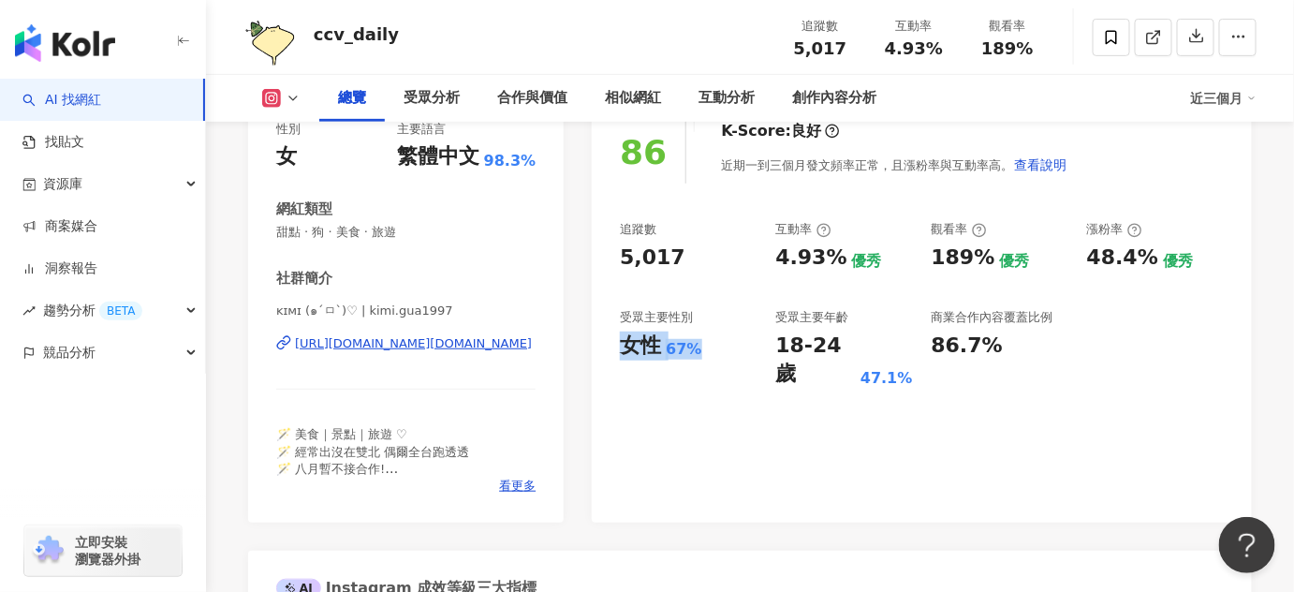
click at [704, 347] on div "86 K-Score : 良好 近期一到三個月發文頻率正常，且漲粉率與互動率高。 查看說明 追蹤數 5,017 互動率 4.93% 優秀 觀看率 189% 優…" at bounding box center [922, 312] width 660 height 420
copy div "女性 67%"
click at [790, 355] on div "18-24 歲" at bounding box center [815, 360] width 80 height 58
drag, startPoint x: 778, startPoint y: 341, endPoint x: 769, endPoint y: 348, distance: 11.3
click at [769, 341] on div "追蹤數 5,017 互動率 4.93% 優秀 觀看率 189% 優秀 漲粉率 48.4% 優秀 受眾主要性別 女性 67% 受眾主要年齡 18-24 歲 47…" at bounding box center [922, 305] width 604 height 168
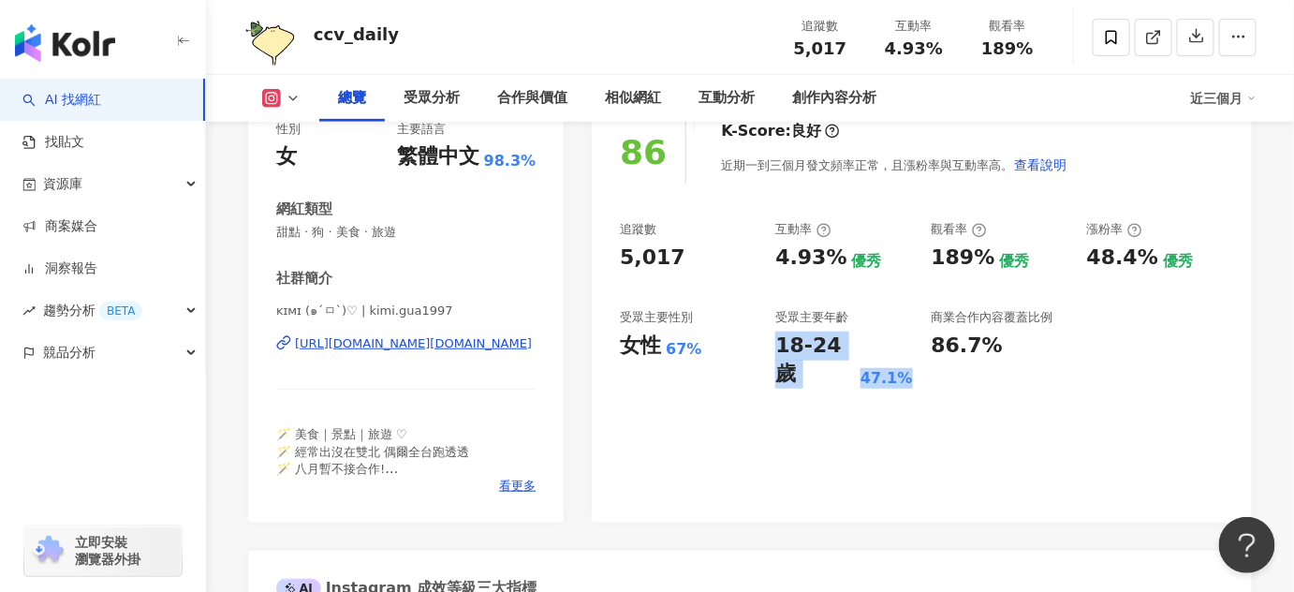
drag, startPoint x: 781, startPoint y: 351, endPoint x: 909, endPoint y: 343, distance: 128.5
click at [909, 343] on div "18-24 歲 47.1%" at bounding box center [843, 360] width 137 height 58
copy div "18-24 歲 47.1%"
drag, startPoint x: 776, startPoint y: 263, endPoint x: 837, endPoint y: 258, distance: 61.0
click at [837, 258] on div "4.93%" at bounding box center [810, 257] width 71 height 29
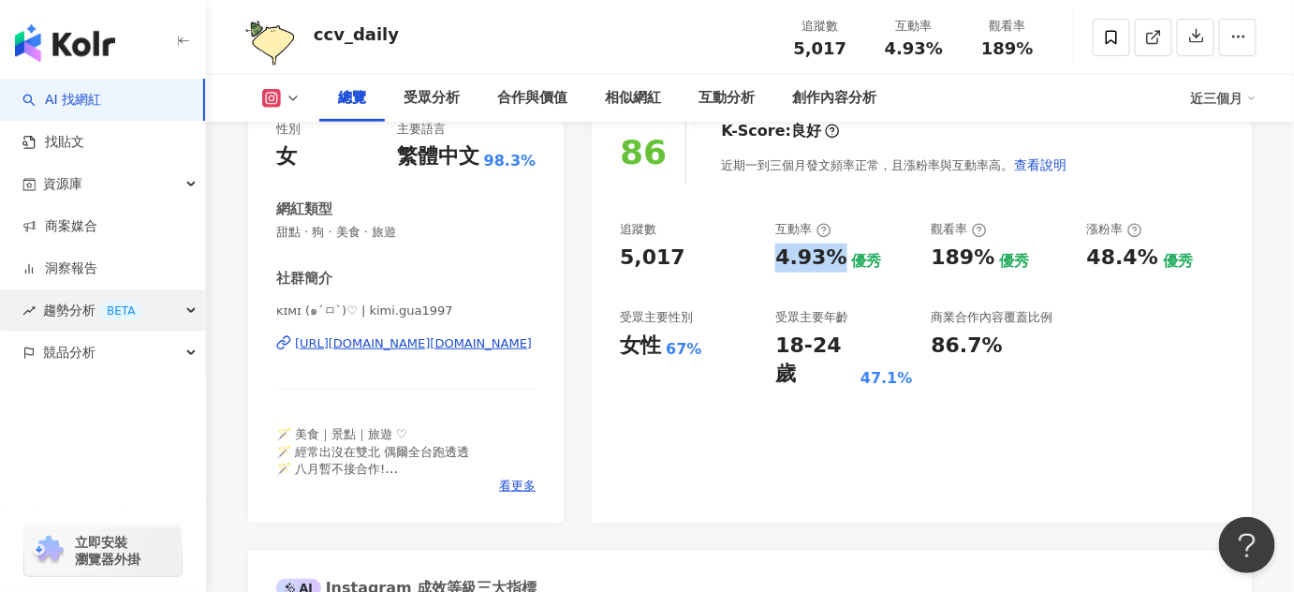
copy div "4.93%"
click at [926, 261] on div "追蹤數 5,017 互動率 4.93% 優秀 觀看率 189% 優秀 漲粉率 48.4% 優秀 受眾主要性別 女性 67% 受眾主要年齡 18-24 歲 47…" at bounding box center [922, 305] width 604 height 168
drag, startPoint x: 933, startPoint y: 259, endPoint x: 988, endPoint y: 254, distance: 55.5
click at [988, 254] on div "189% 優秀" at bounding box center [999, 257] width 137 height 29
copy div "189%"
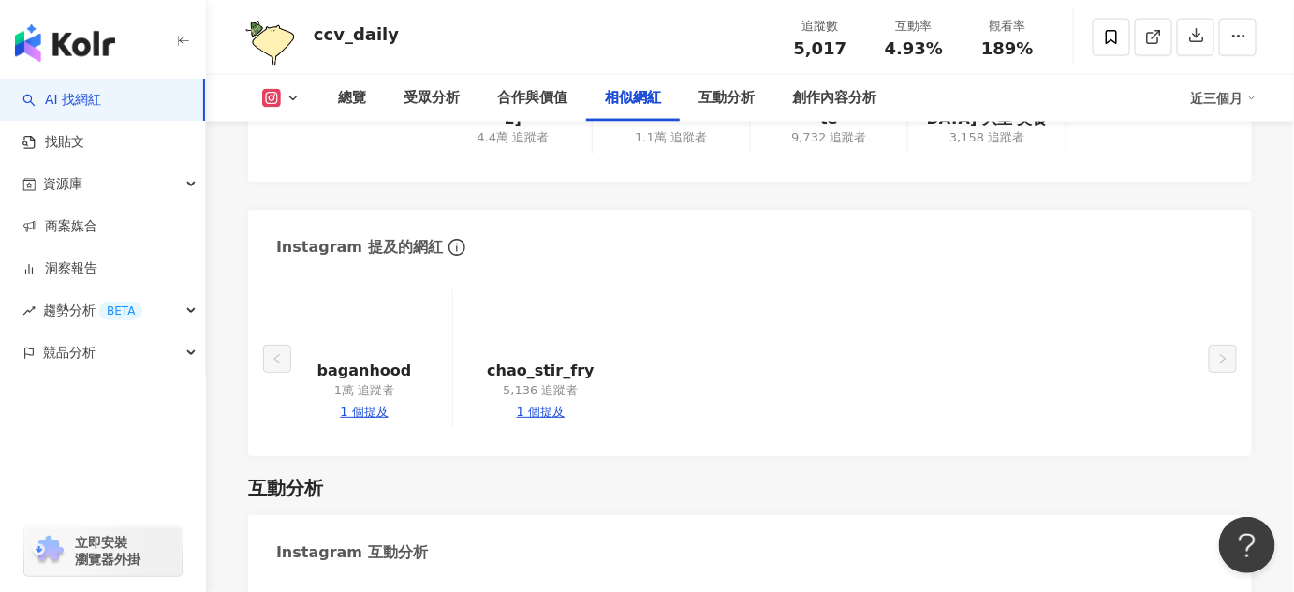
scroll to position [3659, 0]
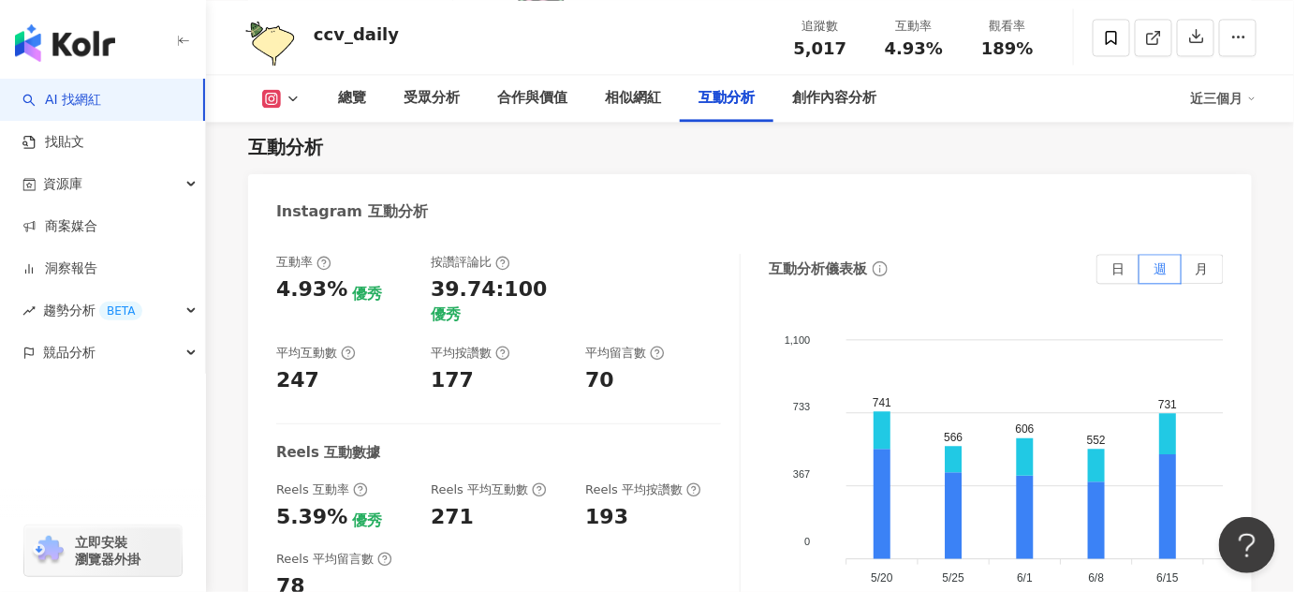
click at [278, 275] on div "4.93%" at bounding box center [311, 289] width 71 height 29
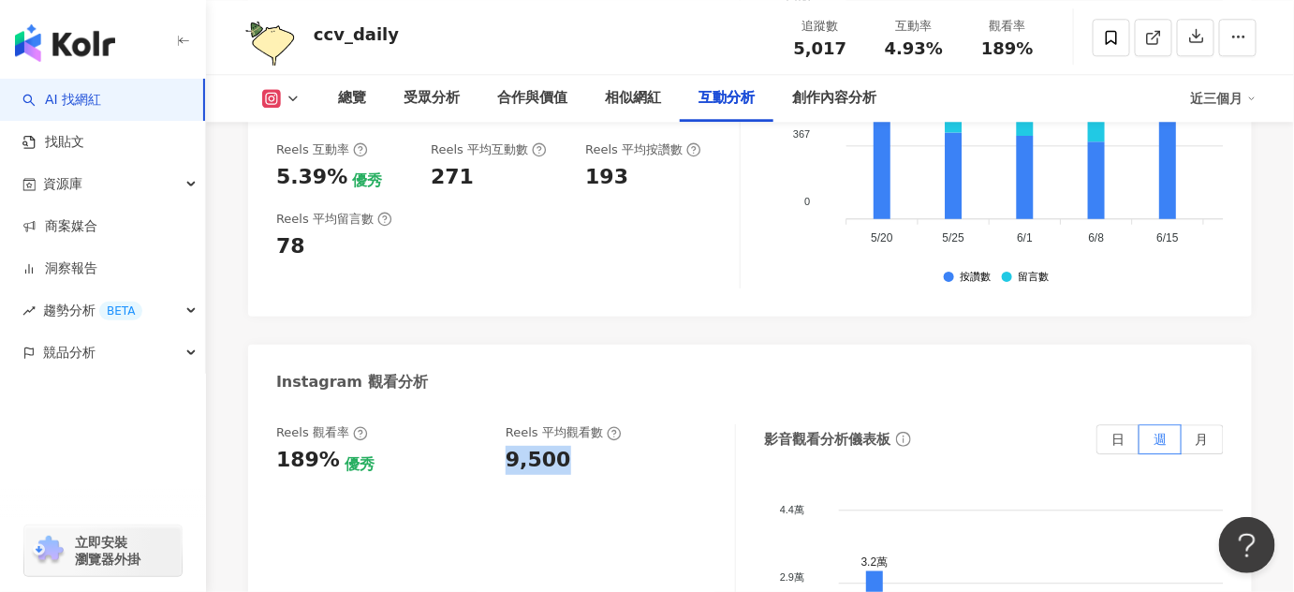
drag, startPoint x: 504, startPoint y: 438, endPoint x: 573, endPoint y: 438, distance: 69.3
click at [573, 438] on div "Reels 觀看率 189% 優秀 Reels 平均觀看數 9,500" at bounding box center [496, 449] width 440 height 51
copy div "9,500"
click at [366, 454] on div "優秀" at bounding box center [359, 464] width 30 height 21
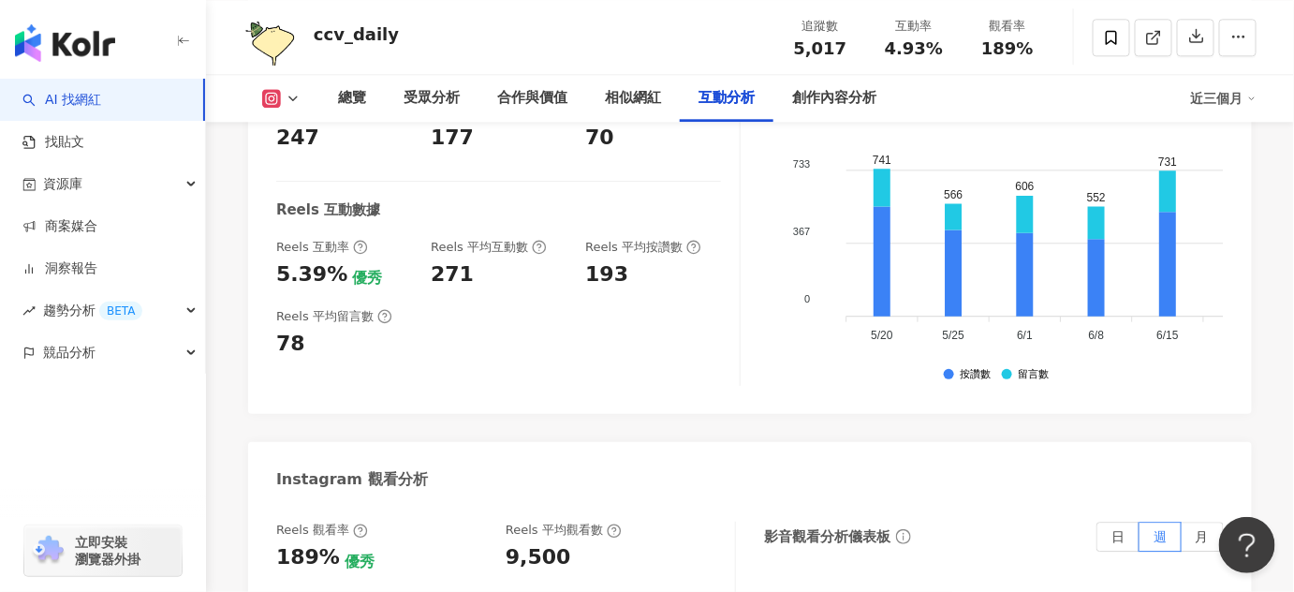
scroll to position [3828, 0]
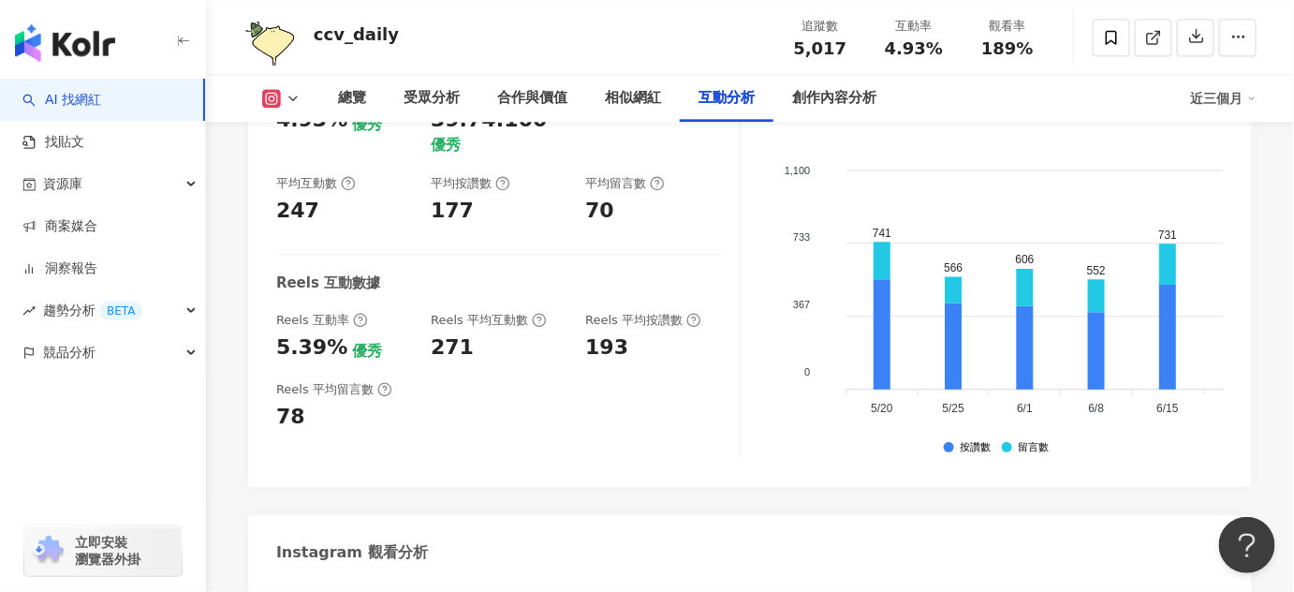
click at [262, 90] on icon at bounding box center [271, 98] width 19 height 19
click at [315, 170] on button "Threads" at bounding box center [311, 177] width 112 height 26
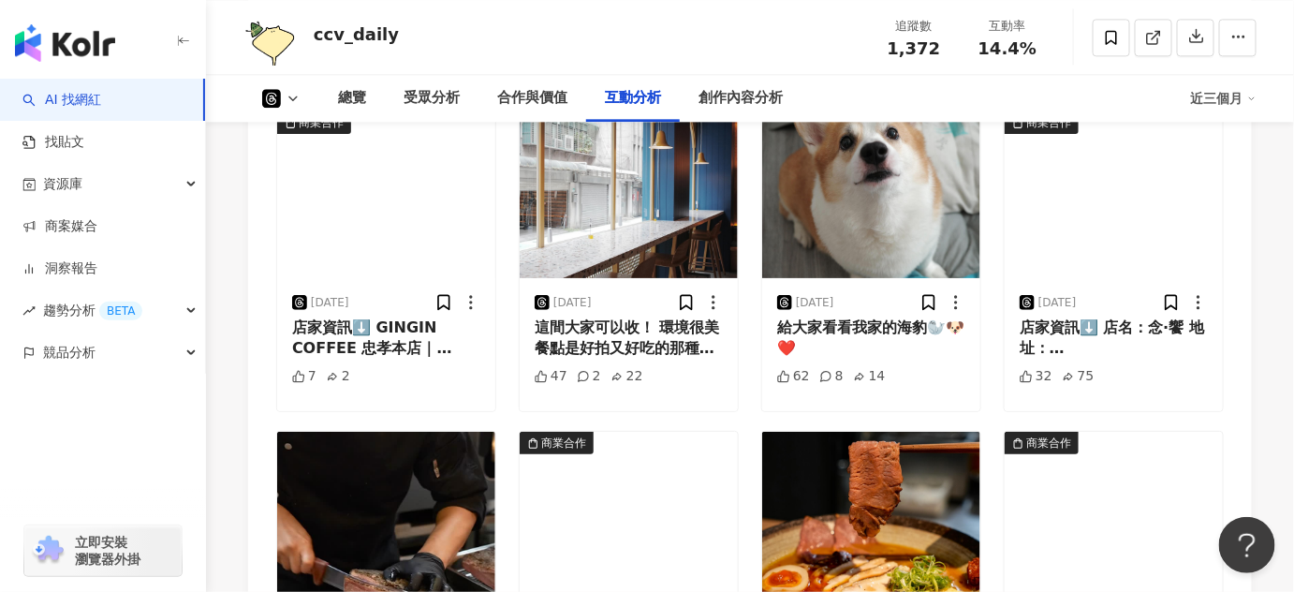
scroll to position [2660, 0]
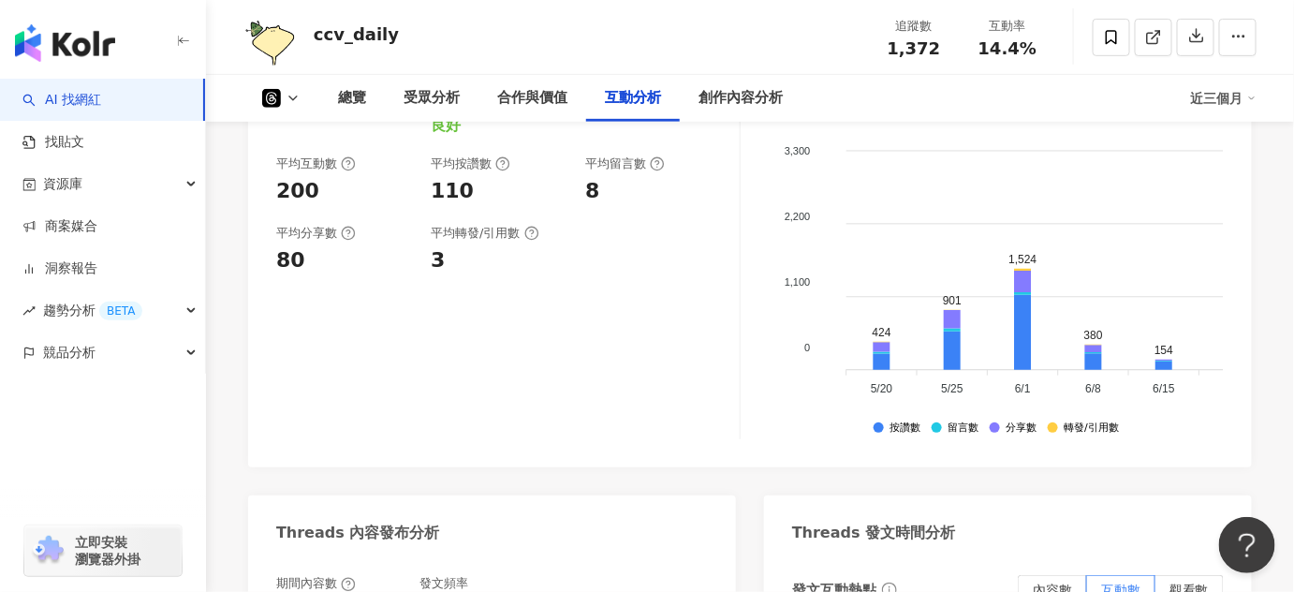
drag, startPoint x: 271, startPoint y: 166, endPoint x: 321, endPoint y: 173, distance: 51.1
click at [321, 171] on div "互動率 14.4% 優秀 按讚評論比 7.39:100 良好 平均互動數 200 平均按讚數 110 平均留言數 8 平均分享數 80 平均轉發/引用數 3 …" at bounding box center [749, 256] width 1003 height 421
click at [402, 258] on div "互動率 14.4% 優秀 按讚評論比 7.39:100 良好 平均互動數 200 平均按讚數 110 平均留言數 8 平均分享數 80 平均轉發/引用數 3" at bounding box center [508, 252] width 464 height 374
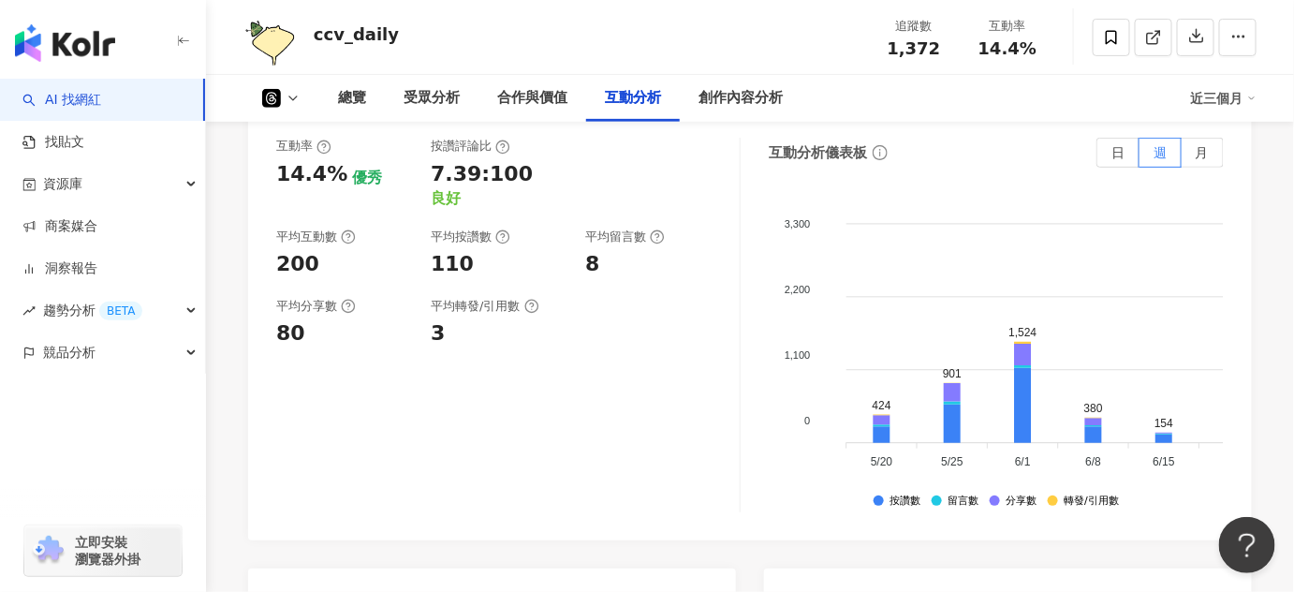
scroll to position [2491, 0]
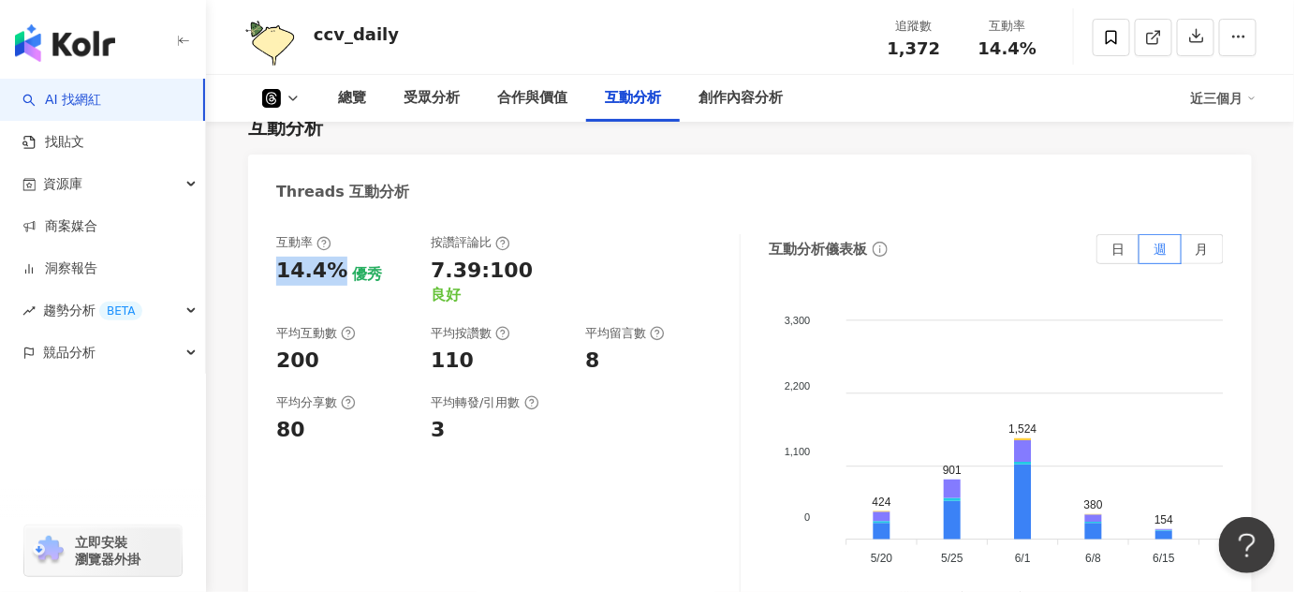
drag, startPoint x: 337, startPoint y: 276, endPoint x: 247, endPoint y: 271, distance: 90.0
click at [248, 271] on div "互動率 14.4% 優秀 按讚評論比 7.39:100 良好 平均互動數 200 平均按讚數 110 平均留言數 8 平均分享數 80 平均轉發/引用數 3 …" at bounding box center [749, 425] width 1003 height 421
copy div "14.4%"
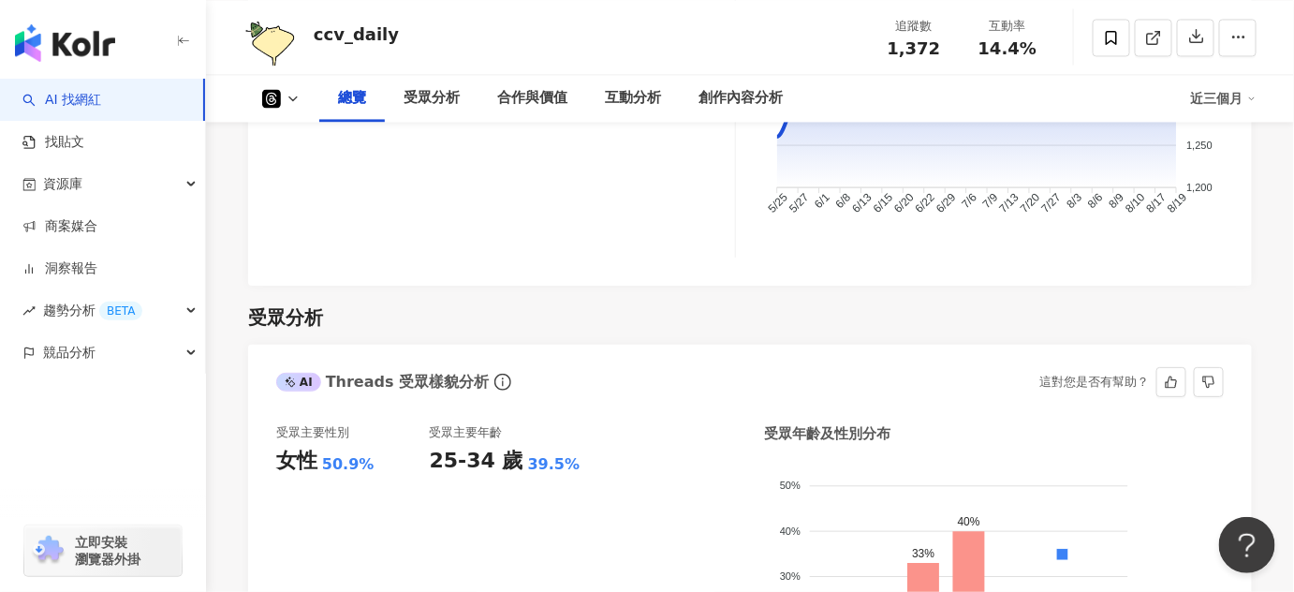
scroll to position [1299, 0]
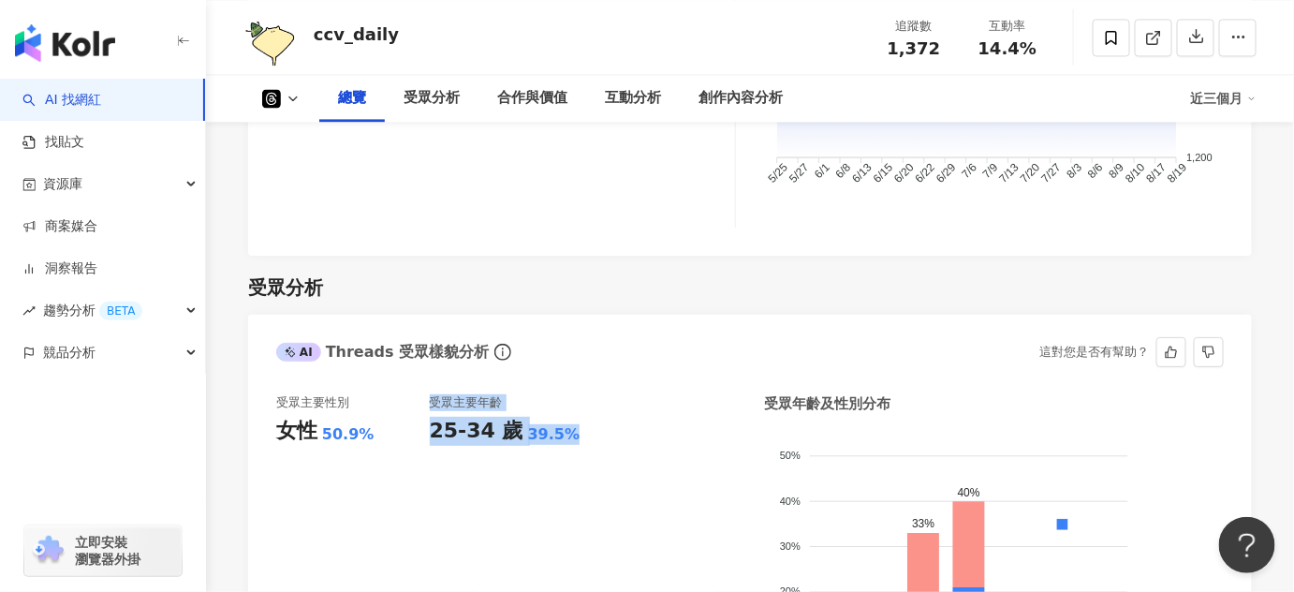
drag, startPoint x: 426, startPoint y: 433, endPoint x: 607, endPoint y: 438, distance: 180.7
click at [607, 438] on div "受眾主要性別 女性 50.9% 受眾主要年齡 25-34 歲 39.5%" at bounding box center [506, 560] width 460 height 333
click at [560, 436] on div "39.5%" at bounding box center [554, 434] width 52 height 21
click at [577, 463] on div "受眾主要年齡 25-34 歲 39.5%" at bounding box center [507, 560] width 154 height 333
click at [485, 429] on div "25-34 歲" at bounding box center [477, 431] width 94 height 29
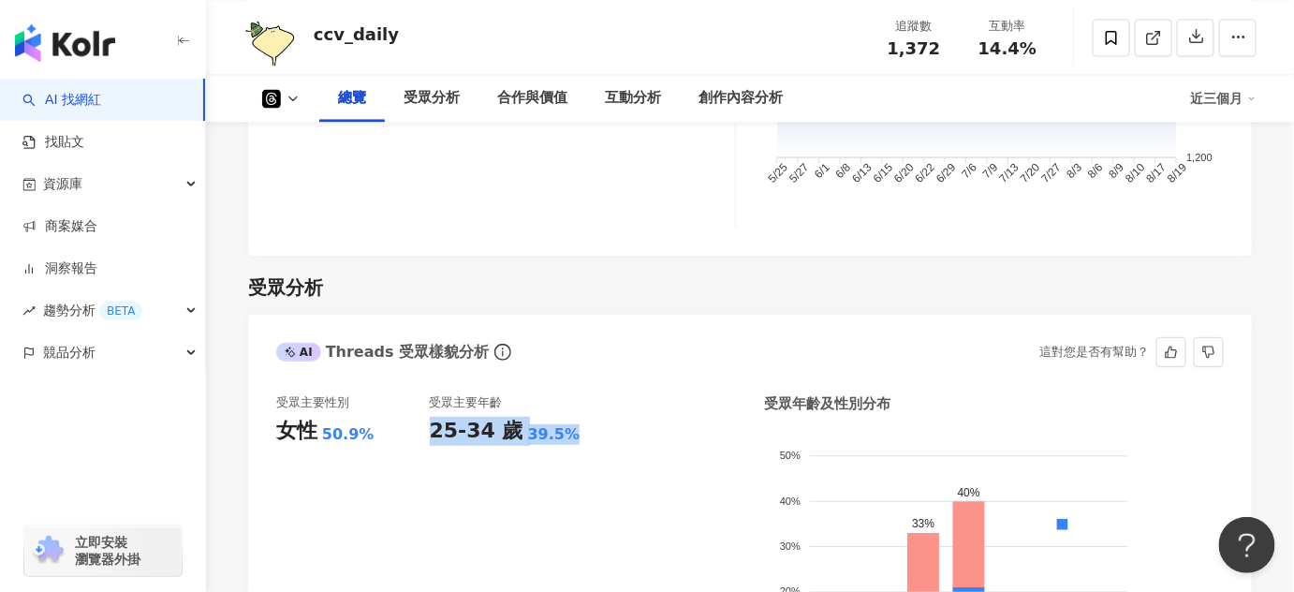
drag, startPoint x: 432, startPoint y: 432, endPoint x: 559, endPoint y: 434, distance: 127.3
click at [559, 434] on div "25-34 歲 39.5%" at bounding box center [507, 431] width 154 height 29
copy div "25-34 歲 39.5%"
drag, startPoint x: 338, startPoint y: 441, endPoint x: 365, endPoint y: 440, distance: 27.2
click at [348, 446] on div "受眾主要性別 女性 50.9%" at bounding box center [353, 560] width 154 height 333
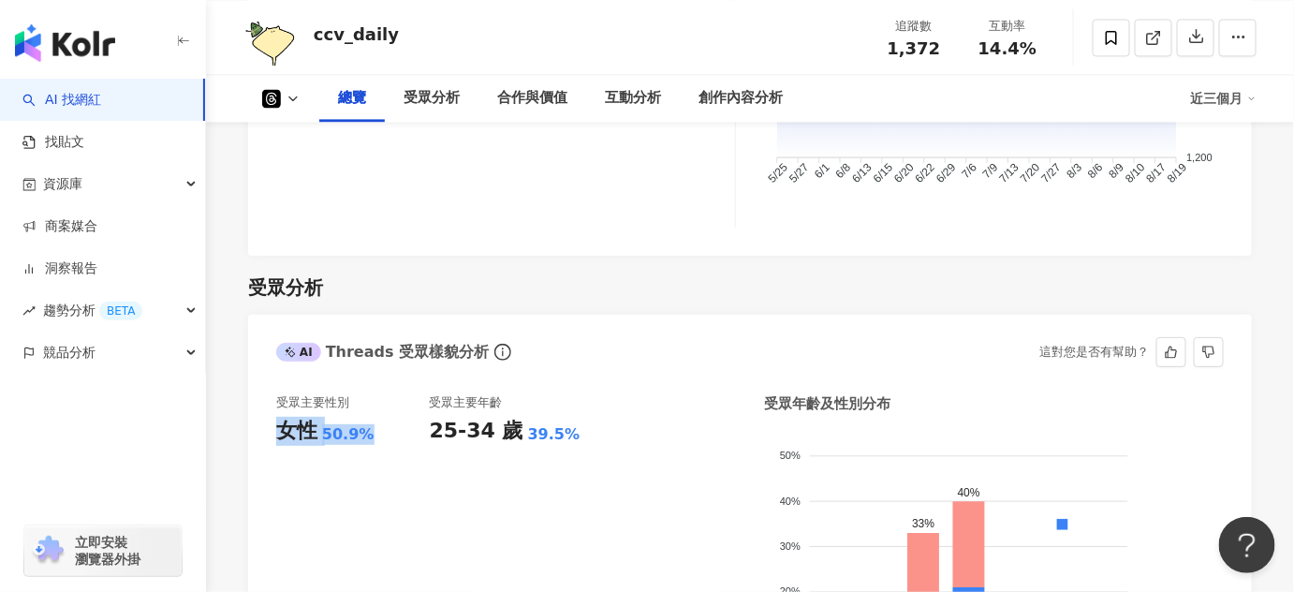
drag, startPoint x: 374, startPoint y: 437, endPoint x: 262, endPoint y: 437, distance: 112.3
click at [262, 437] on div "受眾主要性別 女性 50.9% 受眾主要年齡 25-34 歲 39.5% 受眾年齡及性別分布 男性 女性 50% 50% 40% 40% 30% 30% 20…" at bounding box center [749, 565] width 1003 height 380
copy div "女性 50.9%"
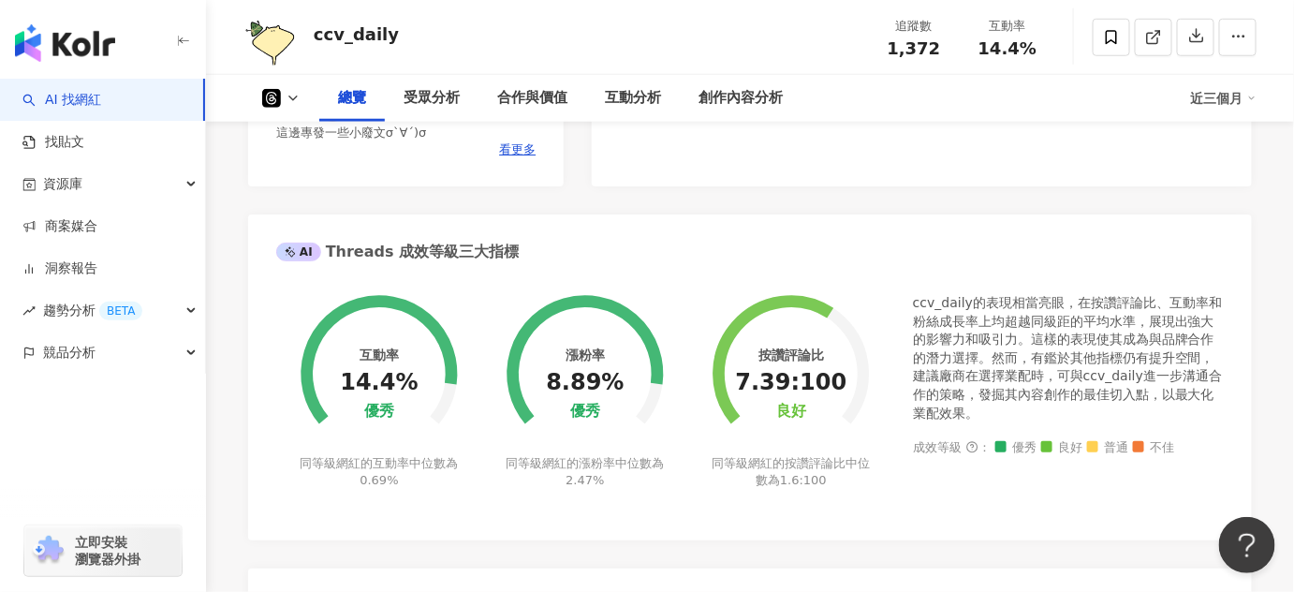
scroll to position [788, 0]
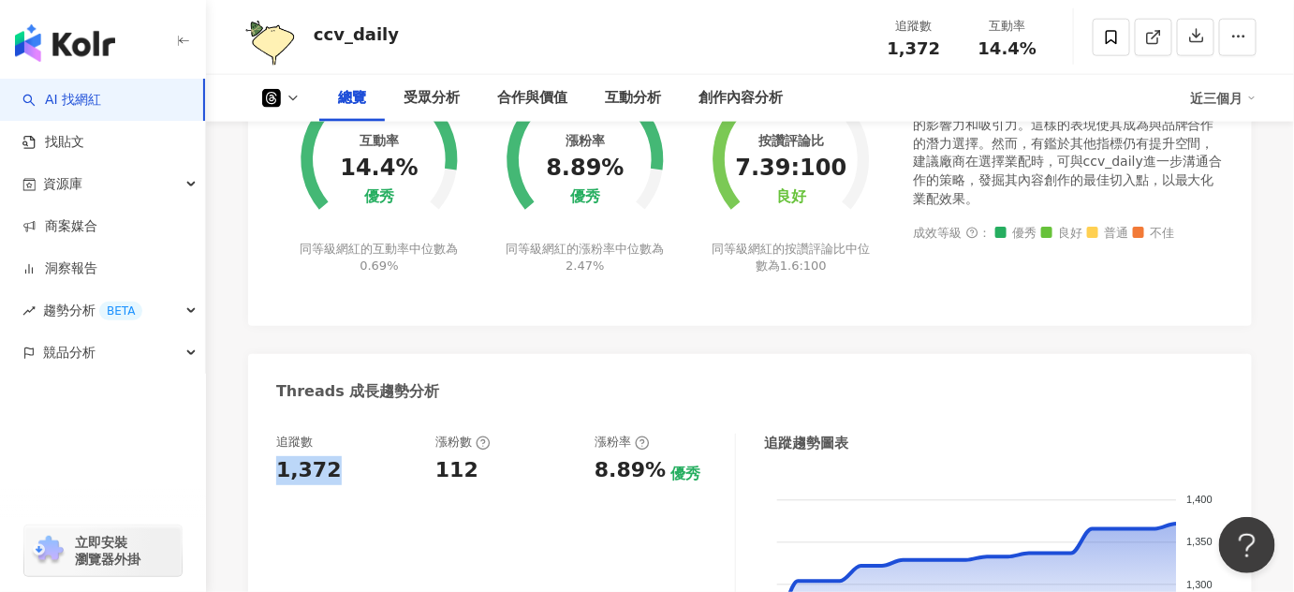
drag, startPoint x: 327, startPoint y: 466, endPoint x: 271, endPoint y: 473, distance: 56.5
click at [271, 473] on div "追蹤數 1,372 漲粉數 112 漲粉率 8.89% 優秀 追蹤趨勢圖表 1,400 1,400 1,350 1,350 1,300 1,300 1,250…" at bounding box center [749, 591] width 1003 height 352
copy div "1,372"
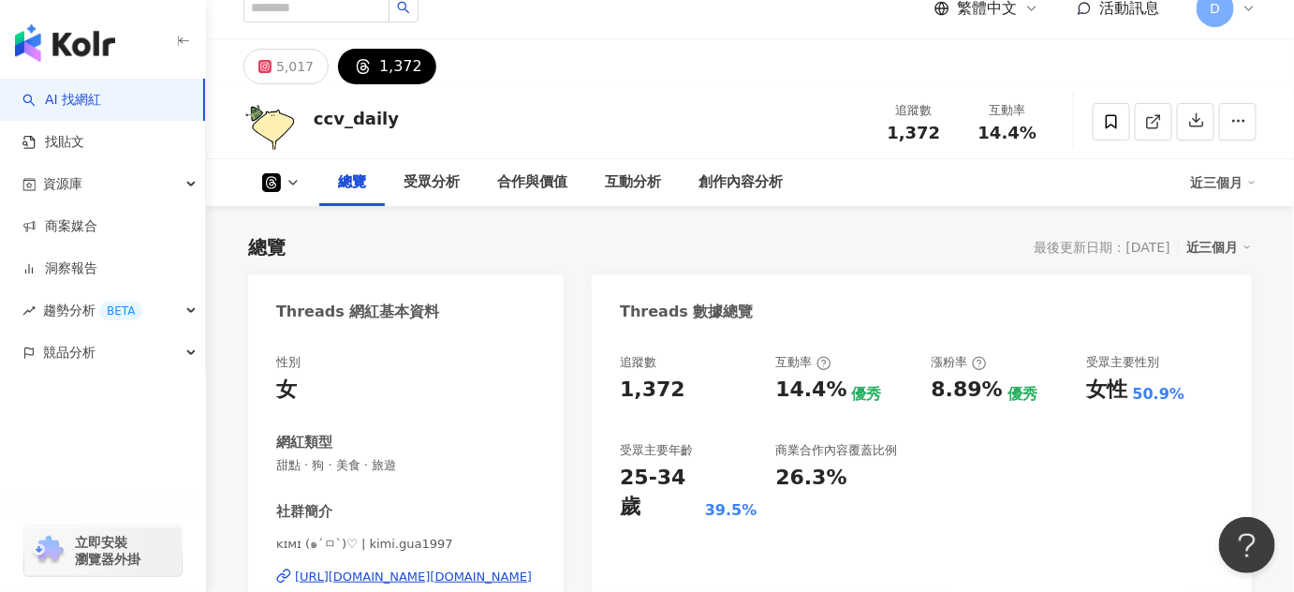
scroll to position [0, 0]
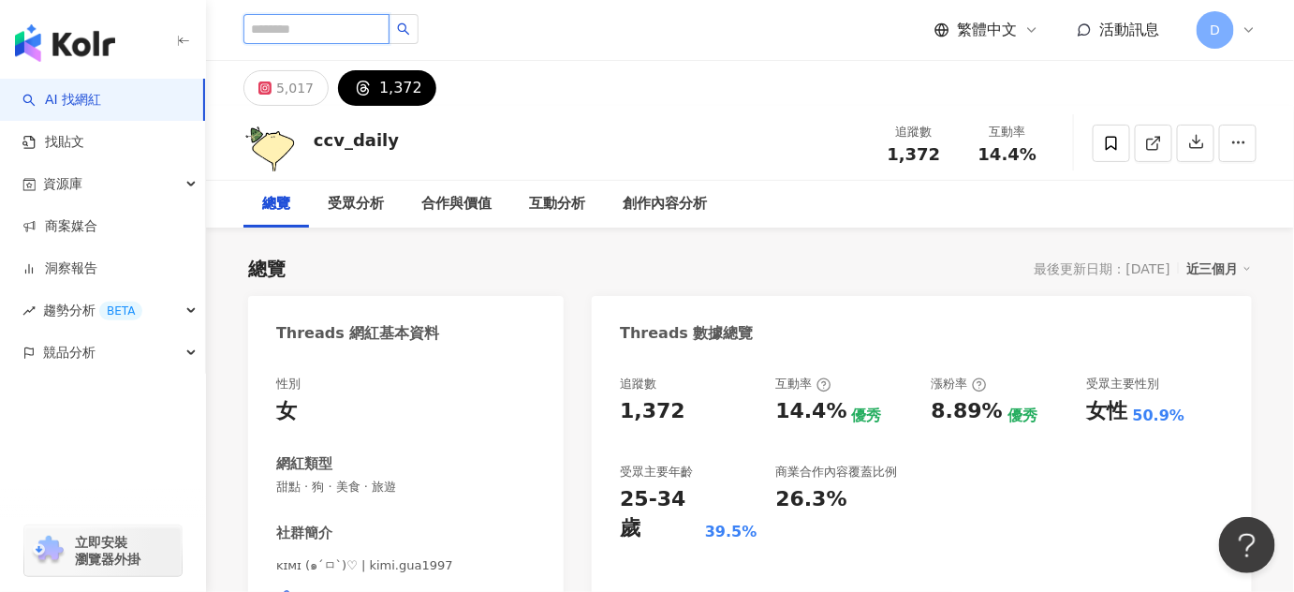
click at [312, 34] on input "search" at bounding box center [316, 29] width 146 height 30
paste input "*******"
type input "*******"
click at [412, 34] on icon "loading" at bounding box center [404, 29] width 16 height 16
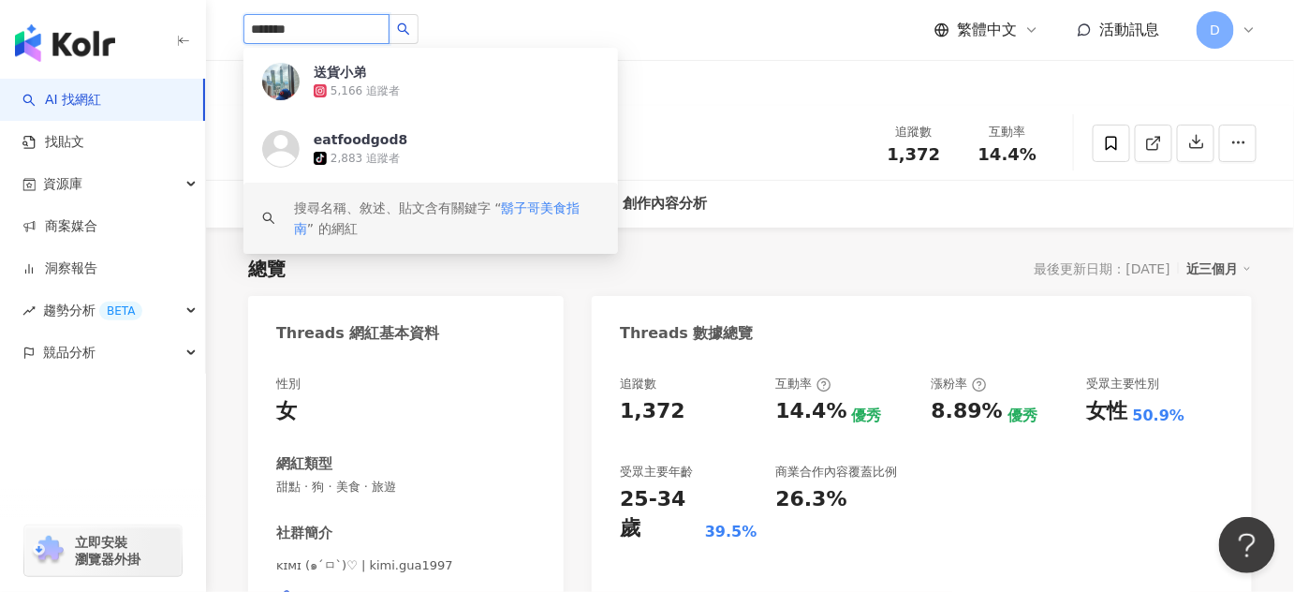
click at [471, 229] on div "搜尋名稱、敘述、貼文含有關鍵字 “ 鬍子哥美食指南 ” 的網紅" at bounding box center [446, 217] width 305 height 41
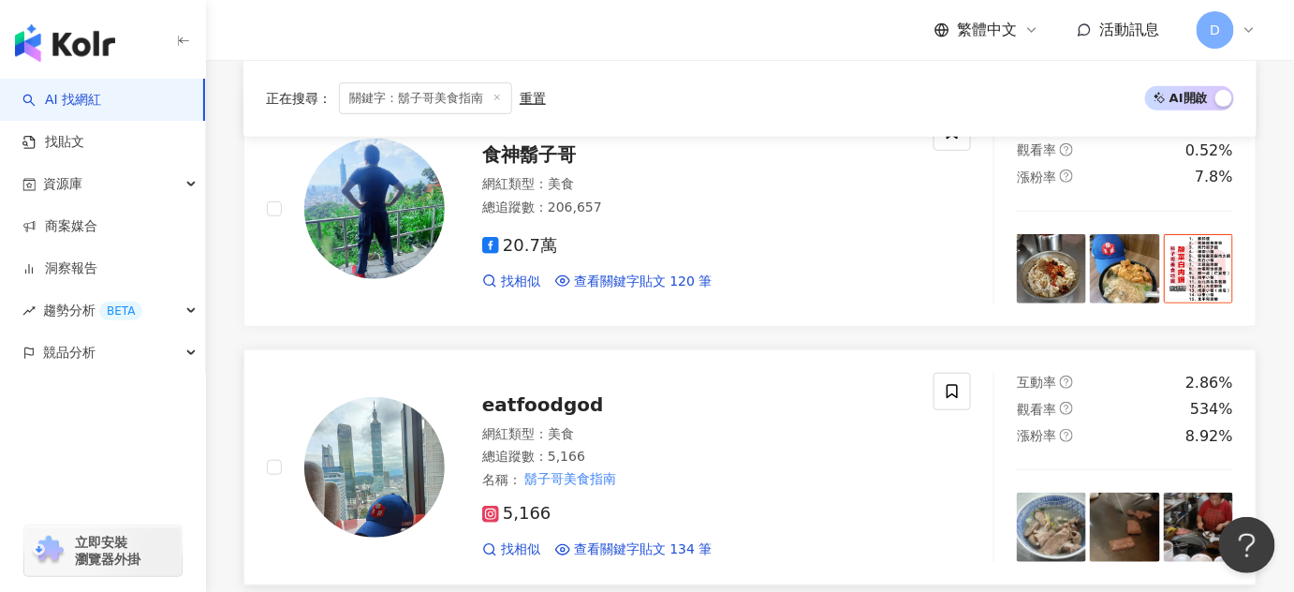
scroll to position [425, 0]
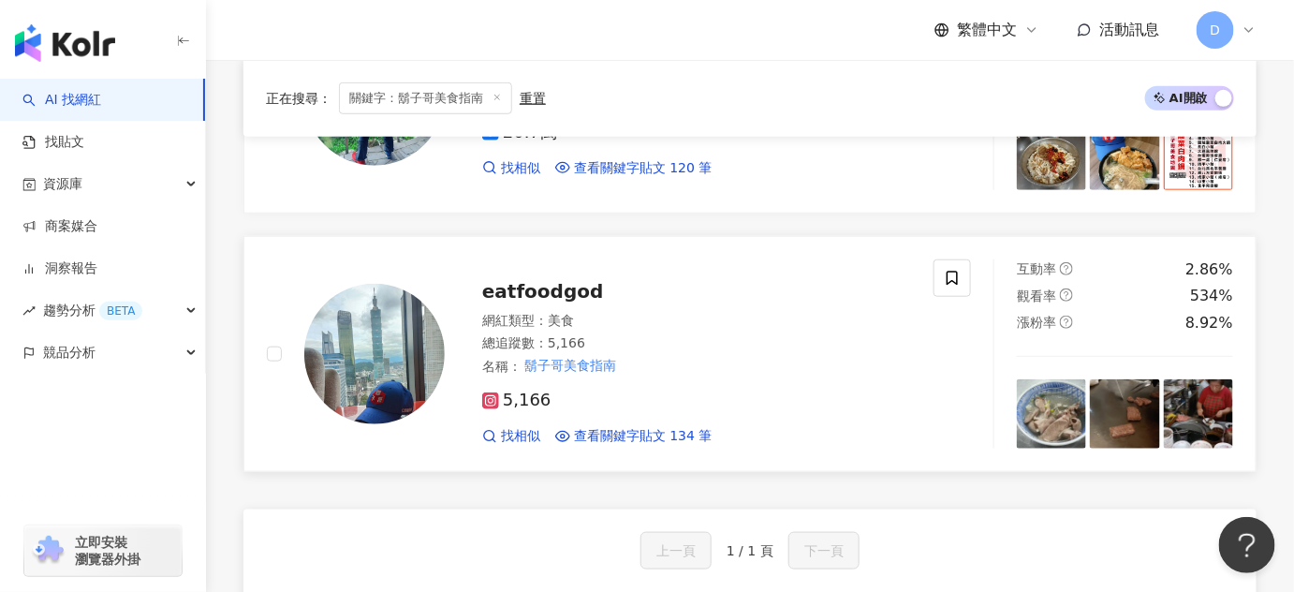
click at [345, 344] on img at bounding box center [374, 354] width 140 height 140
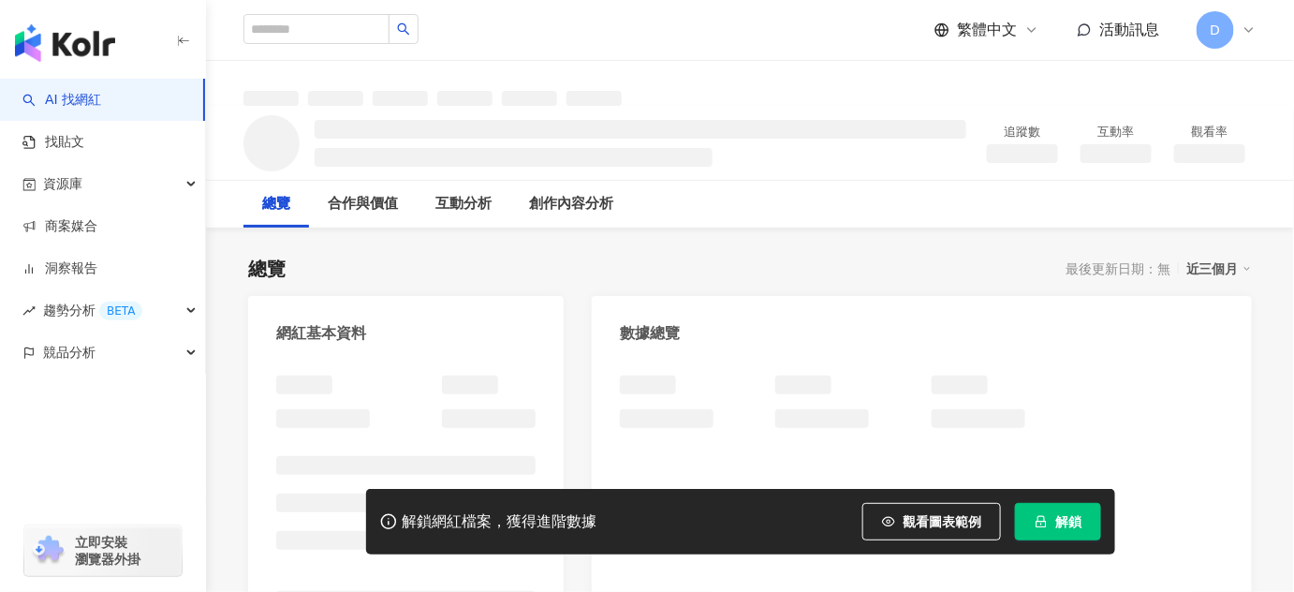
click at [1059, 523] on span "解鎖" at bounding box center [1068, 521] width 26 height 15
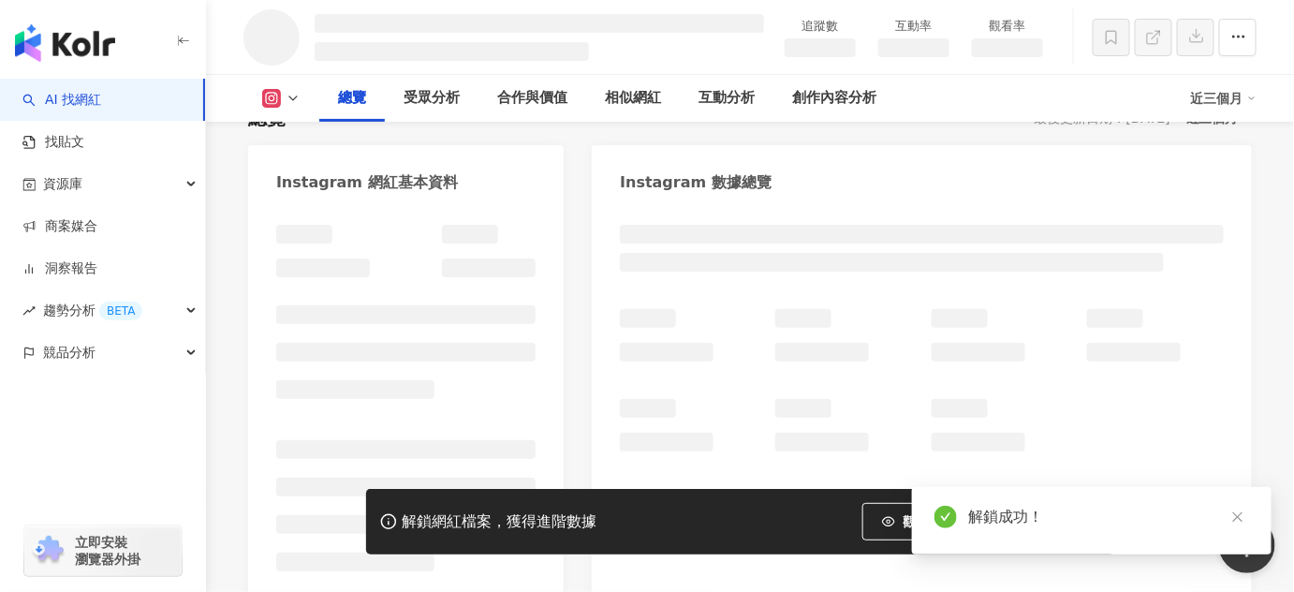
scroll to position [169, 0]
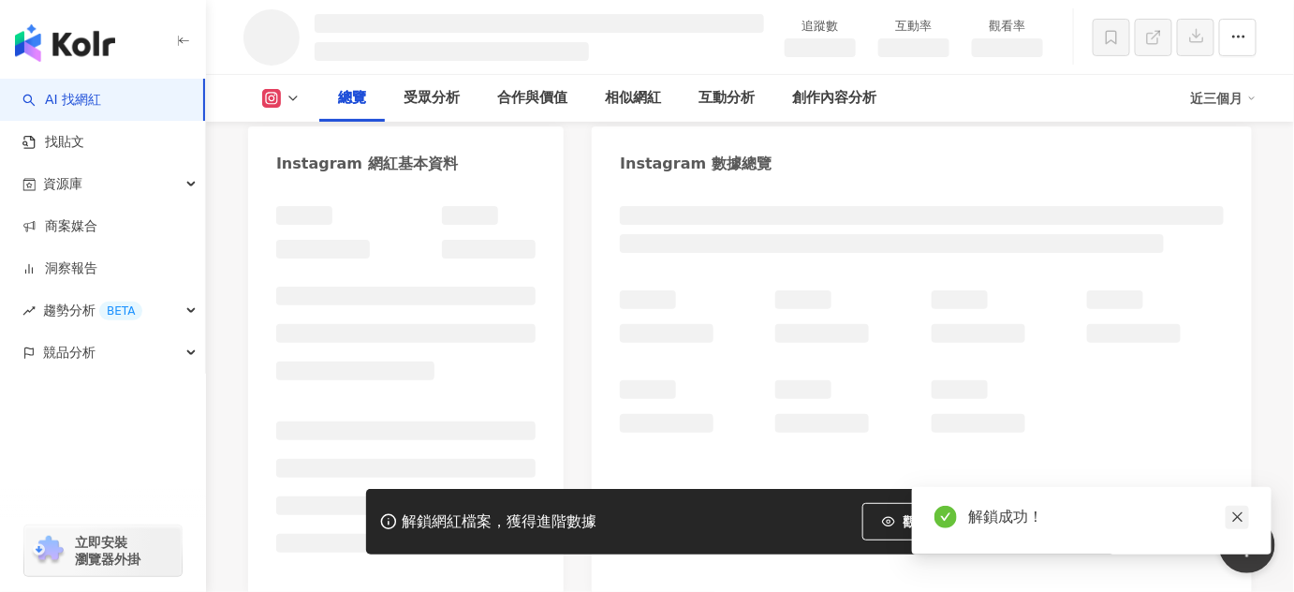
click at [1236, 511] on icon "close" at bounding box center [1237, 516] width 13 height 13
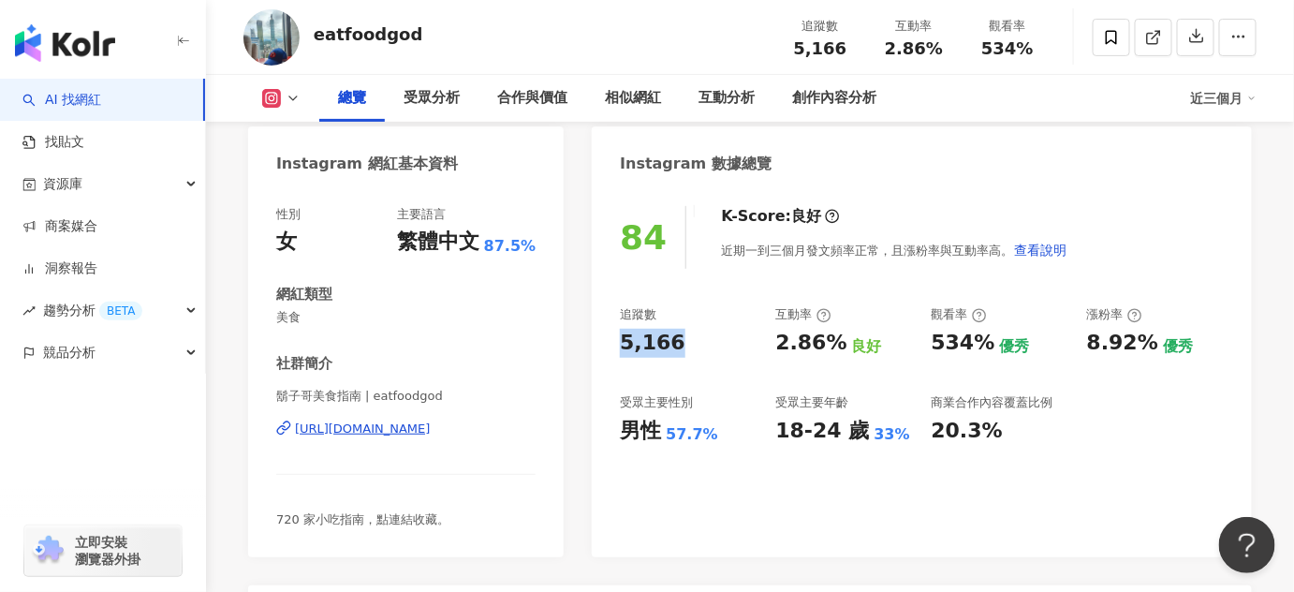
drag, startPoint x: 622, startPoint y: 348, endPoint x: 676, endPoint y: 343, distance: 54.6
click at [676, 343] on div "5,166" at bounding box center [688, 343] width 137 height 29
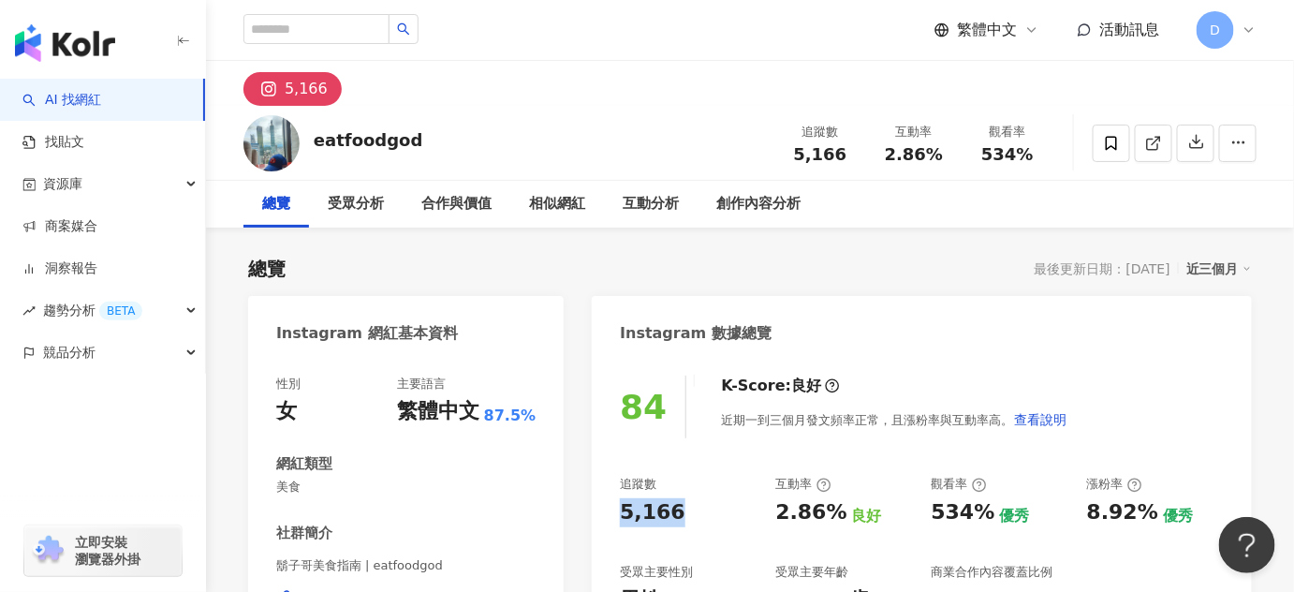
copy div "5,166"
click at [843, 386] on div "K-Score : 良好 近期一到三個月發文頻率正常，且漲粉率與互動率高。 查看說明" at bounding box center [884, 406] width 365 height 63
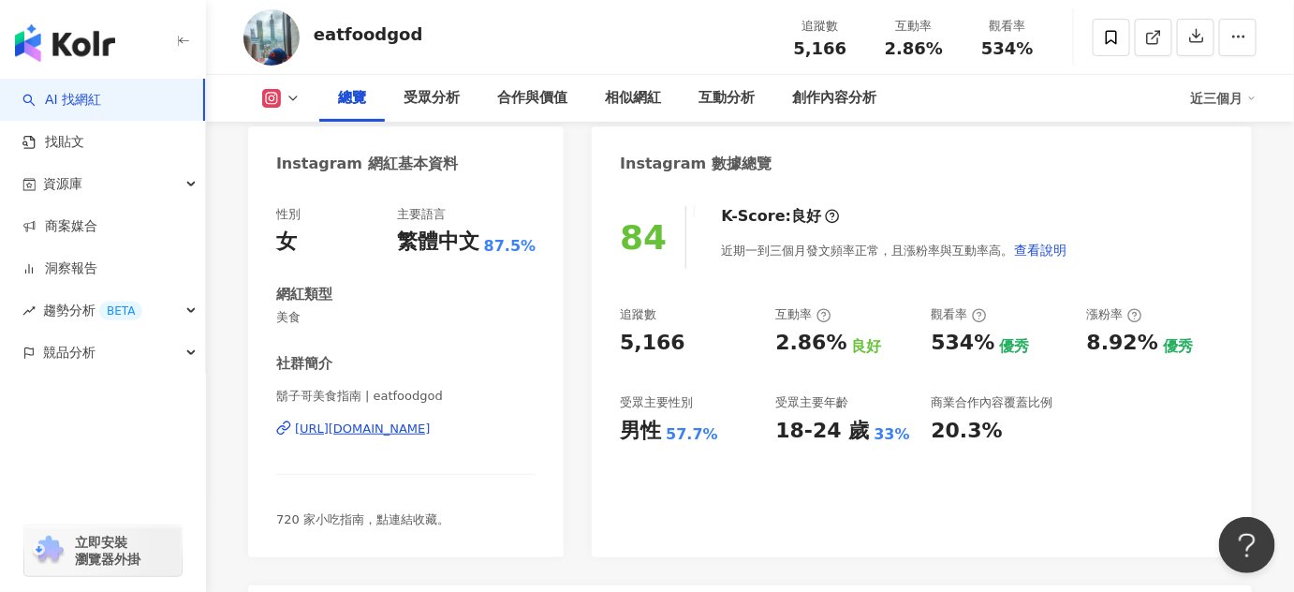
scroll to position [169, 0]
drag, startPoint x: 773, startPoint y: 439, endPoint x: 900, endPoint y: 437, distance: 126.4
click at [900, 437] on div "追蹤數 5,166 互動率 2.86% 良好 觀看率 534% 優秀 漲粉率 8.92% 優秀 受眾主要性別 男性 57.7% 受眾主要年齡 18-24 歲 …" at bounding box center [922, 375] width 604 height 139
copy div "18-24 歲 33%"
click at [764, 411] on div "追蹤數 5,166 互動率 2.86% 良好 觀看率 534% 優秀 漲粉率 8.92% 優秀 受眾主要性別 男性 57.7% 受眾主要年齡 18-24 歲 …" at bounding box center [922, 375] width 604 height 139
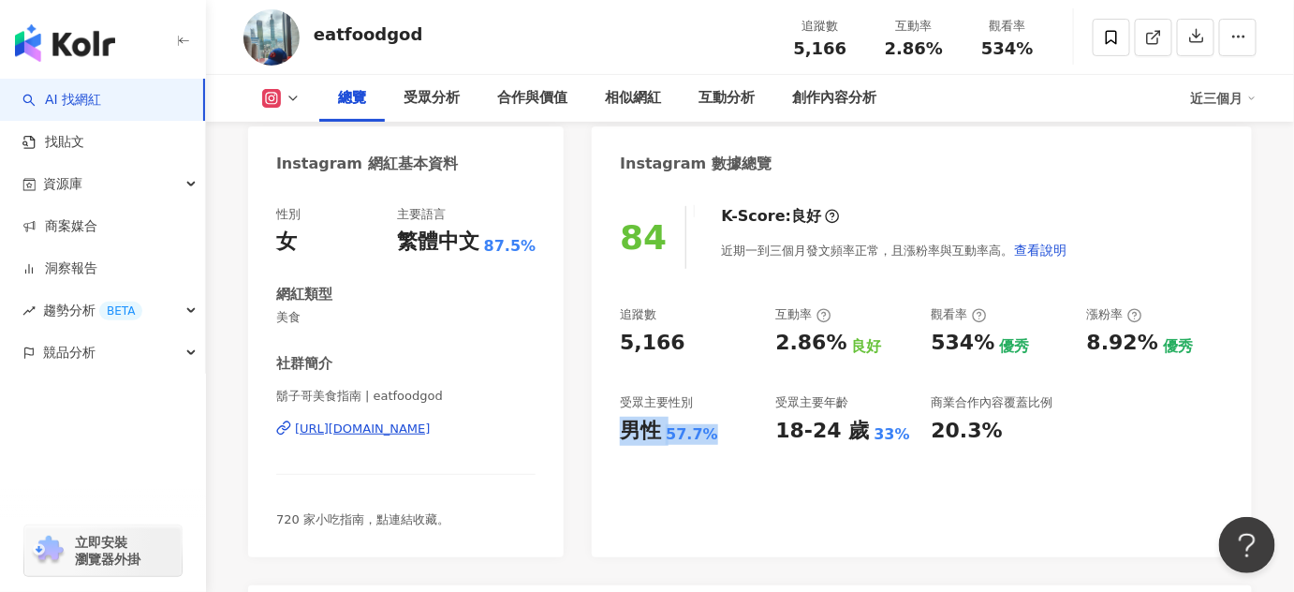
drag, startPoint x: 709, startPoint y: 438, endPoint x: 622, endPoint y: 436, distance: 88.0
click at [622, 436] on div "男性 57.7%" at bounding box center [688, 431] width 137 height 29
copy div "男性 57.7%"
click at [888, 438] on div "33%" at bounding box center [892, 434] width 36 height 21
drag, startPoint x: 781, startPoint y: 435, endPoint x: 890, endPoint y: 442, distance: 109.7
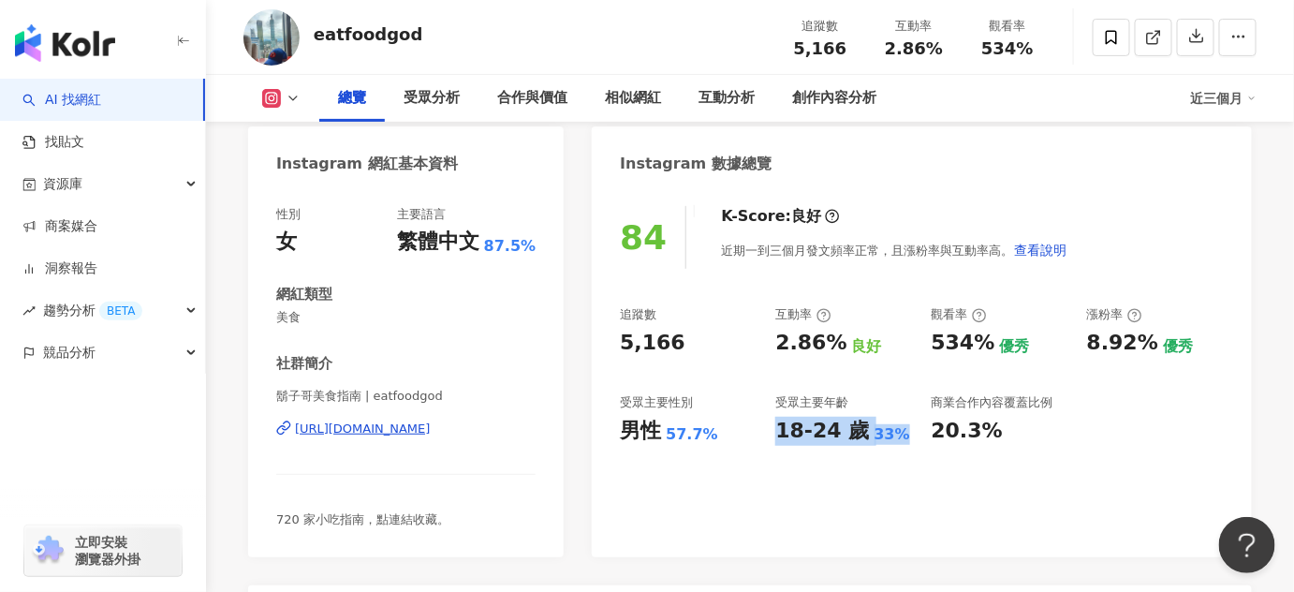
click at [890, 442] on div "追蹤數 5,166 互動率 2.86% 良好 觀看率 534% 優秀 漲粉率 8.92% 優秀 受眾主要性別 男性 57.7% 受眾主要年齡 18-24 歲 …" at bounding box center [922, 375] width 604 height 139
copy div "18-24 歲 33%"
click at [993, 446] on div "84 K-Score : 良好 近期一到三個月發文頻率正常，且漲粉率與互動率高。 查看說明 追蹤數 5,166 互動率 2.86% 良好 觀看率 534% 優…" at bounding box center [922, 372] width 660 height 370
drag, startPoint x: 928, startPoint y: 348, endPoint x: 986, endPoint y: 349, distance: 58.0
click at [986, 349] on div "追蹤數 5,166 互動率 2.86% 良好 觀看率 534% 優秀 漲粉率 8.92% 優秀 受眾主要性別 男性 57.7% 受眾主要年齡 18-24 歲 …" at bounding box center [922, 375] width 604 height 139
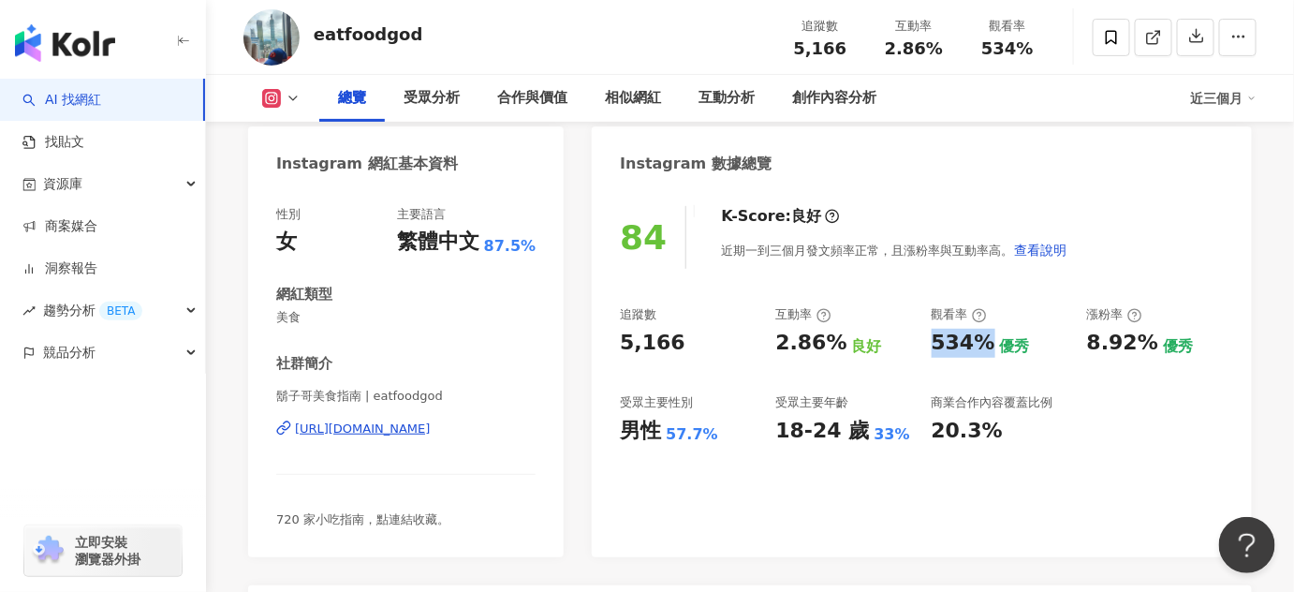
copy div "534%"
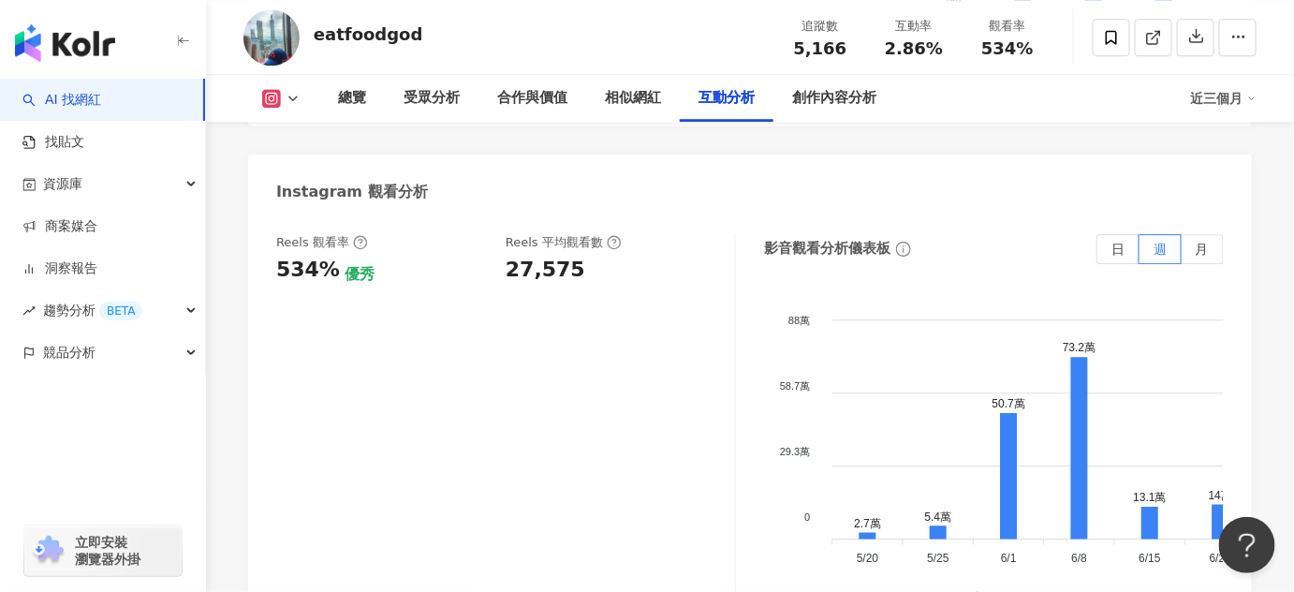
scroll to position [4084, 0]
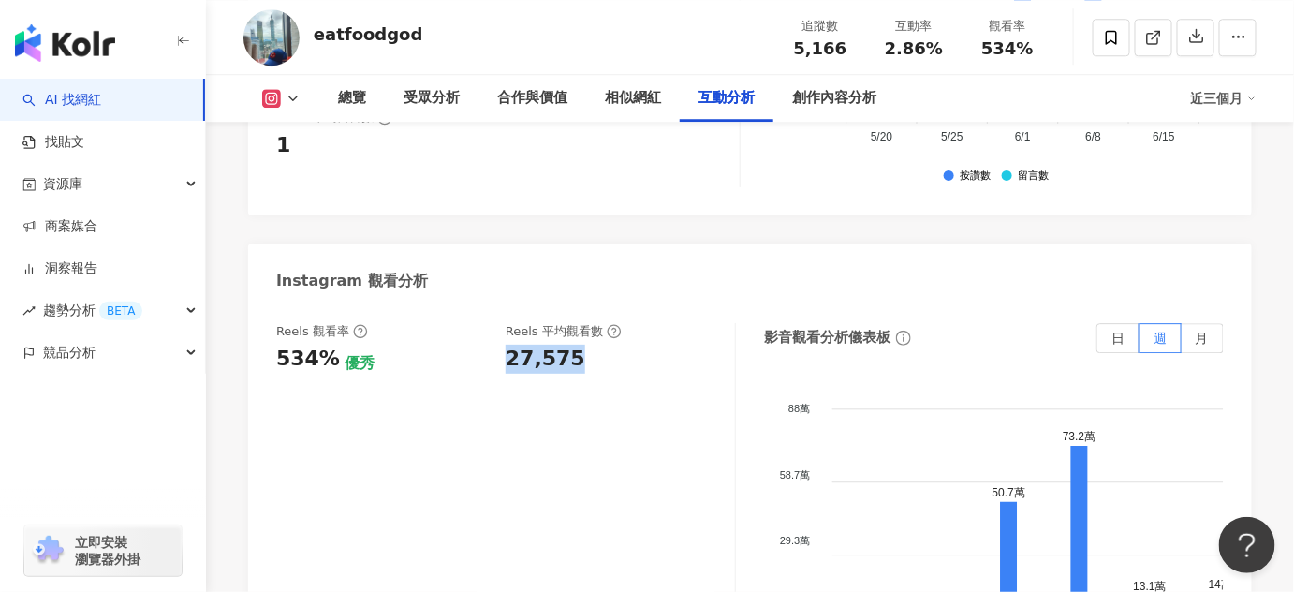
drag, startPoint x: 502, startPoint y: 297, endPoint x: 593, endPoint y: 298, distance: 91.7
click at [593, 323] on div "Reels 觀看率 534% 優秀 Reels 平均觀看數 27,575" at bounding box center [496, 348] width 440 height 51
copy div "27,575"
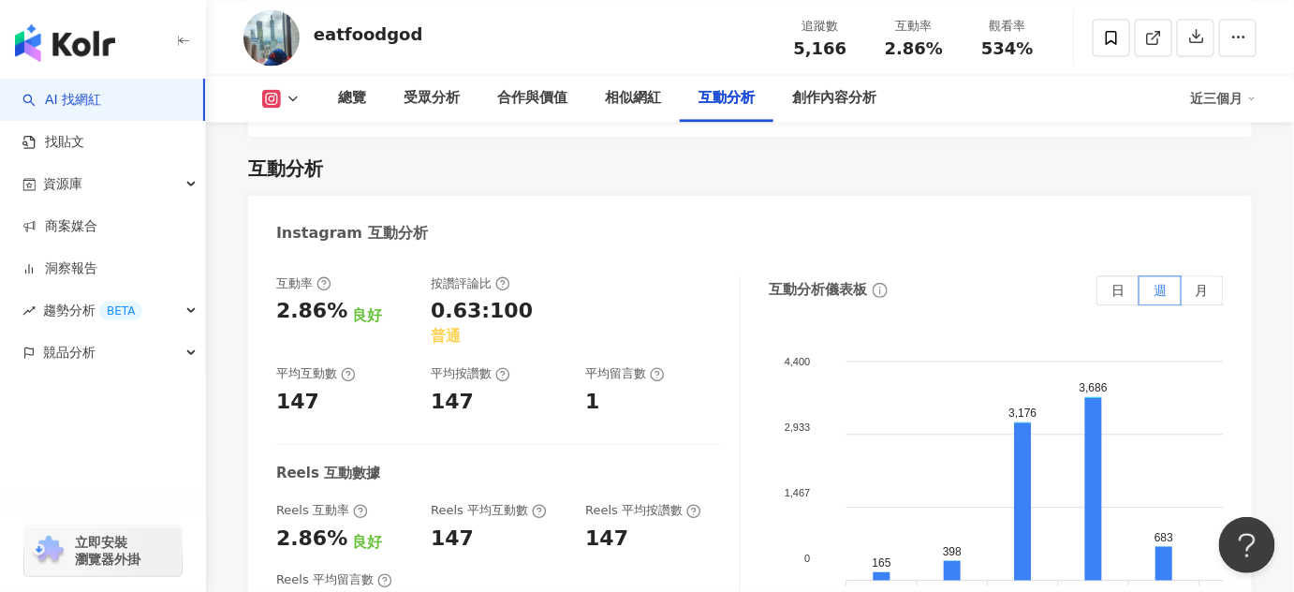
scroll to position [3574, 0]
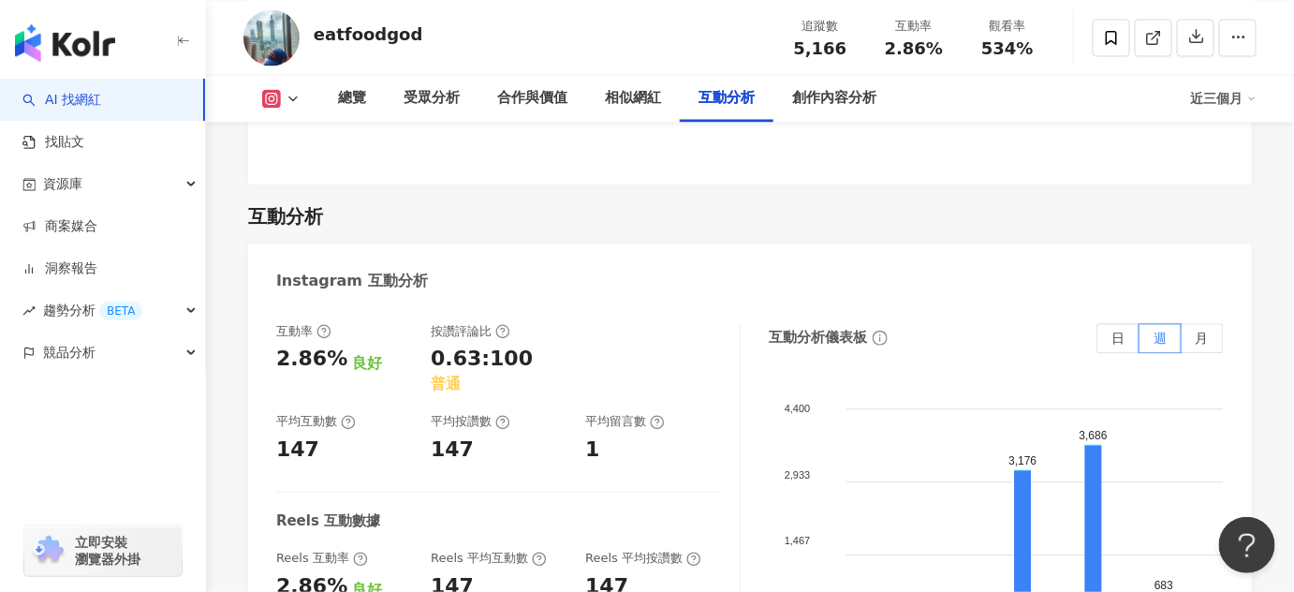
click at [275, 108] on div "總覽 受眾分析 合作與價值 相似網紅 互動分析 創作內容分析 近三個月" at bounding box center [749, 98] width 1013 height 47
click at [294, 96] on icon at bounding box center [292, 98] width 15 height 15
click at [534, 243] on div "Instagram 互動分析" at bounding box center [749, 273] width 1003 height 61
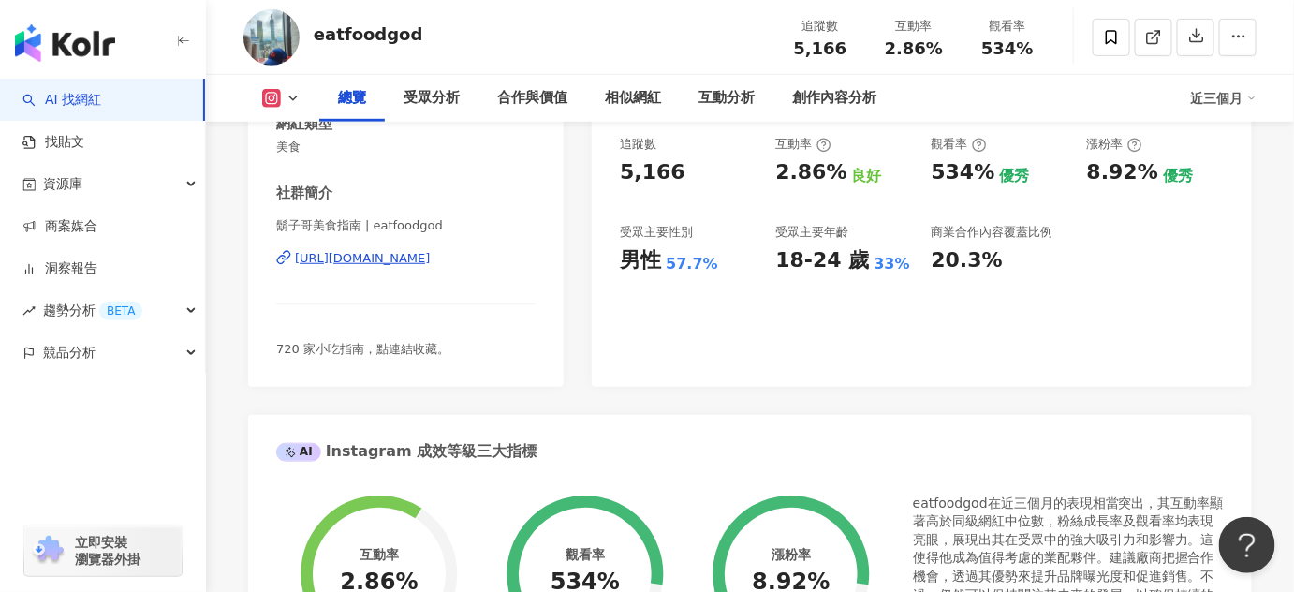
scroll to position [0, 0]
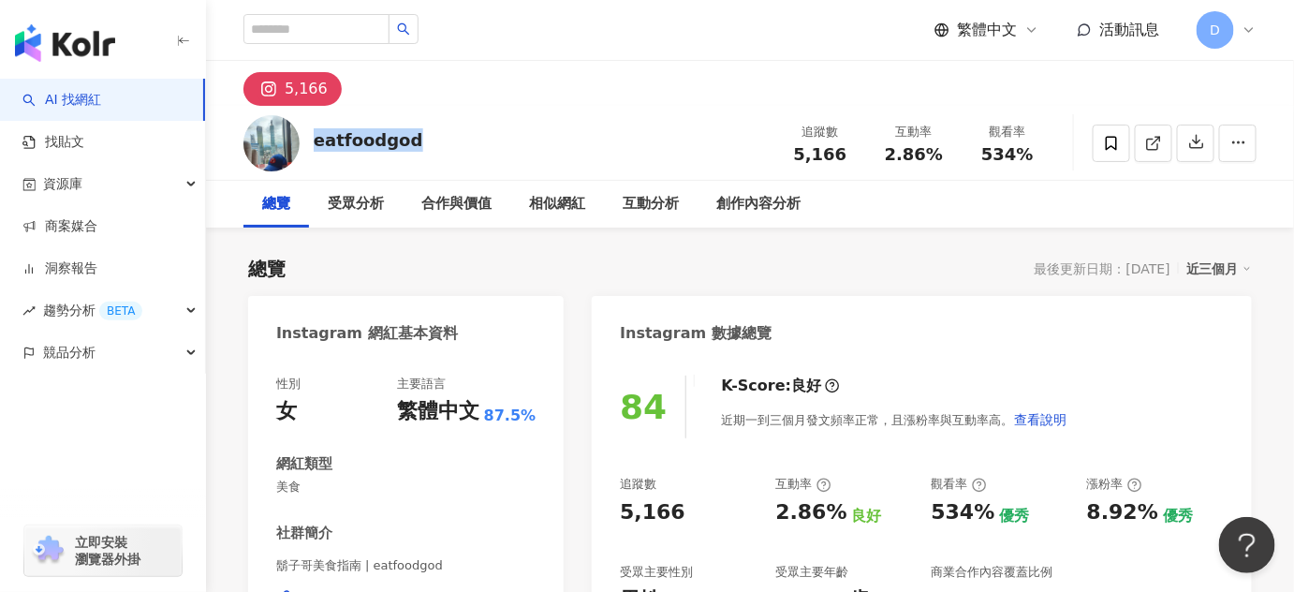
drag, startPoint x: 315, startPoint y: 141, endPoint x: 442, endPoint y: 144, distance: 127.3
click at [442, 144] on div "eatfoodgod 追蹤數 5,166 互動率 2.86% 觀看率 534%" at bounding box center [750, 143] width 1088 height 74
copy div "eatfoodgod"
click at [385, 26] on input "search" at bounding box center [316, 29] width 146 height 30
paste input "**********"
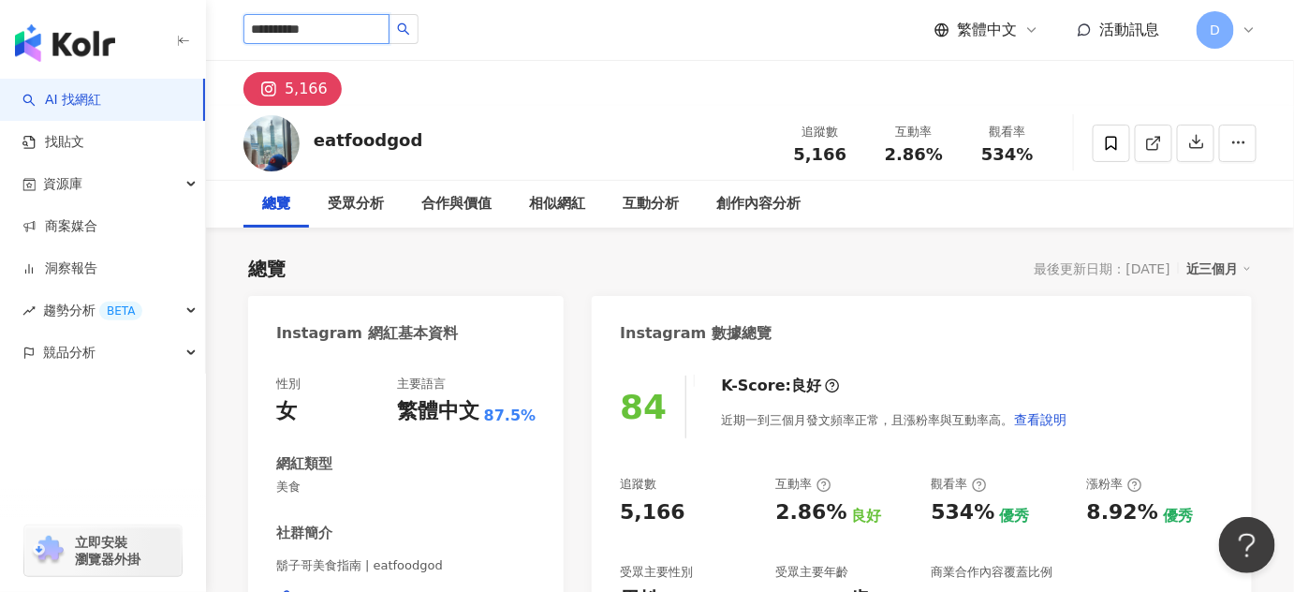
type input "**********"
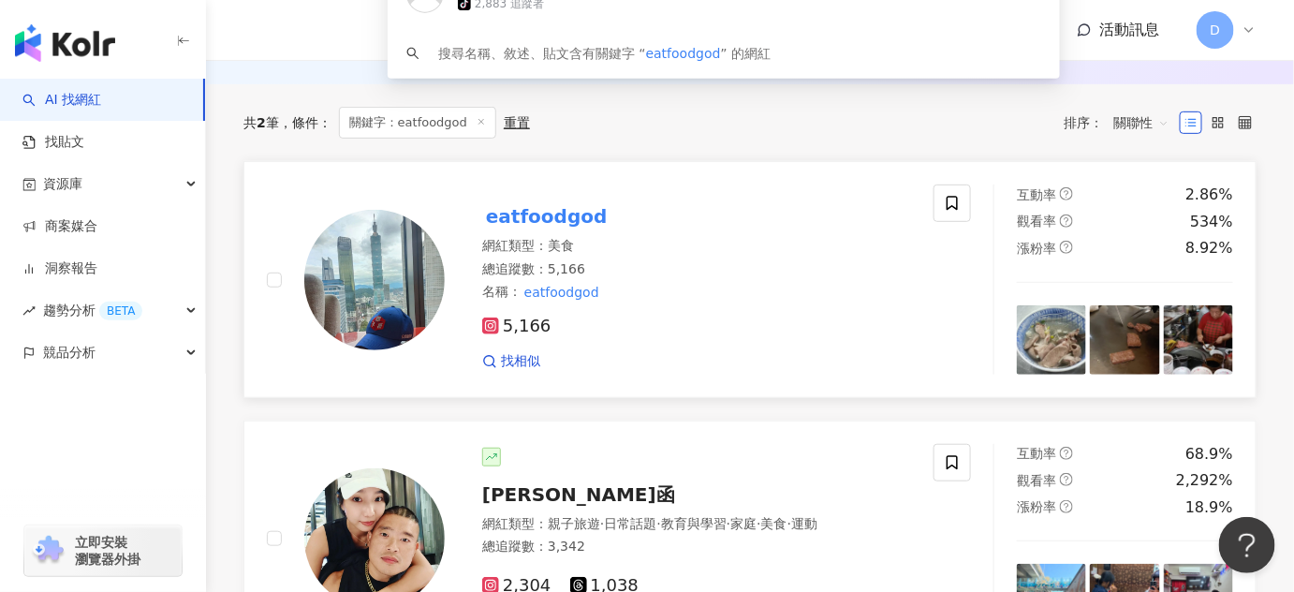
scroll to position [84, 0]
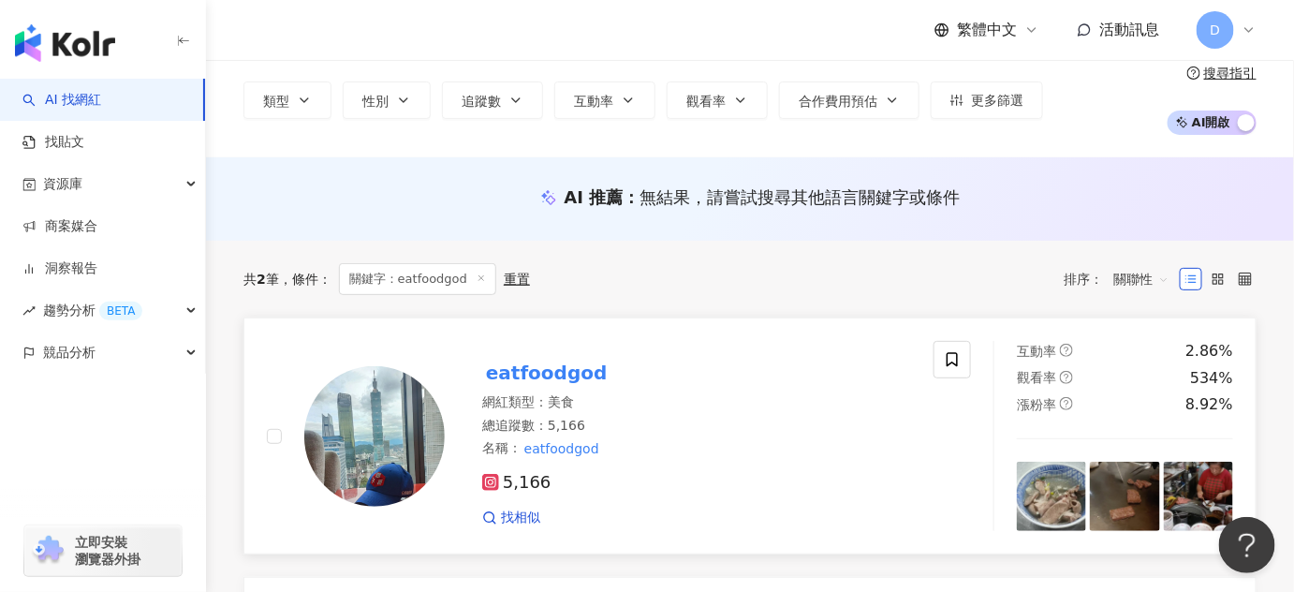
click at [689, 453] on div "名稱 ： eatfoodgod" at bounding box center [696, 448] width 429 height 19
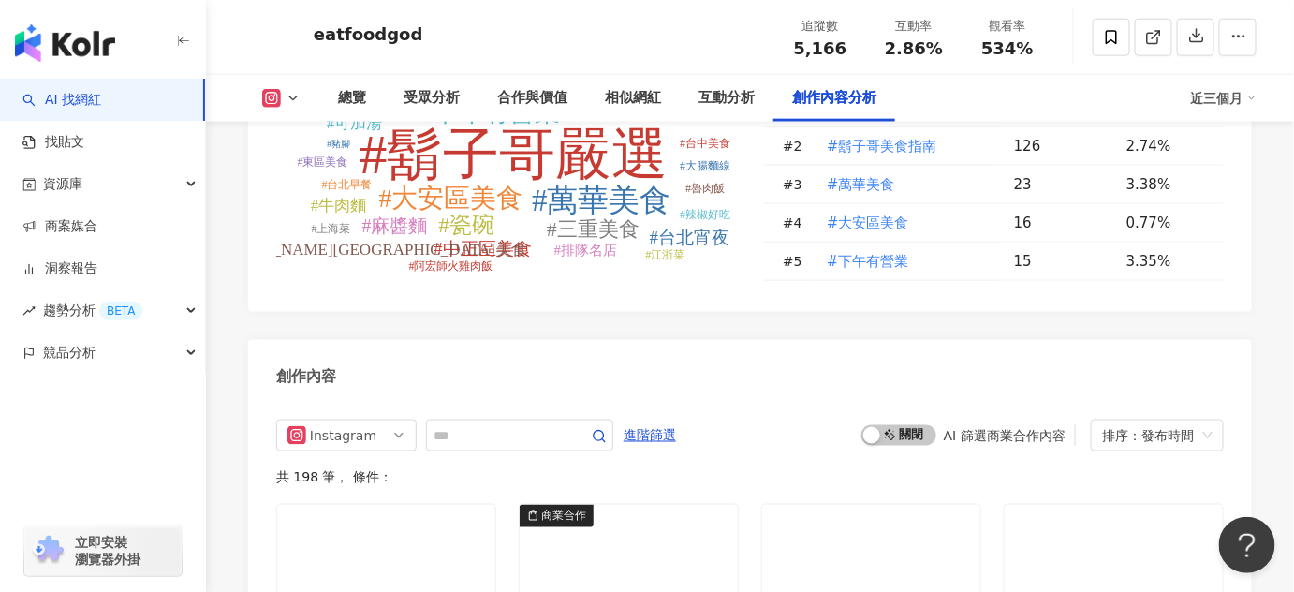
scroll to position [5700, 0]
